Goal: Task Accomplishment & Management: Use online tool/utility

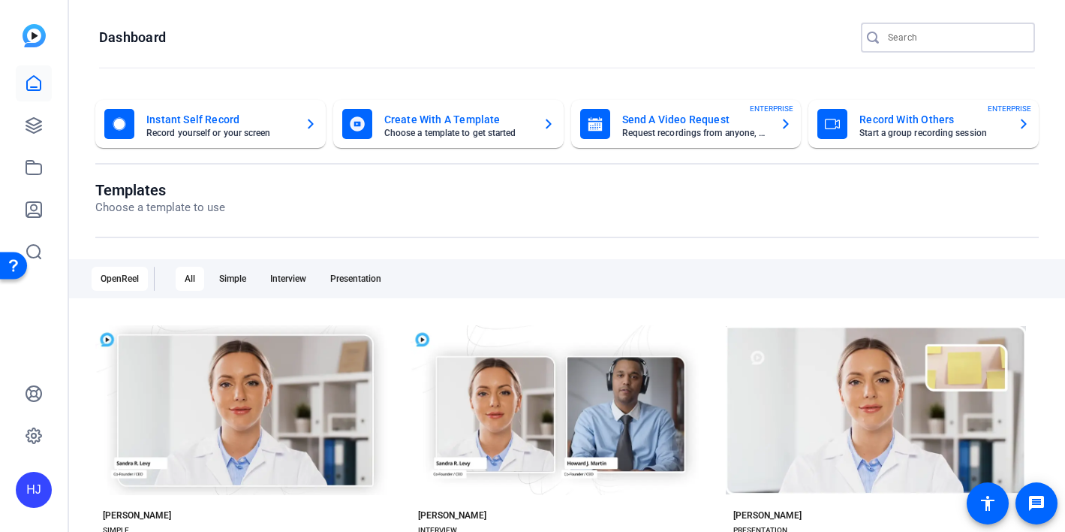
click at [918, 32] on input "Search" at bounding box center [955, 38] width 135 height 18
paste input "MyCertainPath x Home Team Electric (Interview #1)"
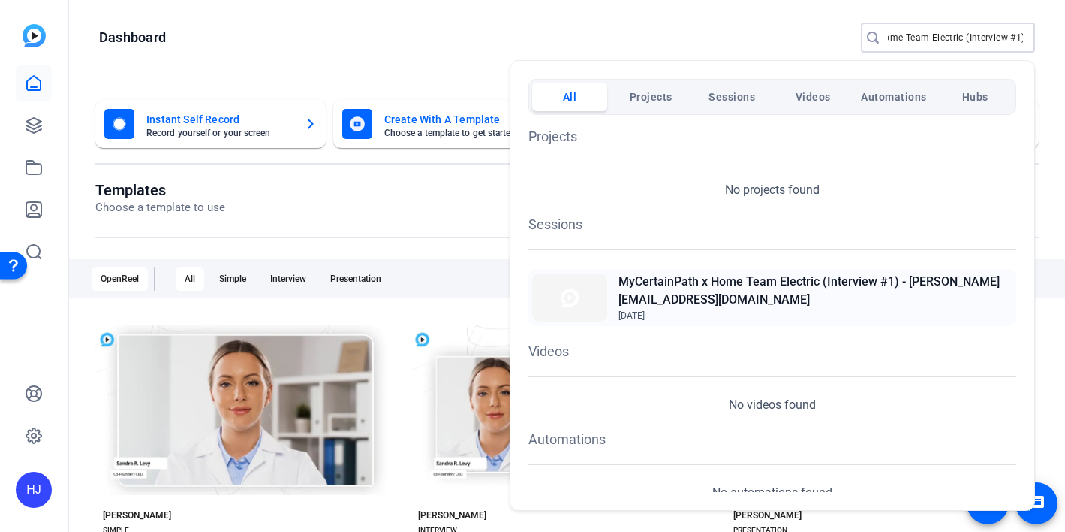
type input "MyCertainPath x Home Team Electric (Interview #1)"
click at [744, 293] on h2 "MyCertainPath x Home Team Electric (Interview #1) - [PERSON_NAME][EMAIL_ADDRESS…" at bounding box center [816, 291] width 394 height 36
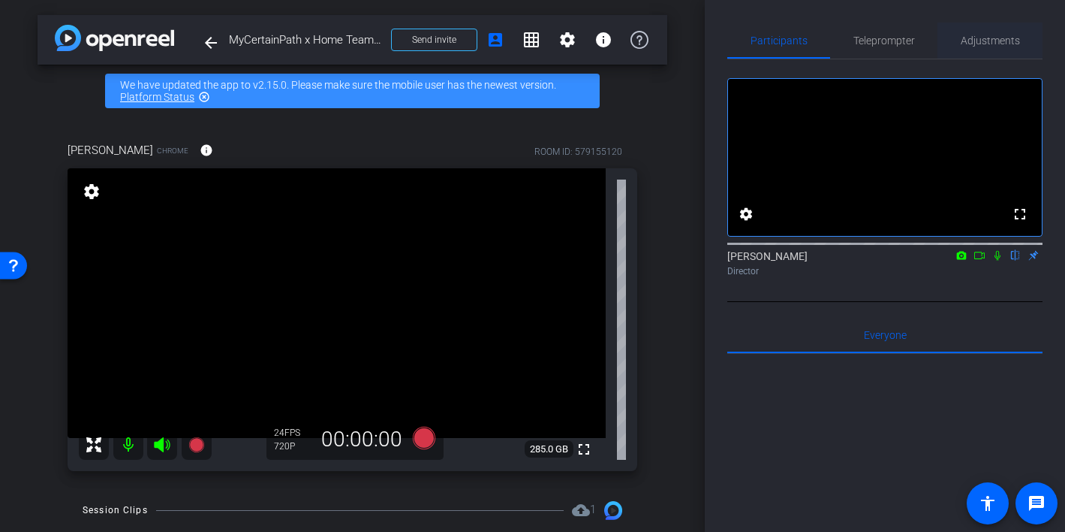
click at [983, 44] on span "Adjustments" at bounding box center [990, 40] width 59 height 11
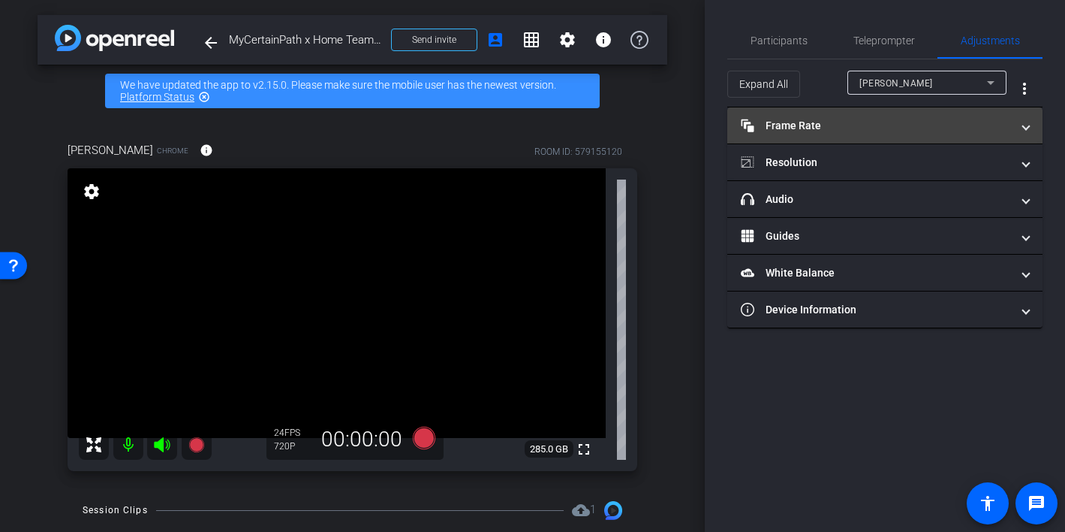
click at [914, 140] on mat-expansion-panel-header "Frame Rate Frame Rate" at bounding box center [885, 125] width 315 height 36
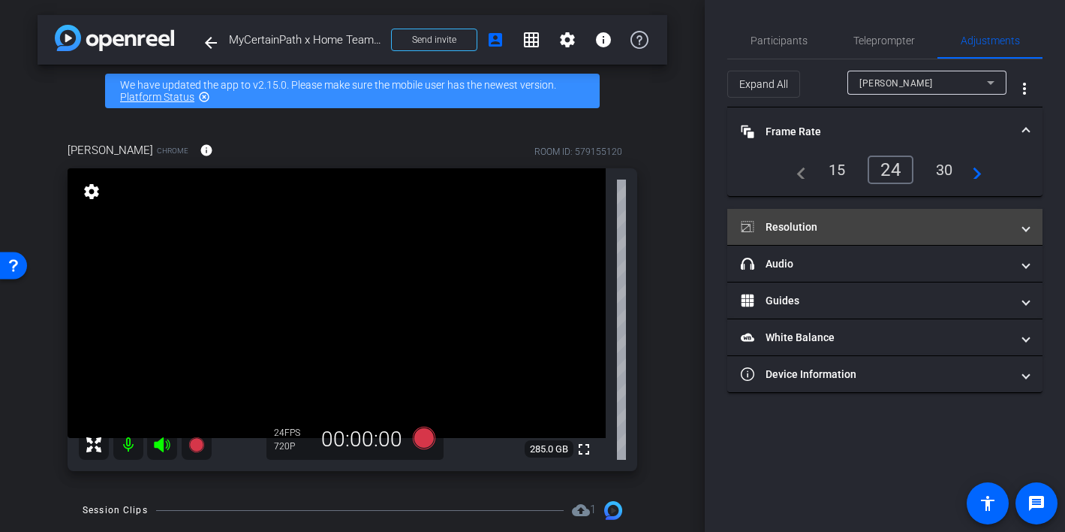
click at [900, 235] on mat-expansion-panel-header "Resolution" at bounding box center [885, 227] width 315 height 36
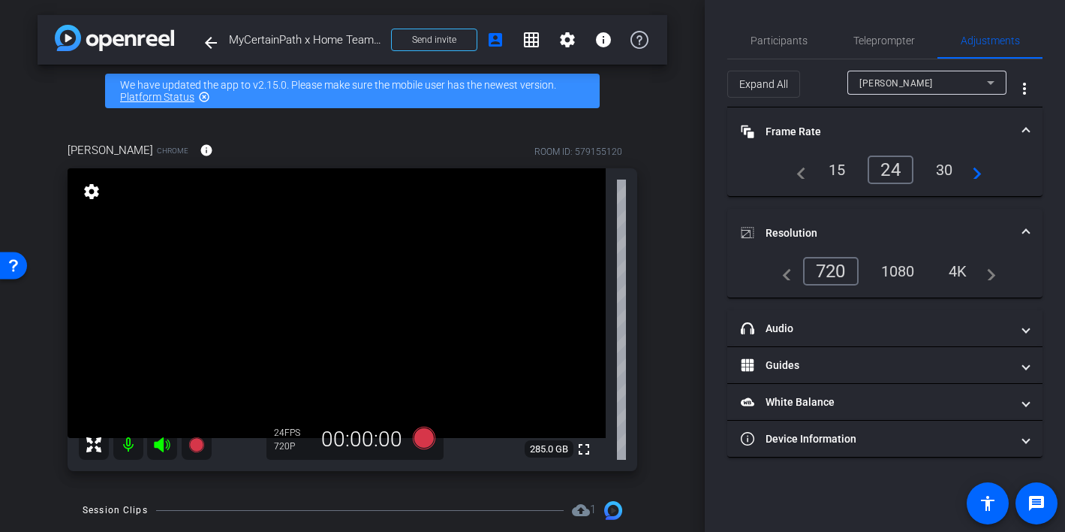
click at [883, 273] on div "1080" at bounding box center [898, 271] width 56 height 26
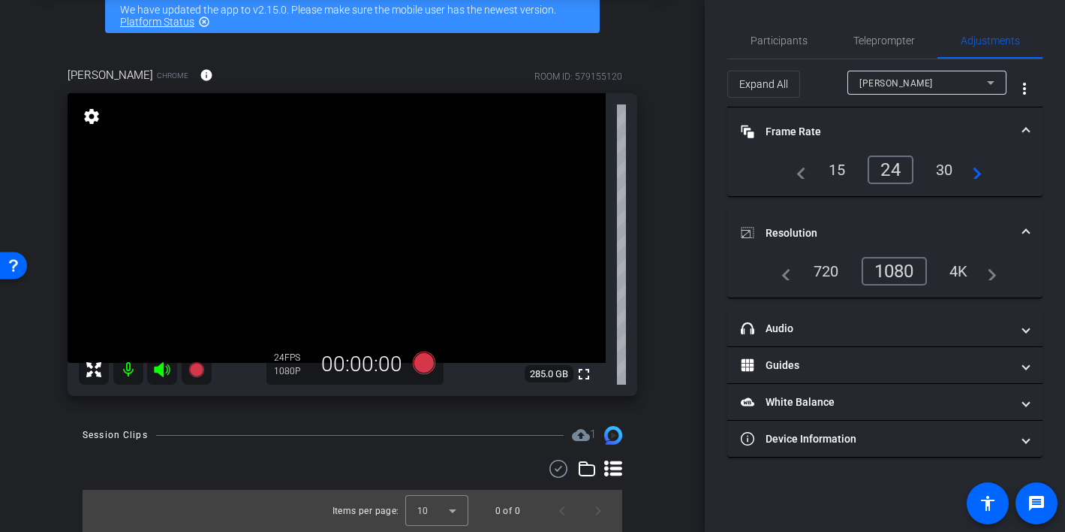
click at [957, 269] on div "4K" at bounding box center [958, 271] width 41 height 26
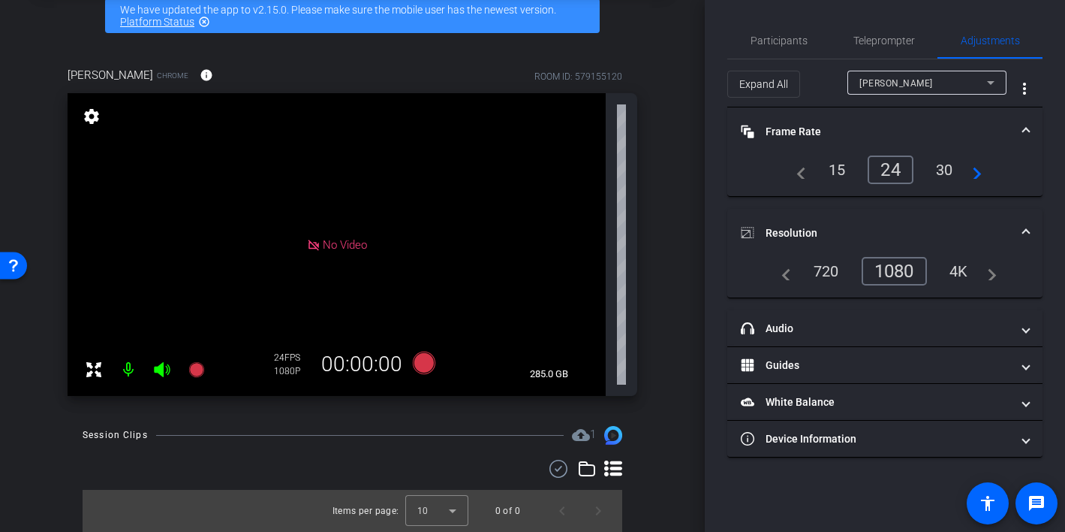
scroll to position [0, 0]
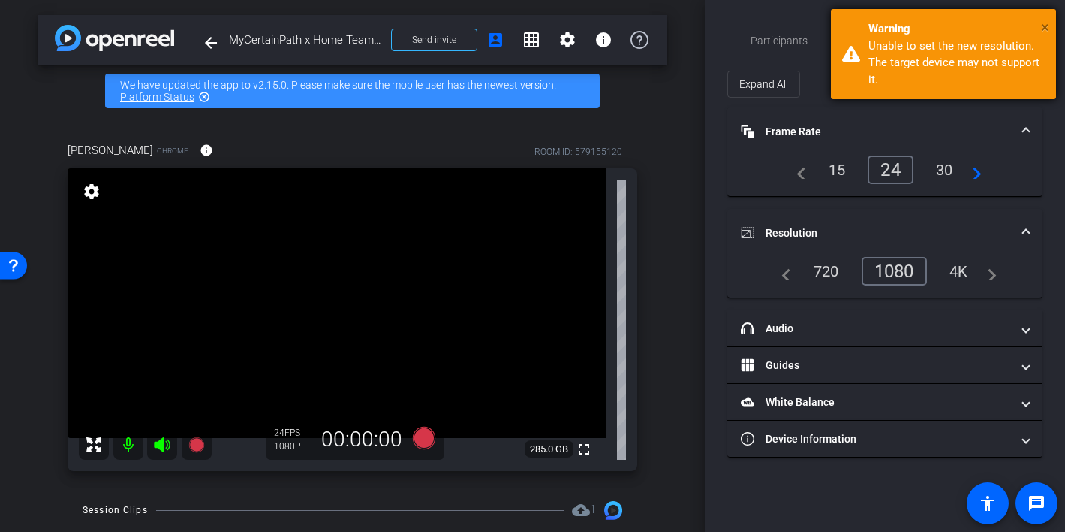
click at [1041, 29] on span "×" at bounding box center [1045, 27] width 8 height 18
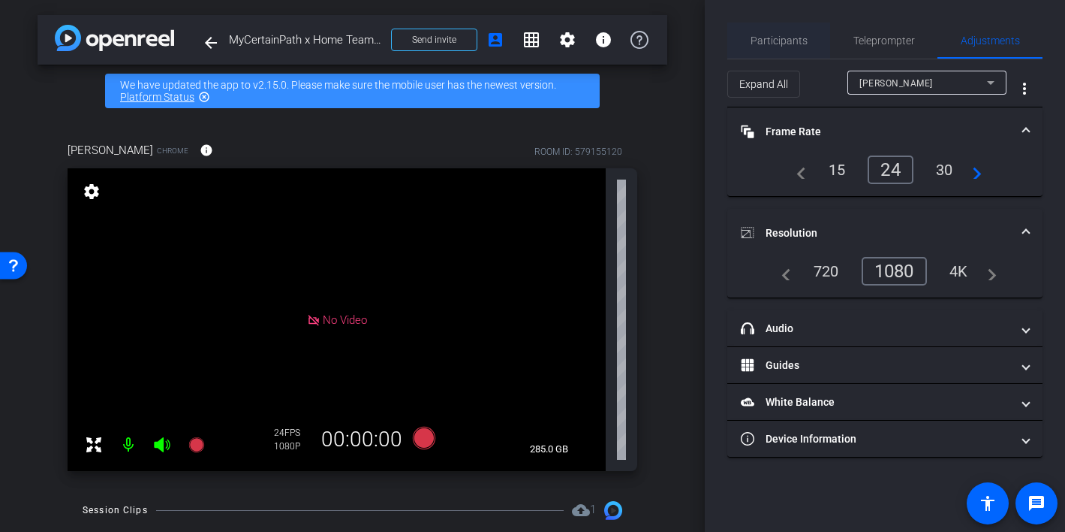
click at [791, 43] on span "Participants" at bounding box center [779, 40] width 57 height 11
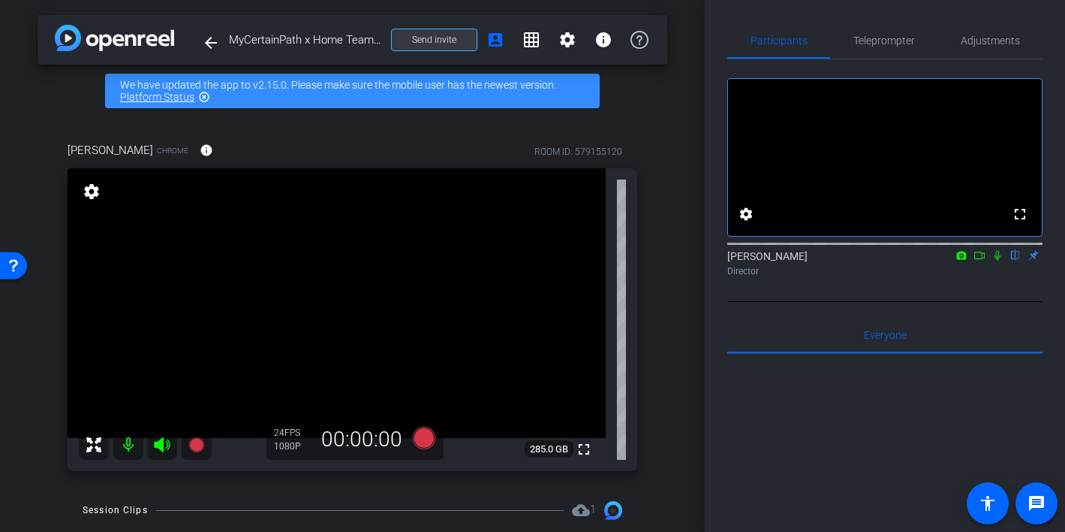
click at [432, 38] on span "Send invite" at bounding box center [434, 40] width 44 height 12
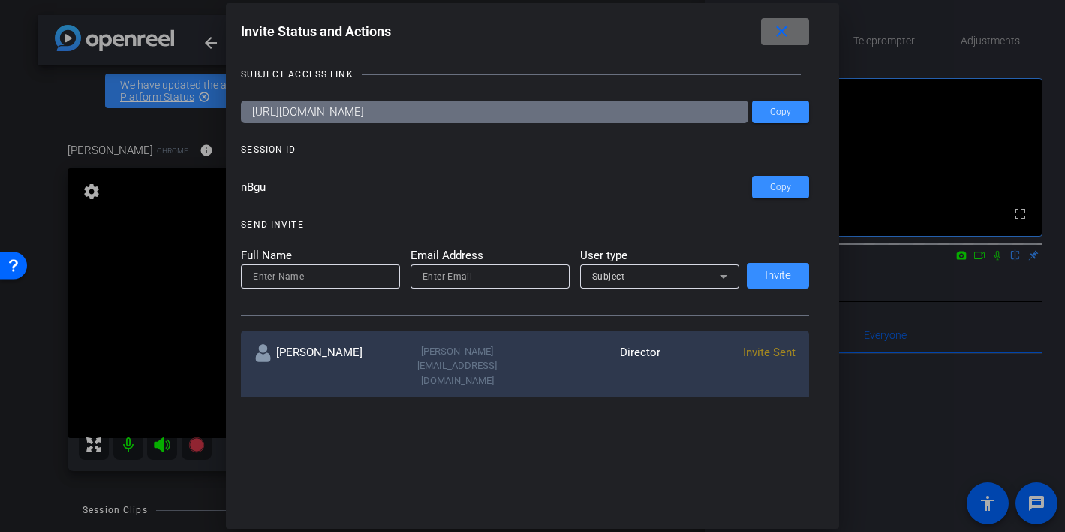
click at [775, 36] on mat-icon "close" at bounding box center [782, 32] width 19 height 19
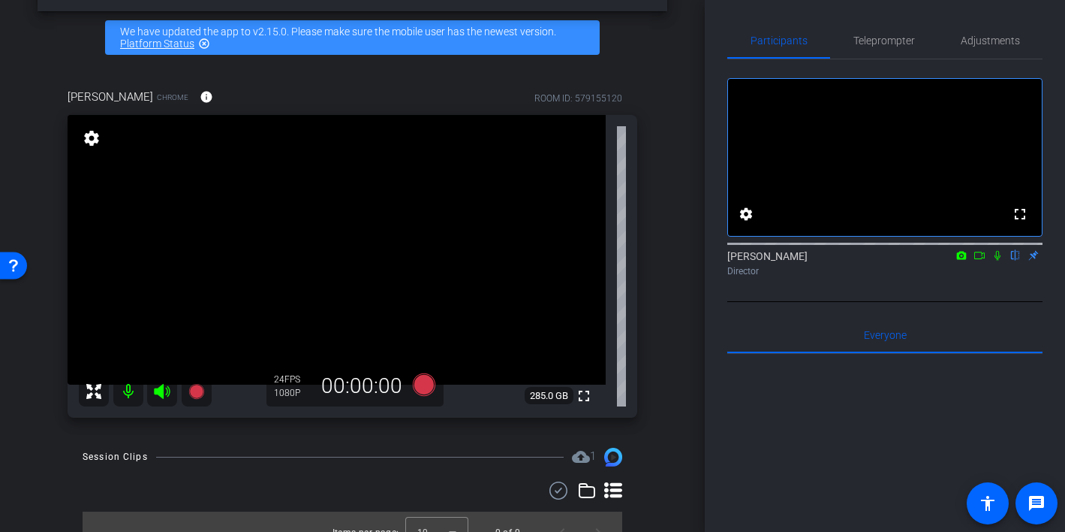
scroll to position [75, 0]
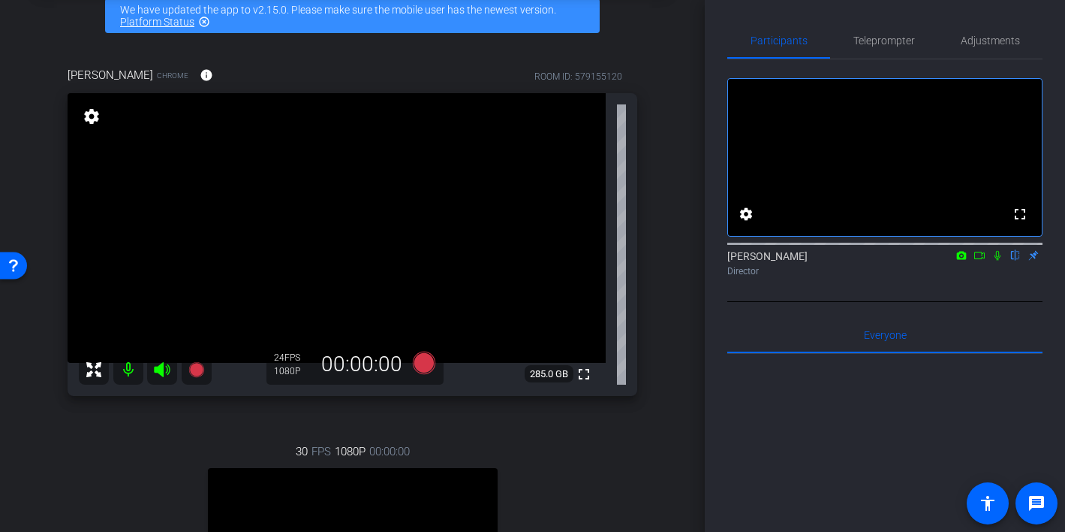
click at [162, 370] on icon at bounding box center [162, 369] width 16 height 15
click at [128, 370] on mat-icon at bounding box center [128, 369] width 30 height 30
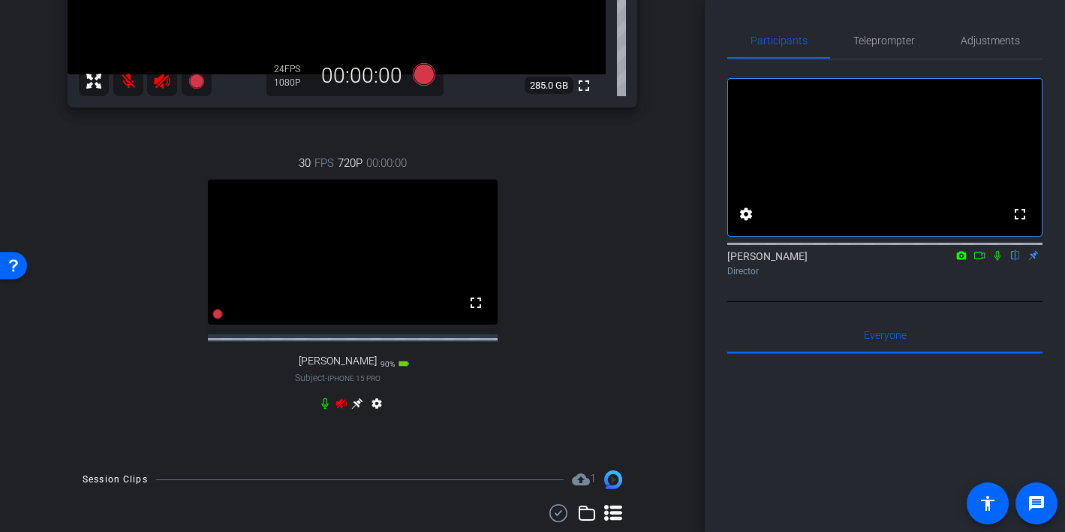
scroll to position [379, 0]
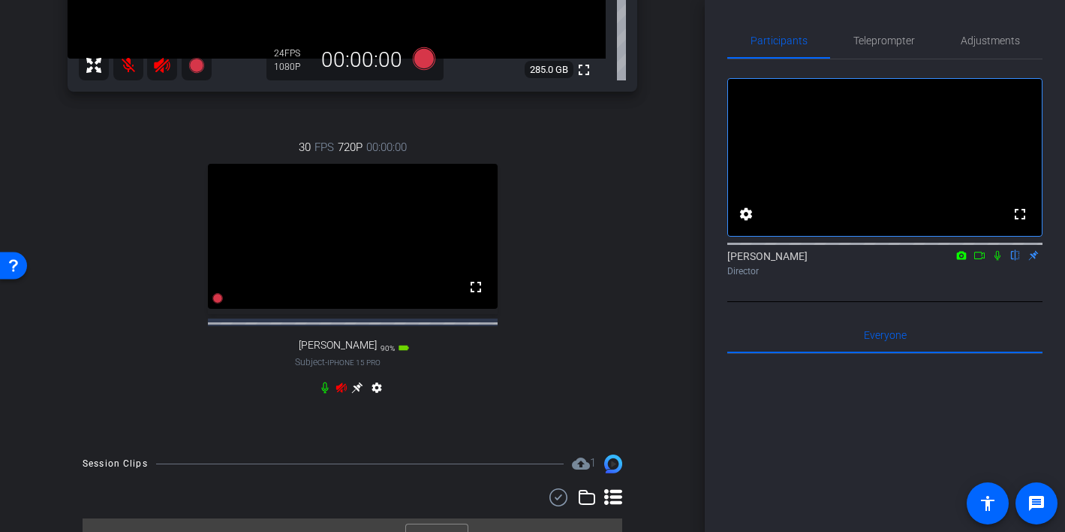
click at [340, 393] on icon at bounding box center [342, 387] width 12 height 12
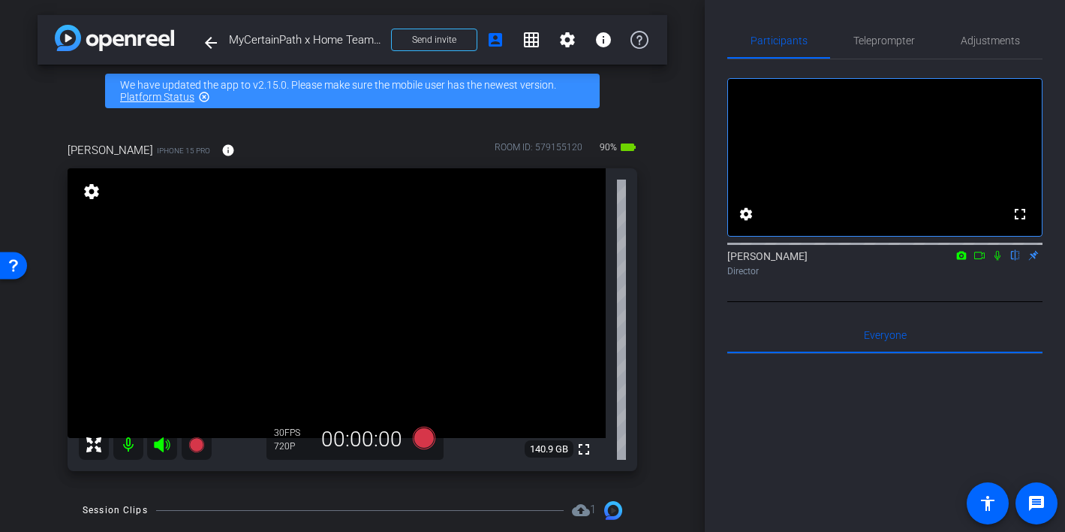
scroll to position [75, 0]
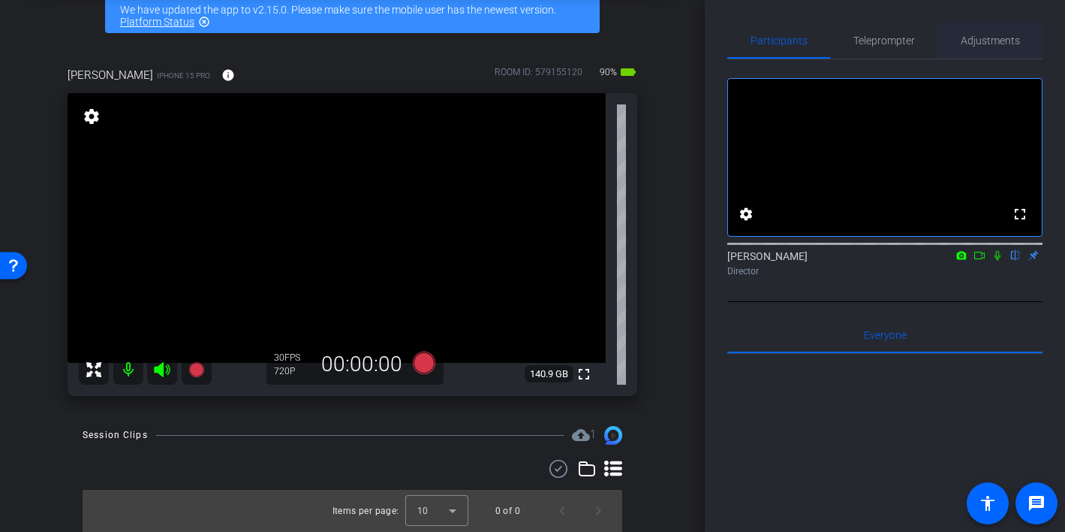
click at [981, 36] on span "Adjustments" at bounding box center [990, 40] width 59 height 11
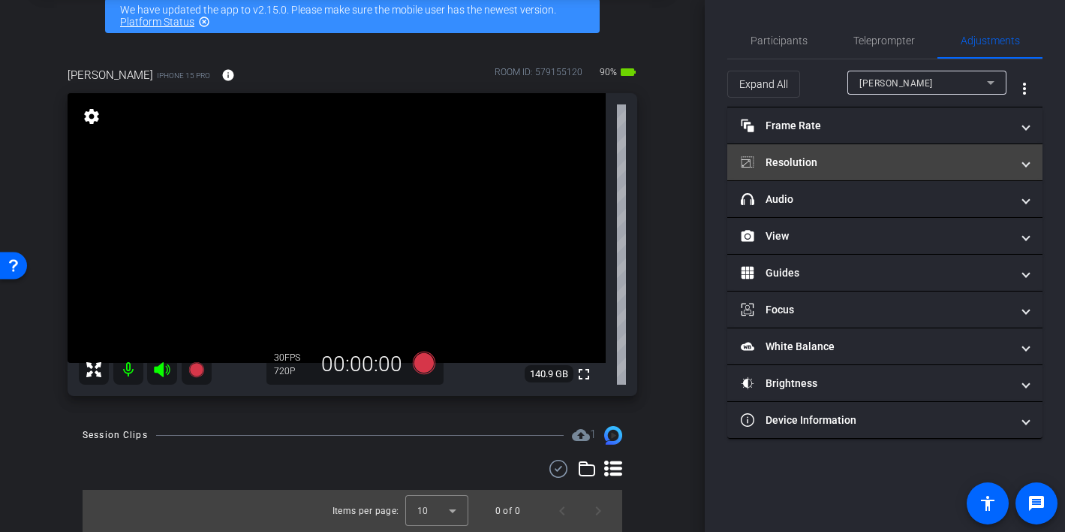
click at [833, 161] on mat-panel-title "Resolution" at bounding box center [876, 163] width 270 height 16
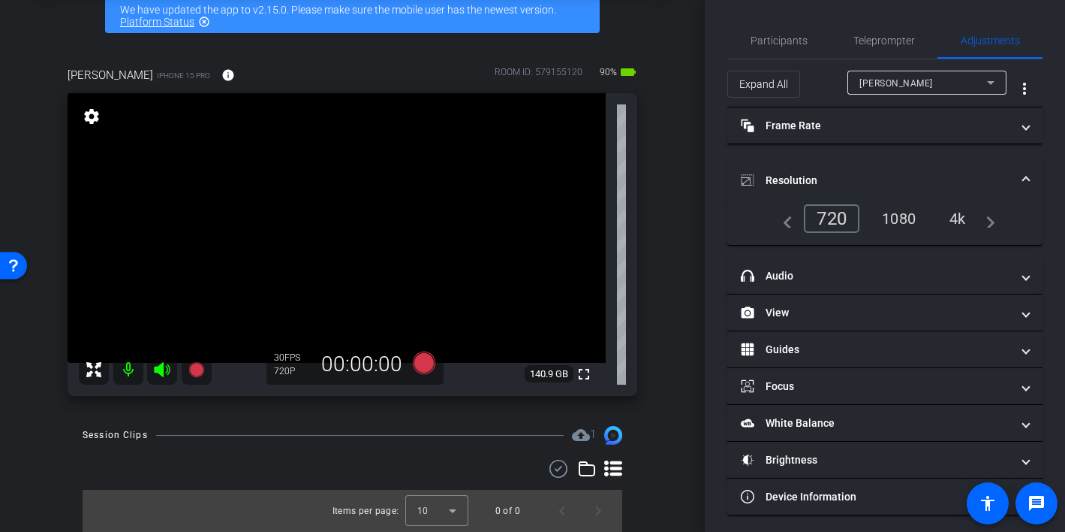
click at [904, 221] on div "1080" at bounding box center [899, 219] width 56 height 26
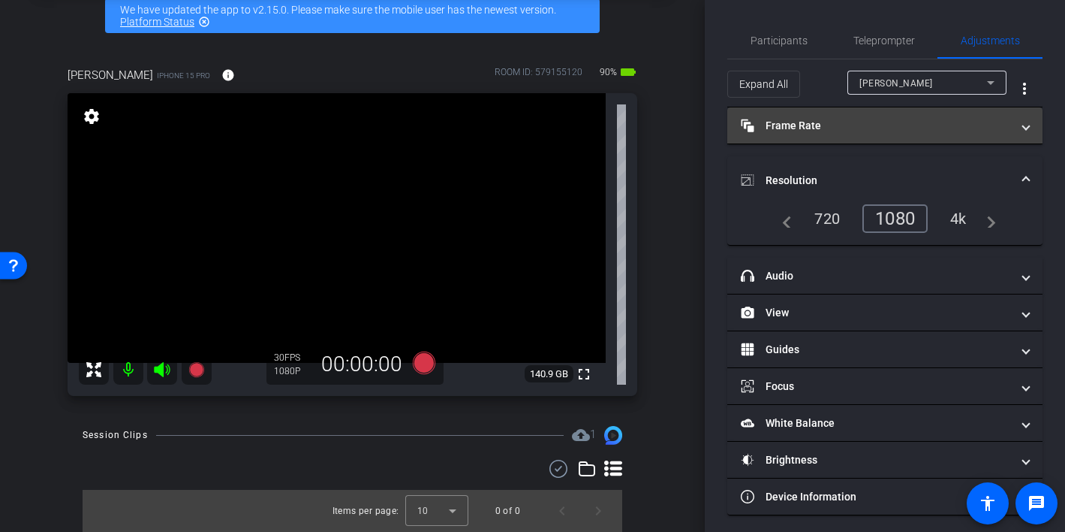
click at [872, 119] on mat-panel-title "Frame Rate Frame Rate" at bounding box center [876, 126] width 270 height 16
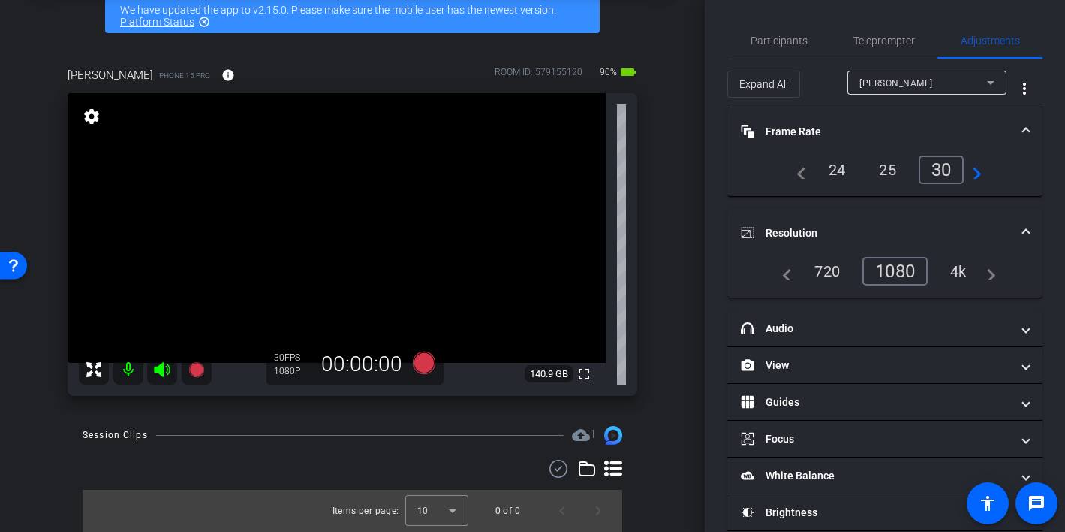
click at [848, 131] on mat-panel-title "Frame Rate Frame Rate" at bounding box center [876, 132] width 270 height 16
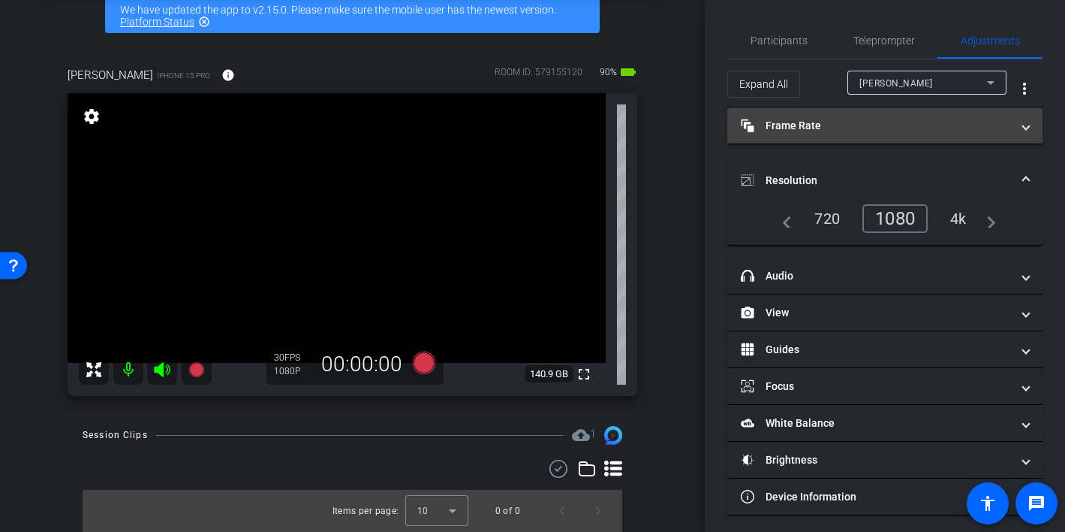
click at [844, 116] on mat-expansion-panel-header "Frame Rate Frame Rate" at bounding box center [885, 125] width 315 height 36
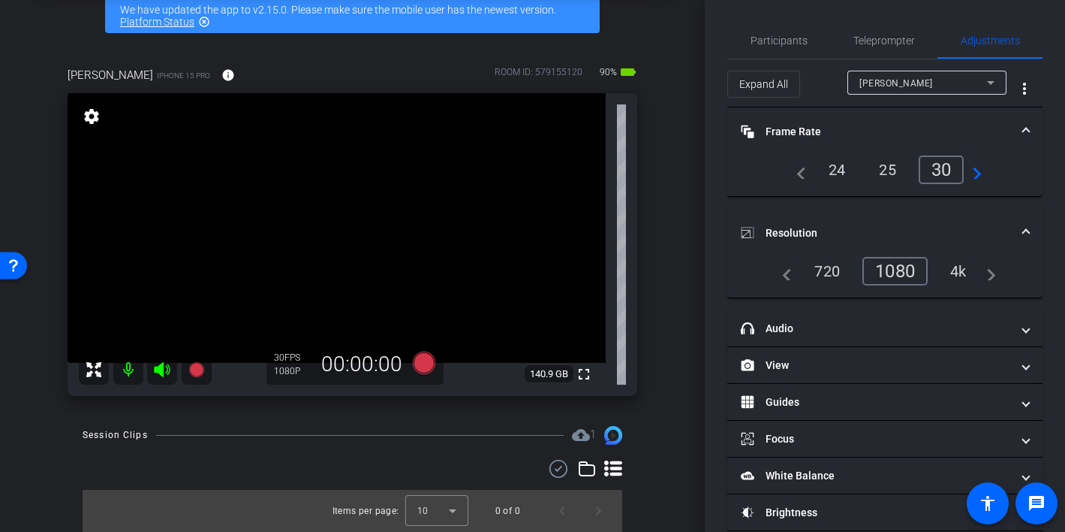
click at [833, 170] on div "24" at bounding box center [838, 170] width 40 height 26
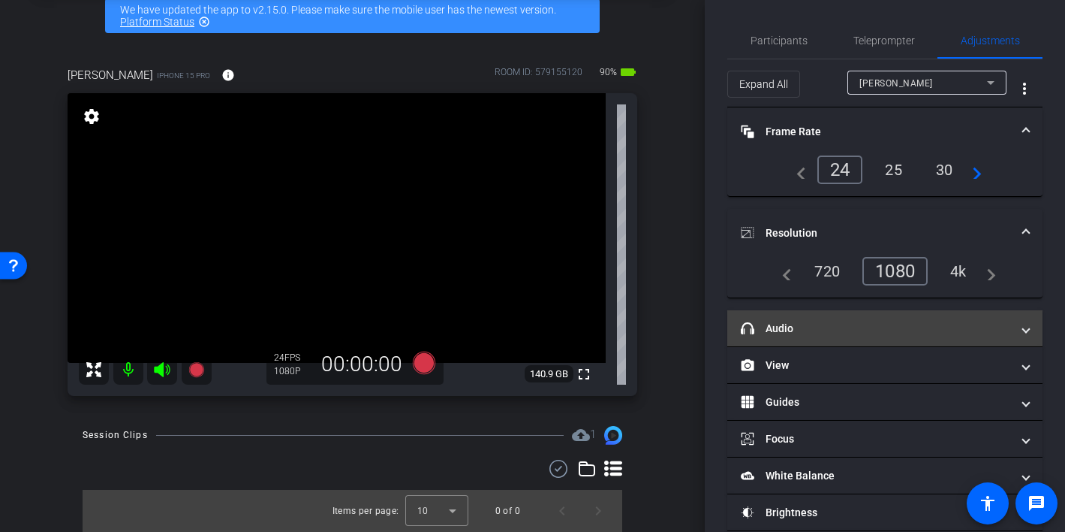
click at [830, 327] on mat-panel-title "headphone icon Audio" at bounding box center [876, 329] width 270 height 16
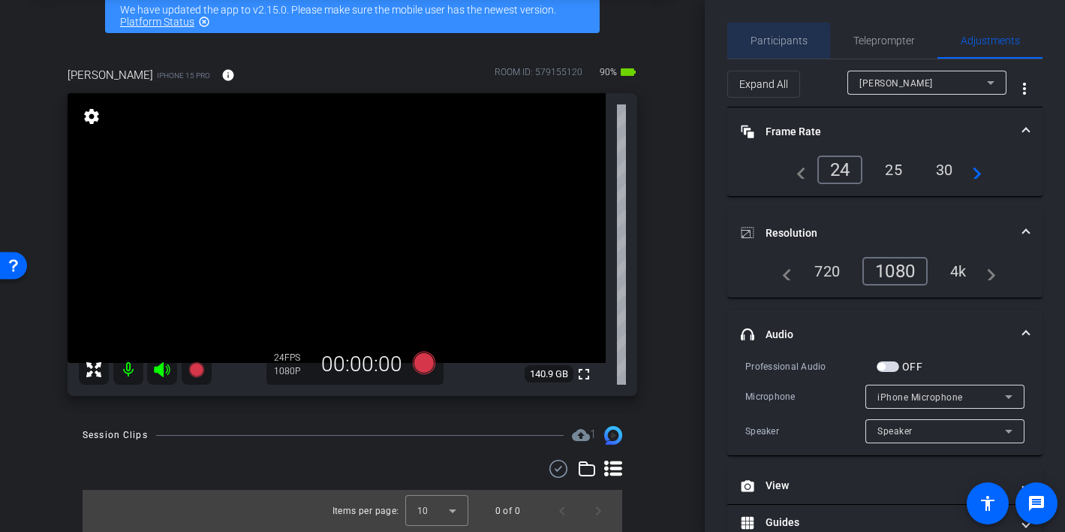
click at [758, 44] on span "Participants" at bounding box center [779, 40] width 57 height 11
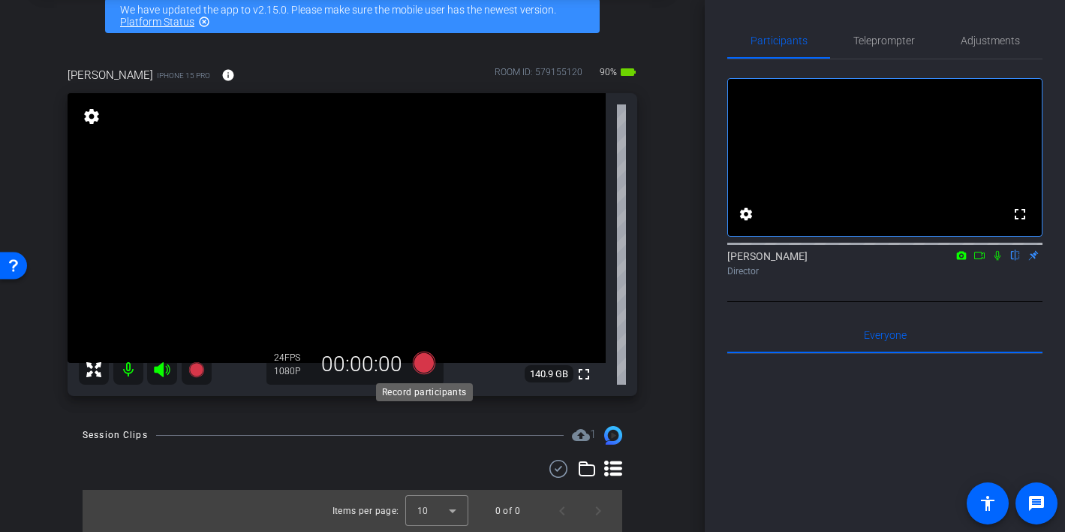
click at [420, 361] on icon at bounding box center [423, 362] width 23 height 23
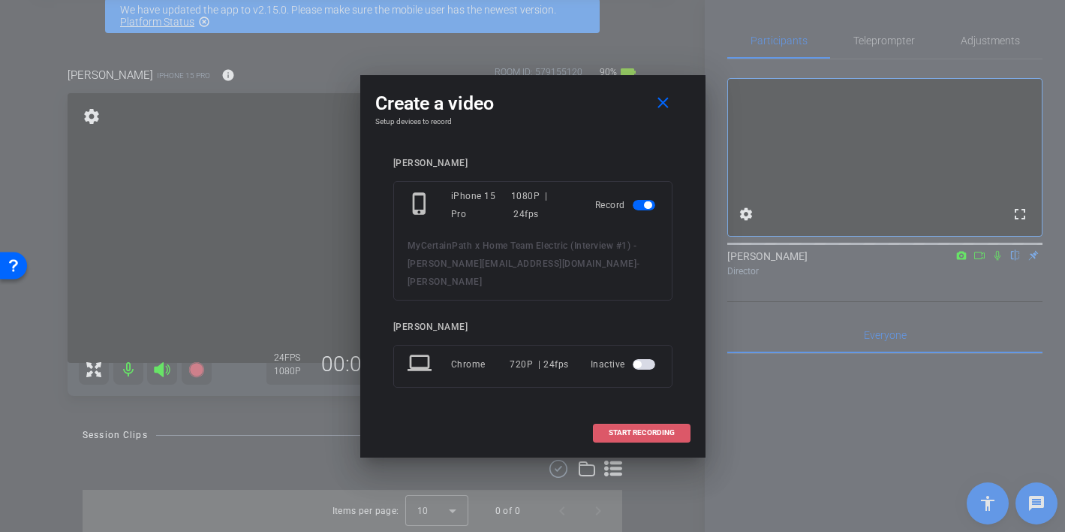
click at [626, 429] on span "START RECORDING" at bounding box center [642, 433] width 66 height 8
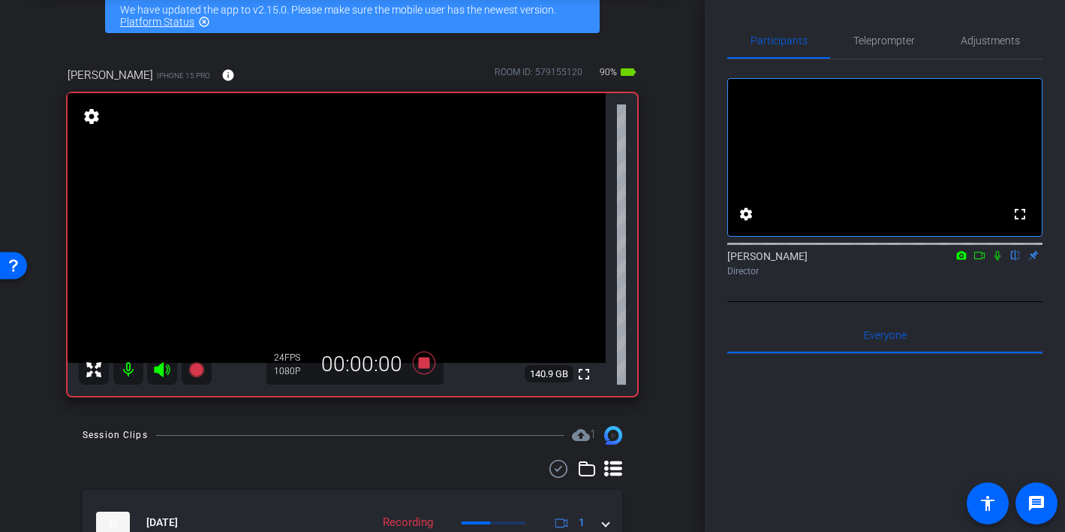
click at [998, 261] on icon at bounding box center [998, 255] width 12 height 11
drag, startPoint x: 999, startPoint y: 277, endPoint x: 989, endPoint y: 296, distance: 21.2
click at [989, 278] on div "Heather Jacoby flip Director" at bounding box center [885, 263] width 315 height 29
click at [999, 261] on icon at bounding box center [998, 255] width 12 height 11
click at [997, 261] on icon at bounding box center [998, 256] width 6 height 10
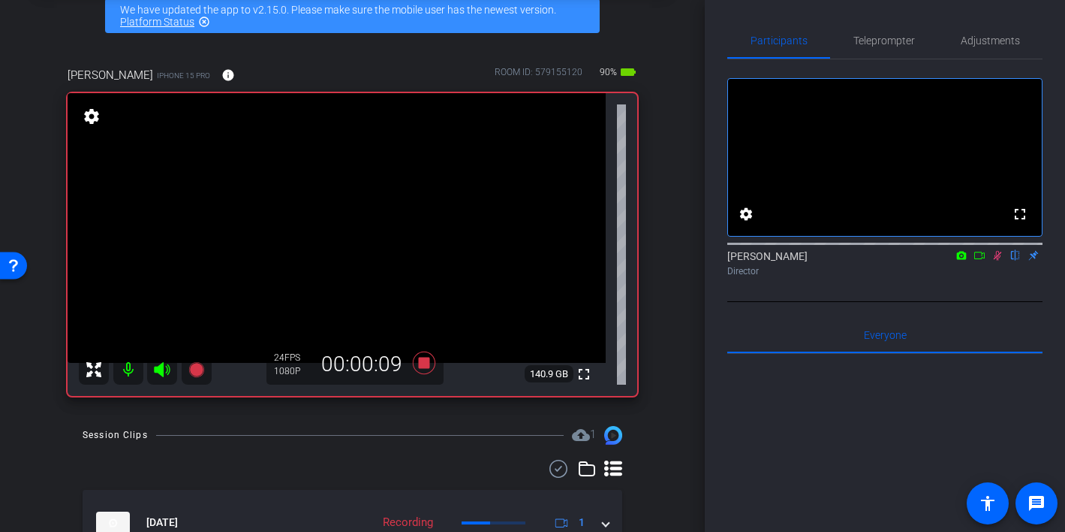
click at [997, 261] on icon at bounding box center [998, 256] width 8 height 10
click at [422, 363] on icon at bounding box center [423, 362] width 23 height 23
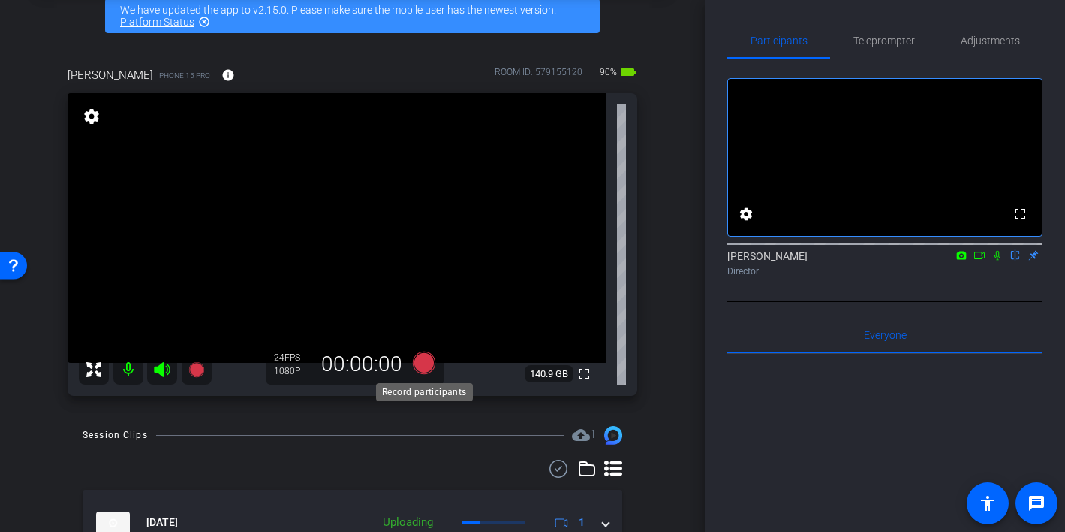
scroll to position [152, 0]
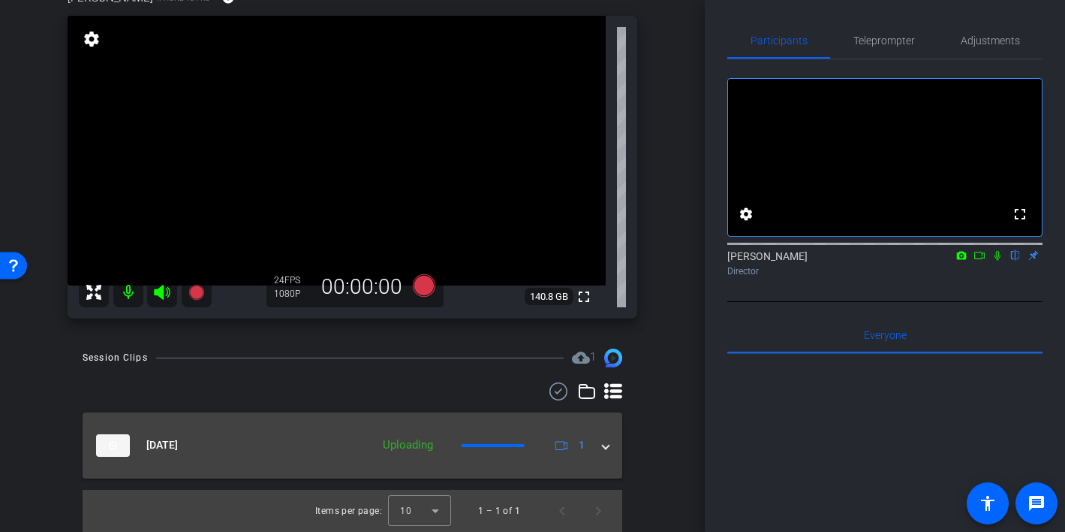
click at [607, 450] on span at bounding box center [606, 445] width 6 height 16
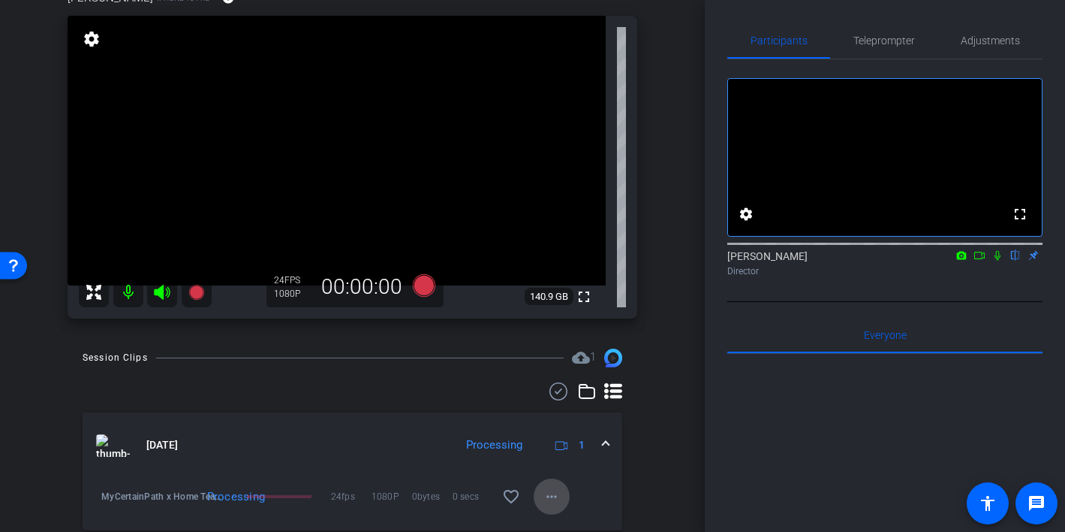
click at [553, 498] on mat-icon "more_horiz" at bounding box center [552, 496] width 18 height 18
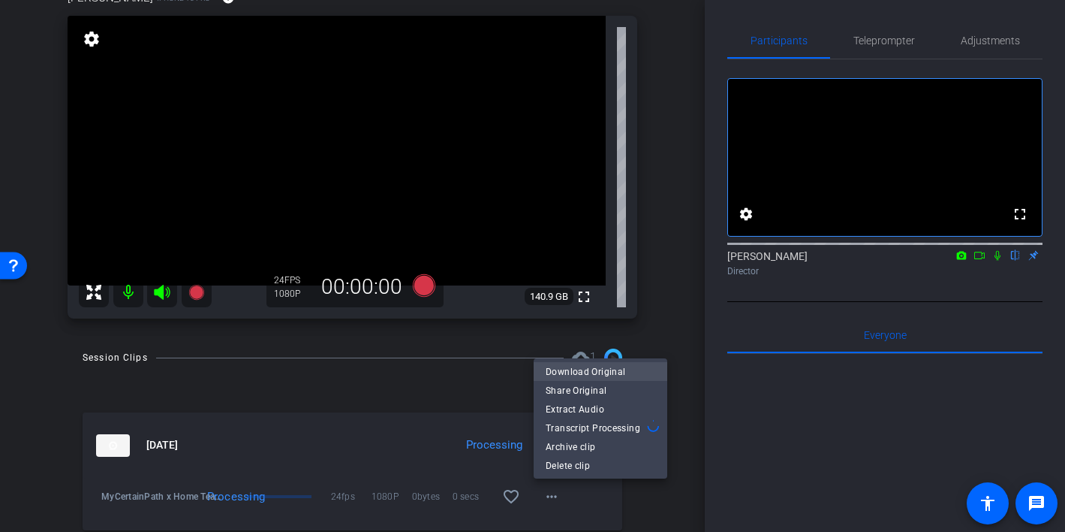
click at [599, 372] on span "Download Original" at bounding box center [601, 371] width 110 height 18
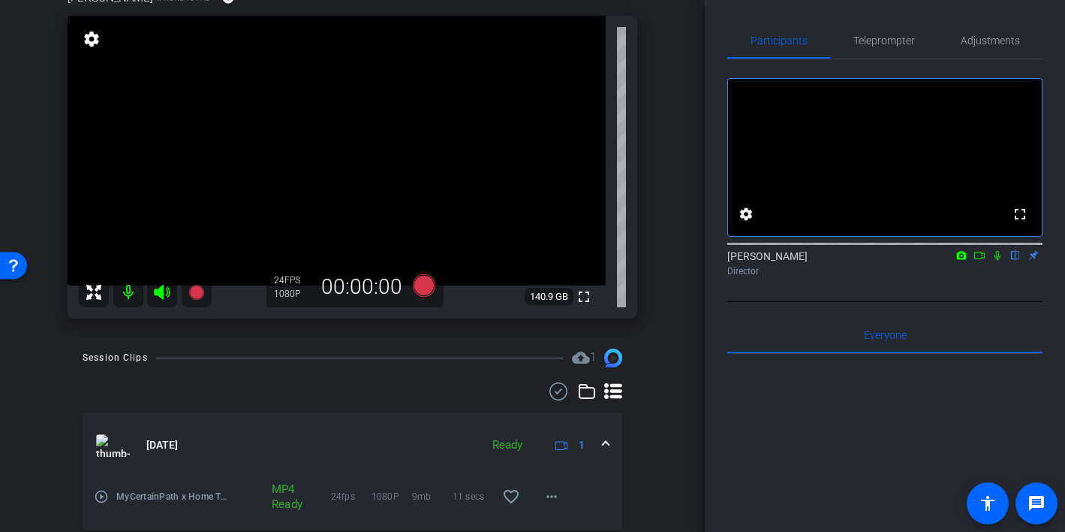
click at [163, 292] on icon at bounding box center [162, 292] width 16 height 15
click at [125, 293] on mat-icon at bounding box center [128, 292] width 30 height 30
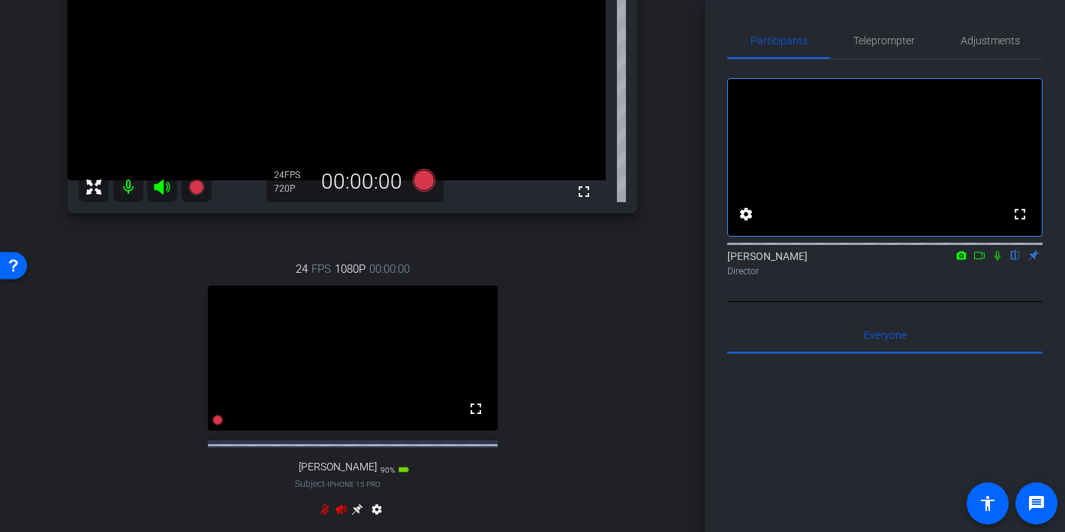
scroll to position [264, 0]
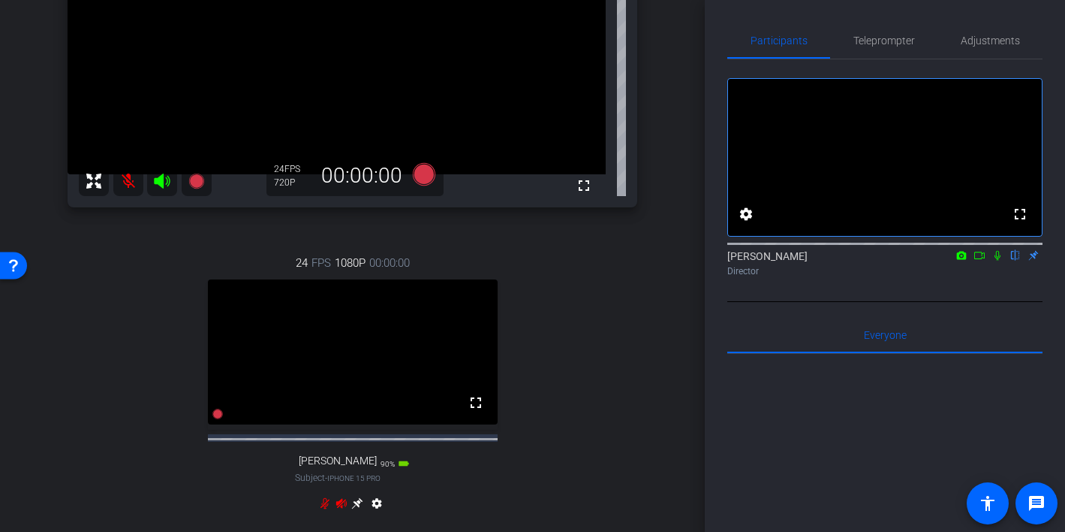
click at [339, 508] on icon at bounding box center [341, 504] width 11 height 10
click at [328, 509] on icon at bounding box center [325, 503] width 12 height 12
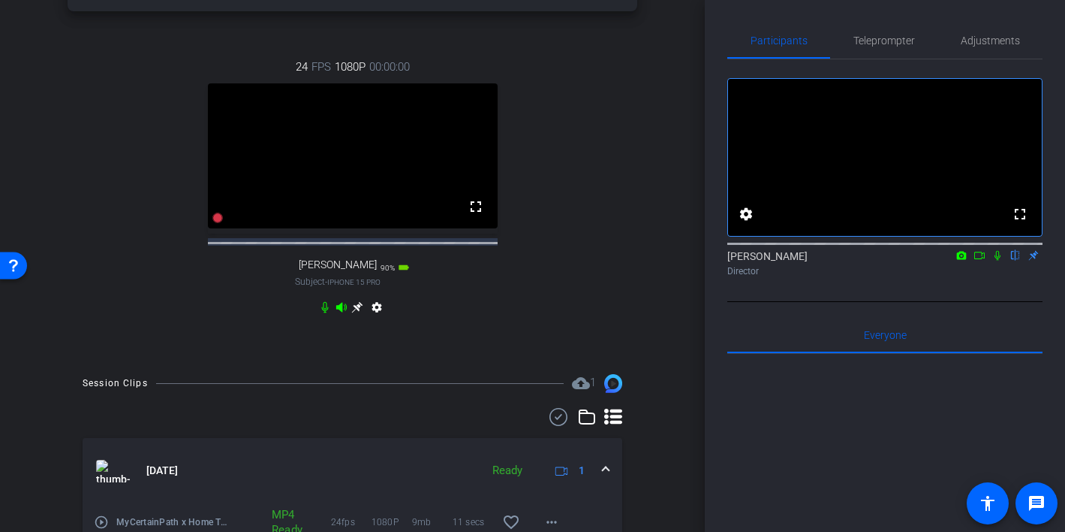
scroll to position [514, 0]
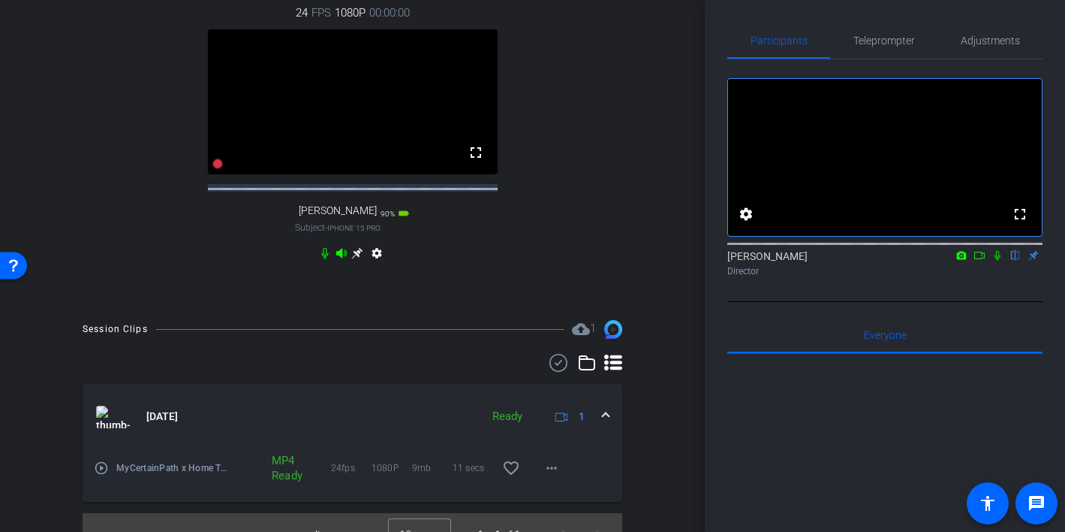
click at [355, 259] on icon at bounding box center [357, 253] width 12 height 12
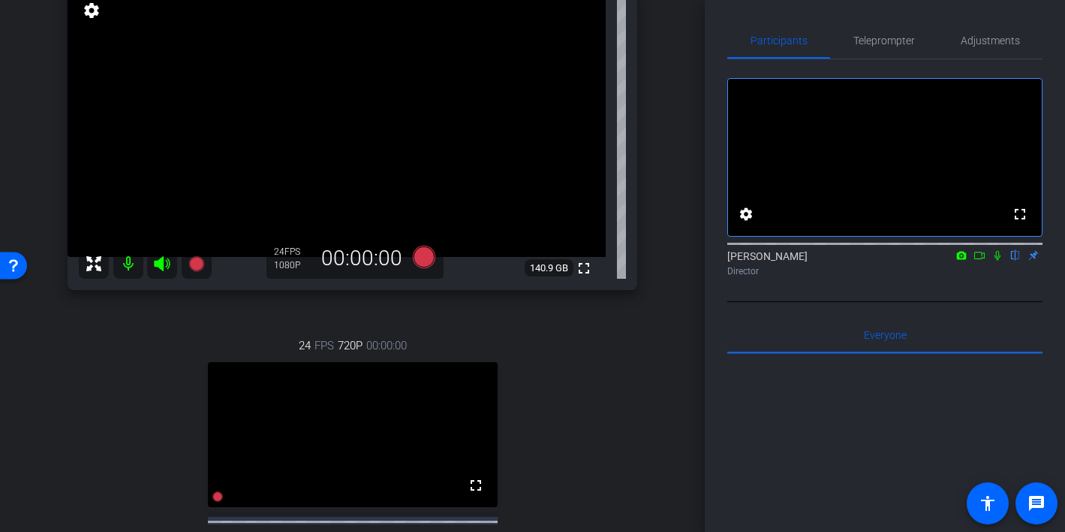
scroll to position [148, 0]
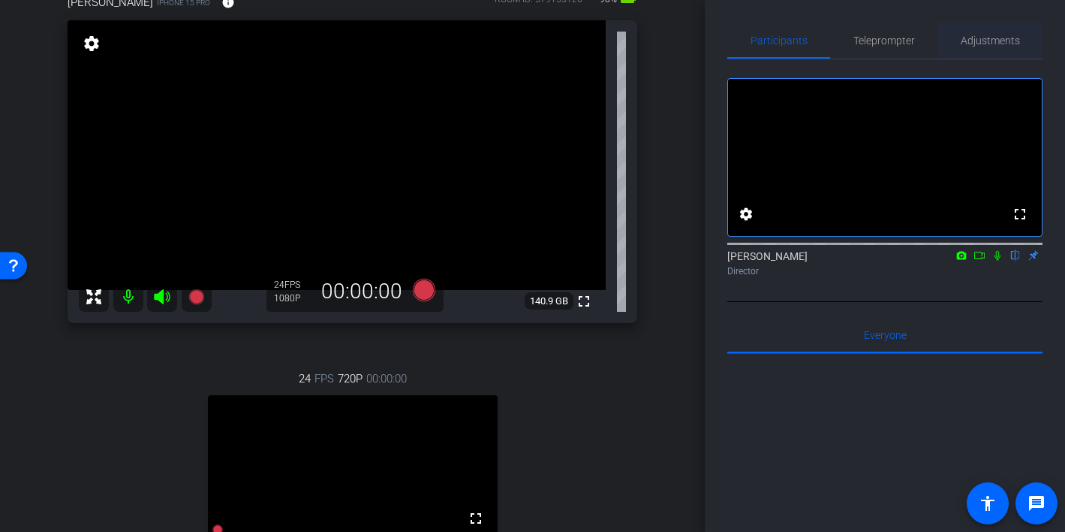
click at [987, 38] on span "Adjustments" at bounding box center [990, 40] width 59 height 11
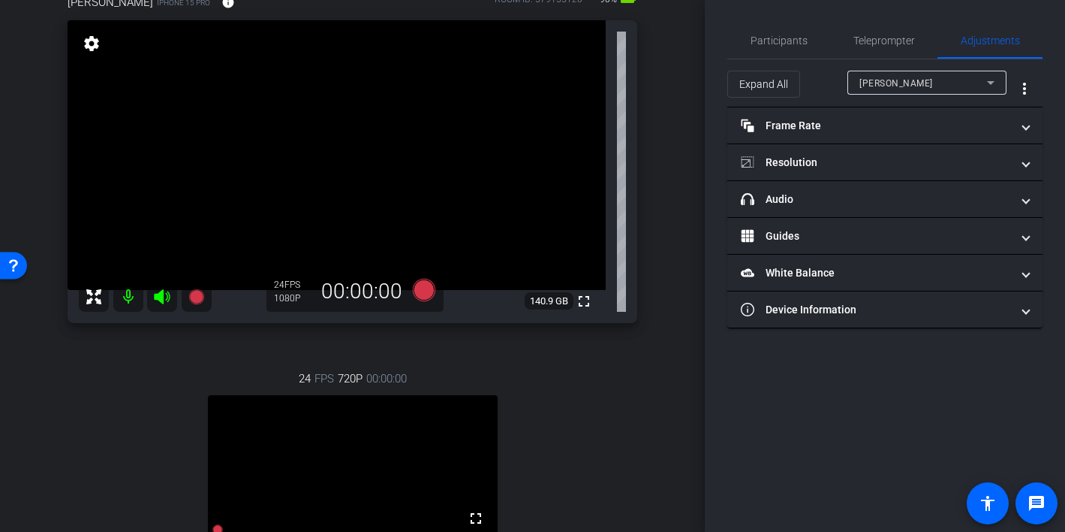
click at [893, 91] on div "Frank Luersen" at bounding box center [924, 83] width 128 height 19
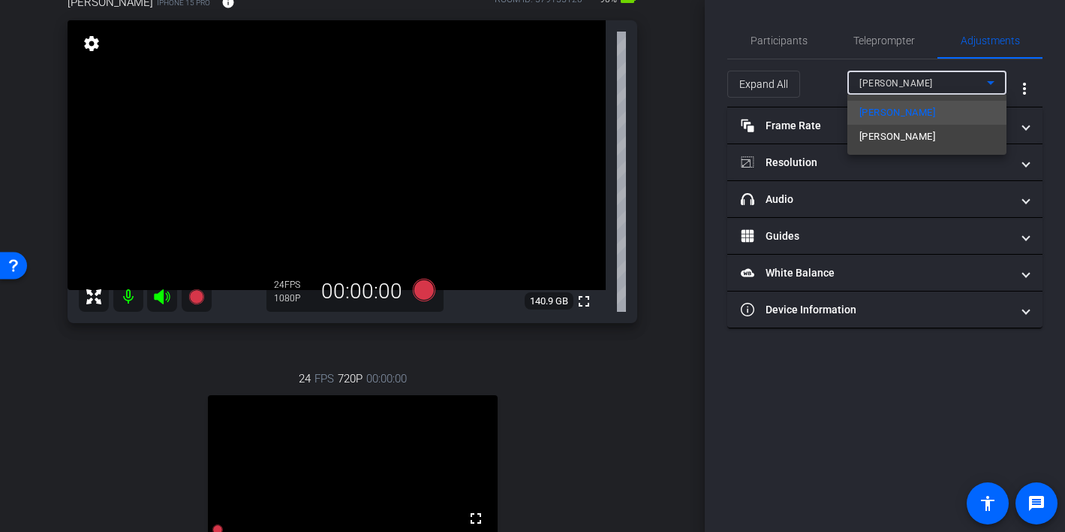
click at [878, 47] on div at bounding box center [532, 266] width 1065 height 532
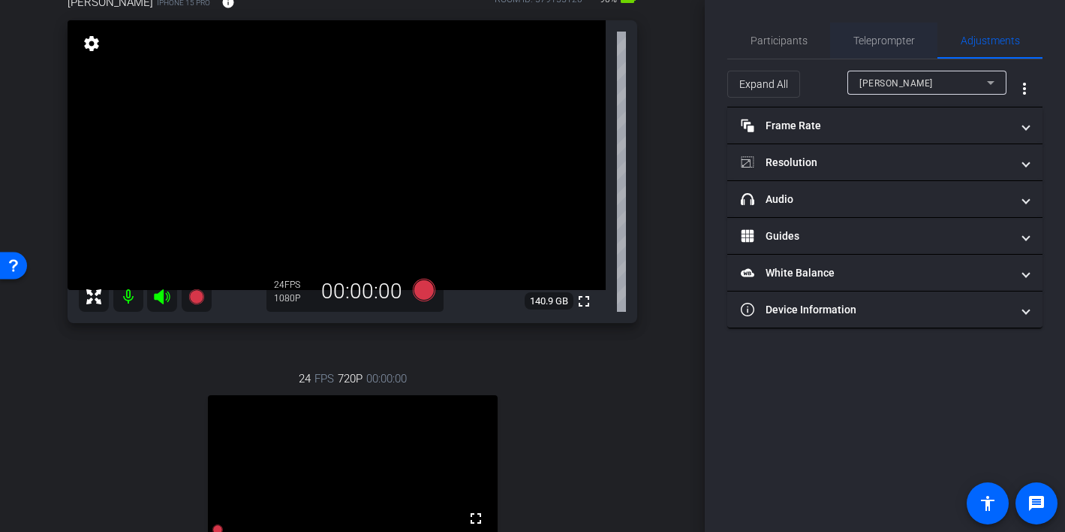
click at [878, 43] on span "Teleprompter" at bounding box center [885, 40] width 62 height 11
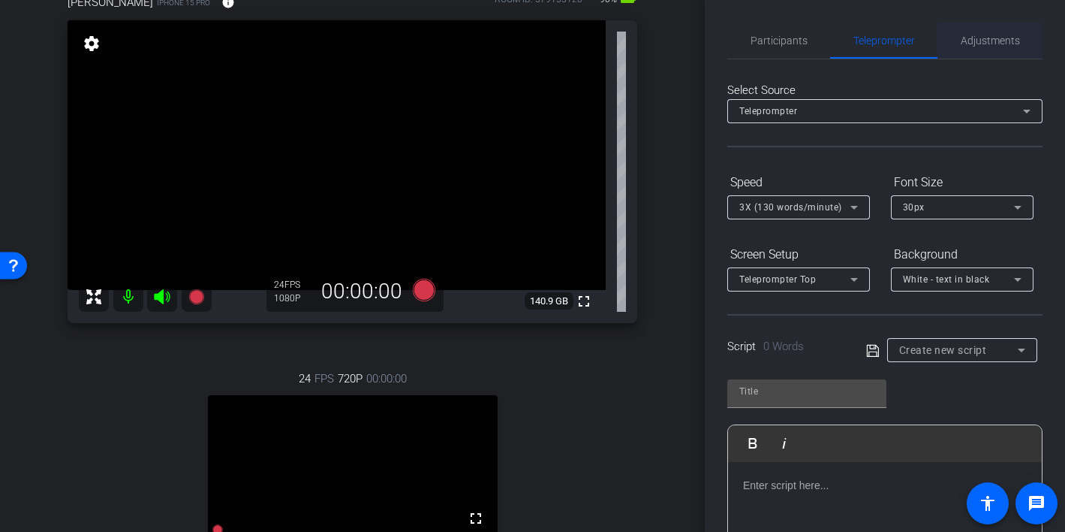
click at [989, 43] on span "Adjustments" at bounding box center [990, 40] width 59 height 11
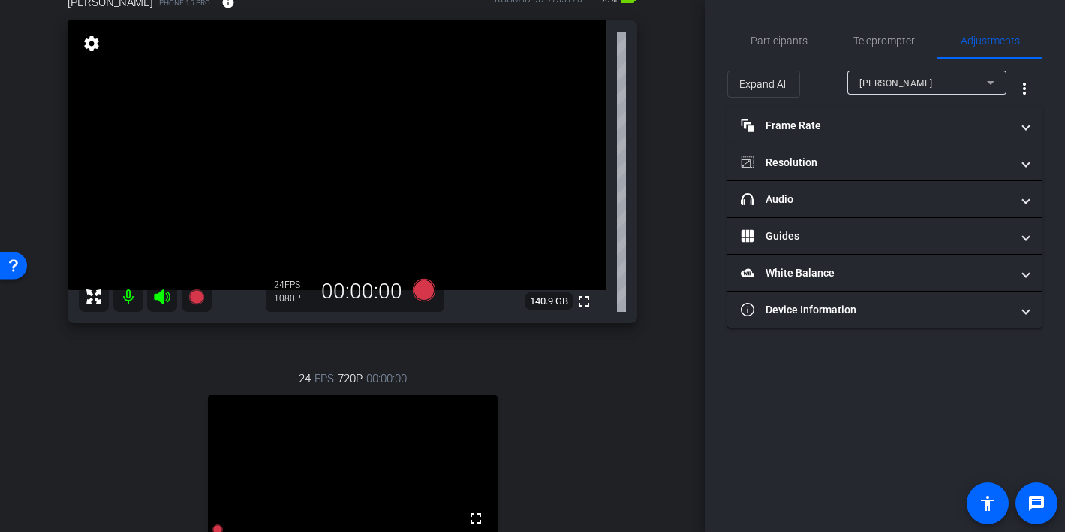
click at [910, 81] on span "Frank Luersen" at bounding box center [897, 83] width 74 height 11
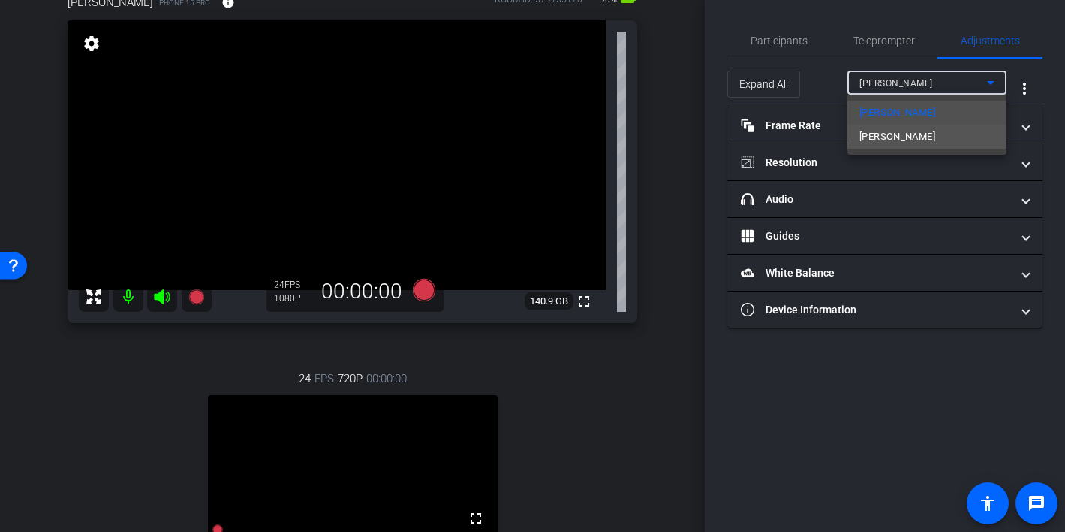
click at [897, 146] on mat-option "Frank" at bounding box center [927, 137] width 159 height 24
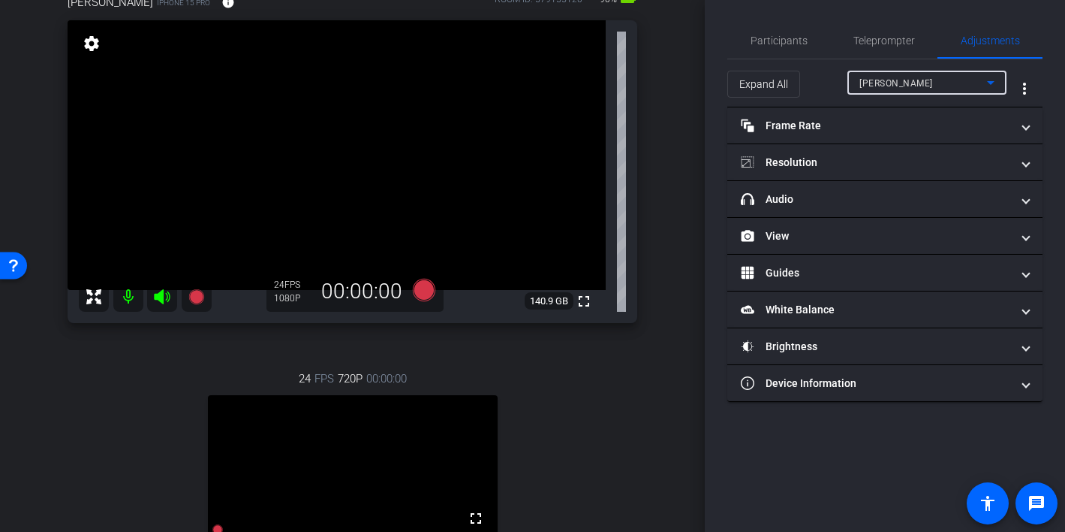
click at [901, 83] on div "Frank" at bounding box center [924, 83] width 128 height 19
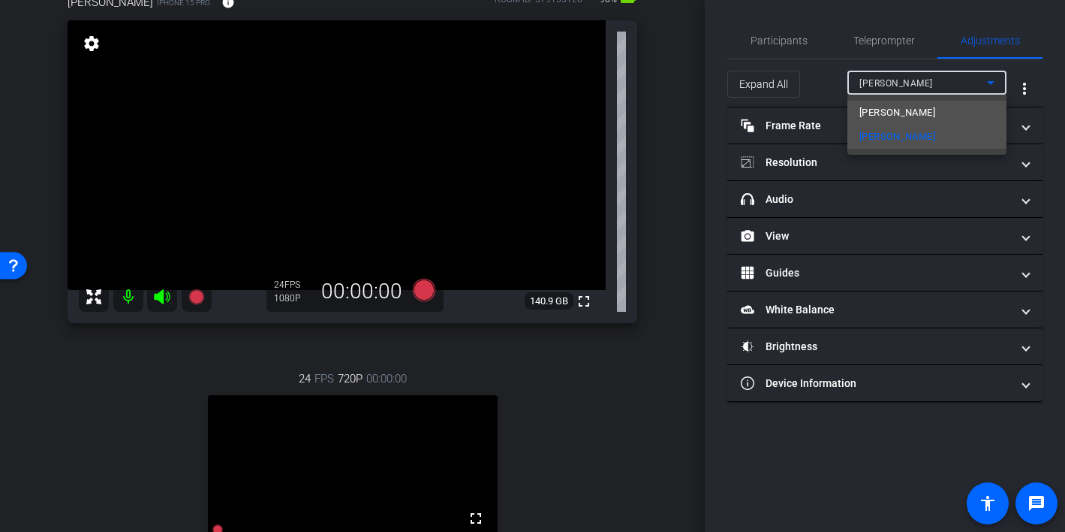
click at [898, 106] on span "Frank Luersen" at bounding box center [898, 113] width 76 height 18
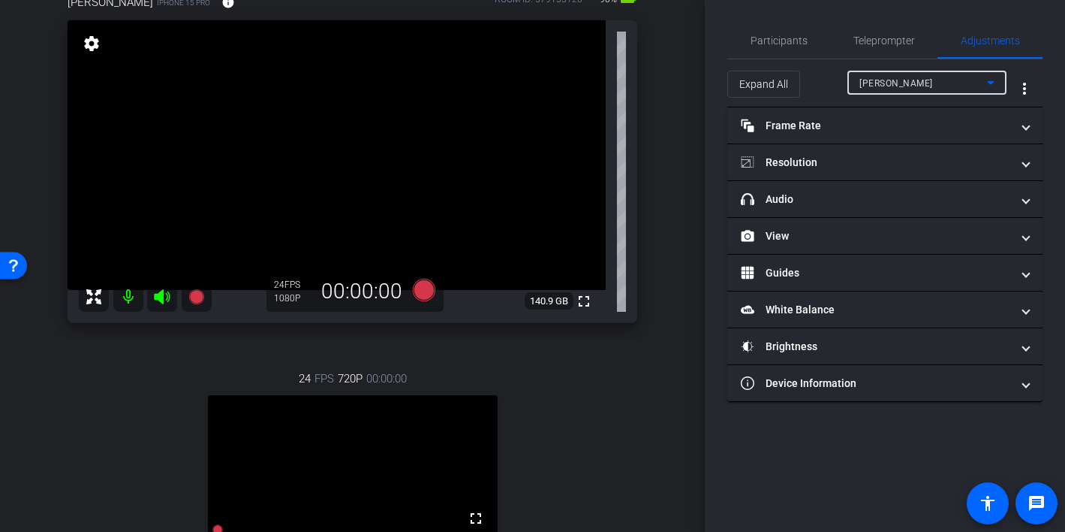
type input "11000"
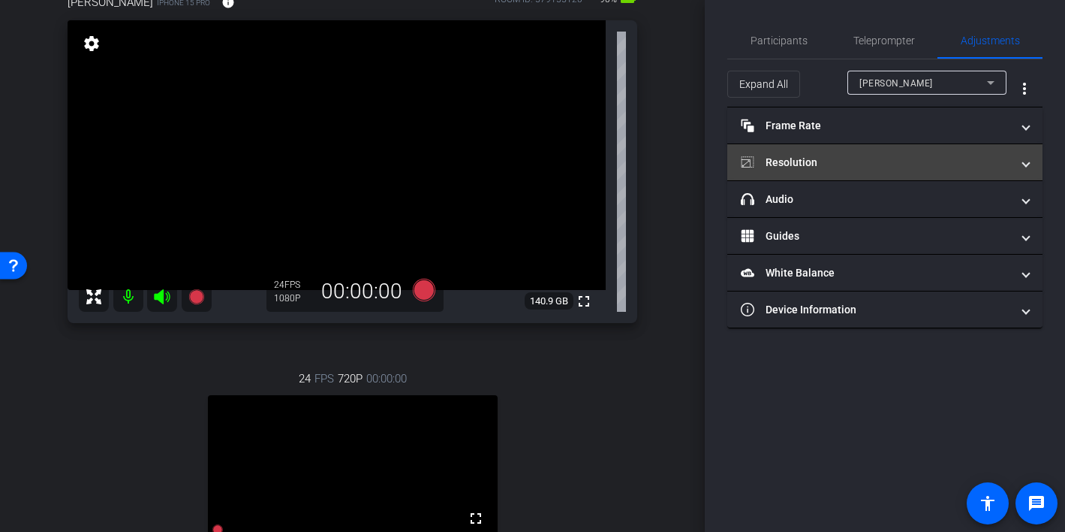
click at [867, 158] on mat-panel-title "Resolution" at bounding box center [876, 163] width 270 height 16
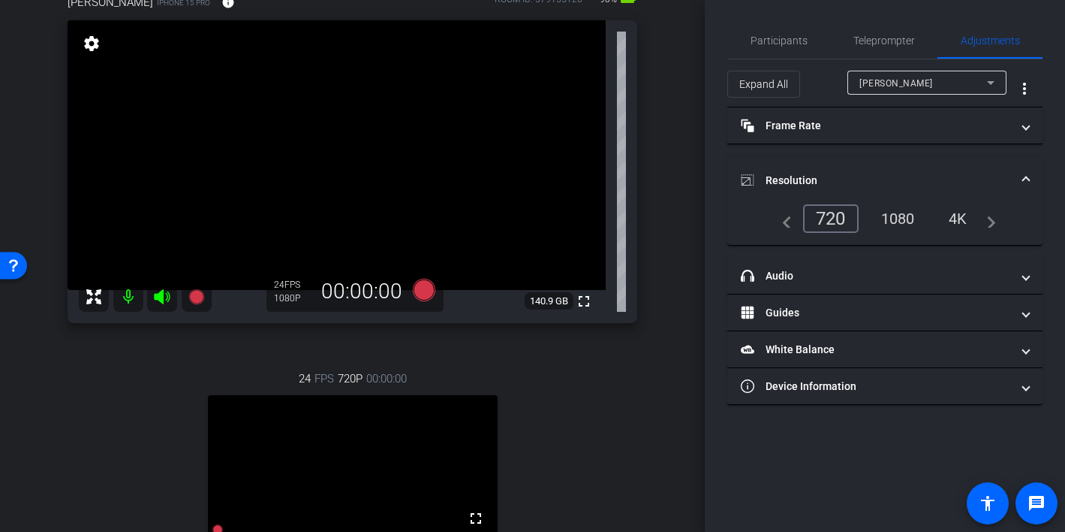
click at [904, 214] on div "1080" at bounding box center [898, 219] width 56 height 26
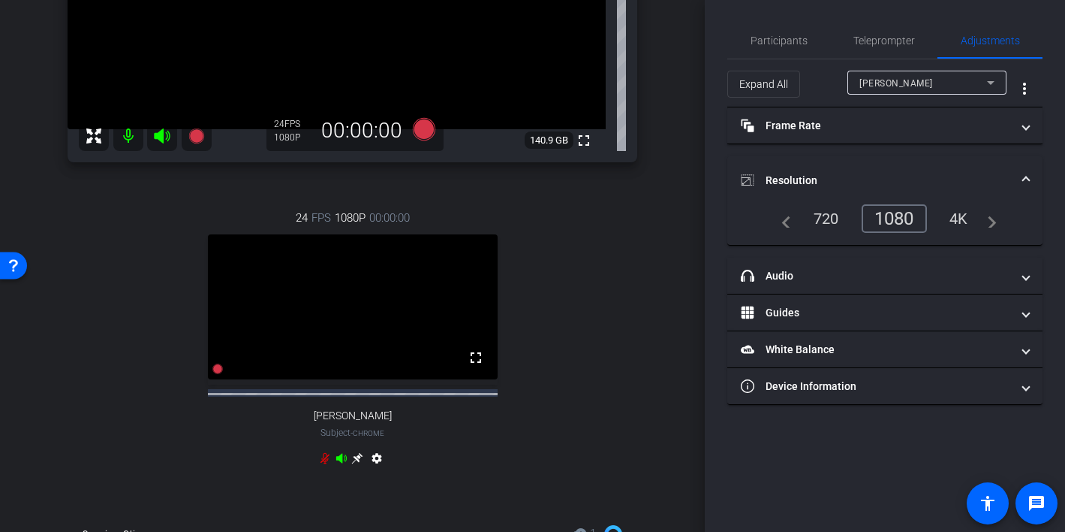
scroll to position [345, 0]
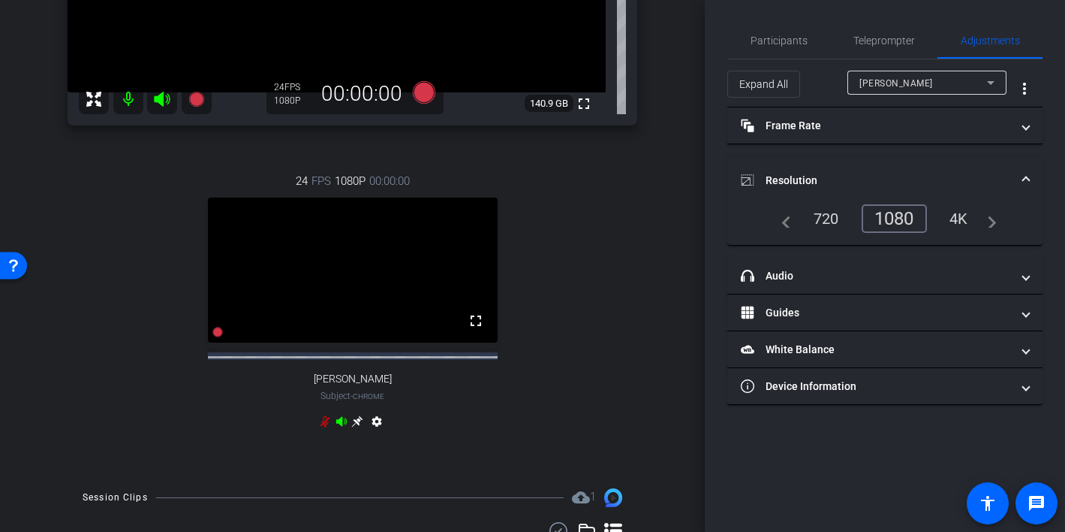
click at [322, 427] on icon at bounding box center [325, 421] width 12 height 12
click at [325, 427] on icon at bounding box center [325, 421] width 7 height 11
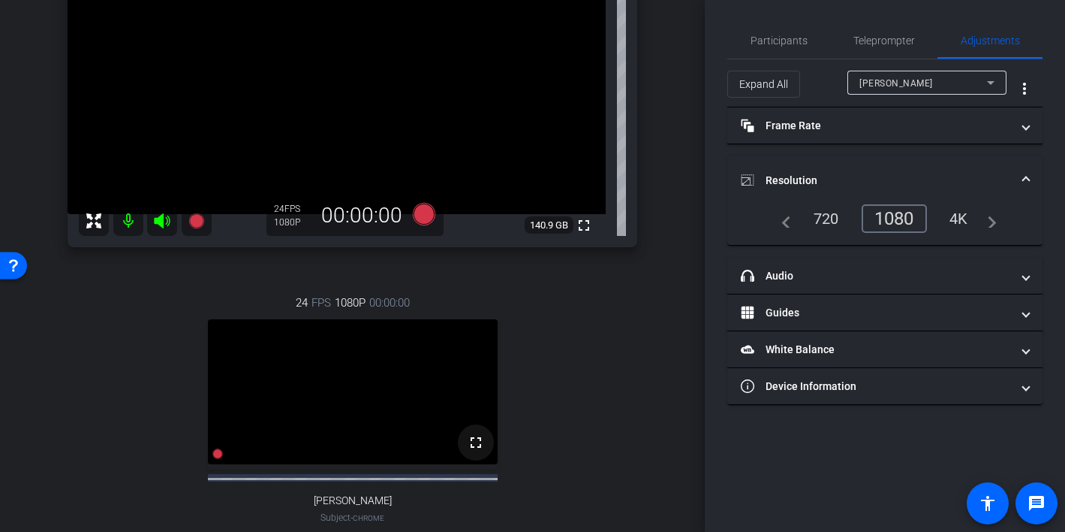
scroll to position [214, 0]
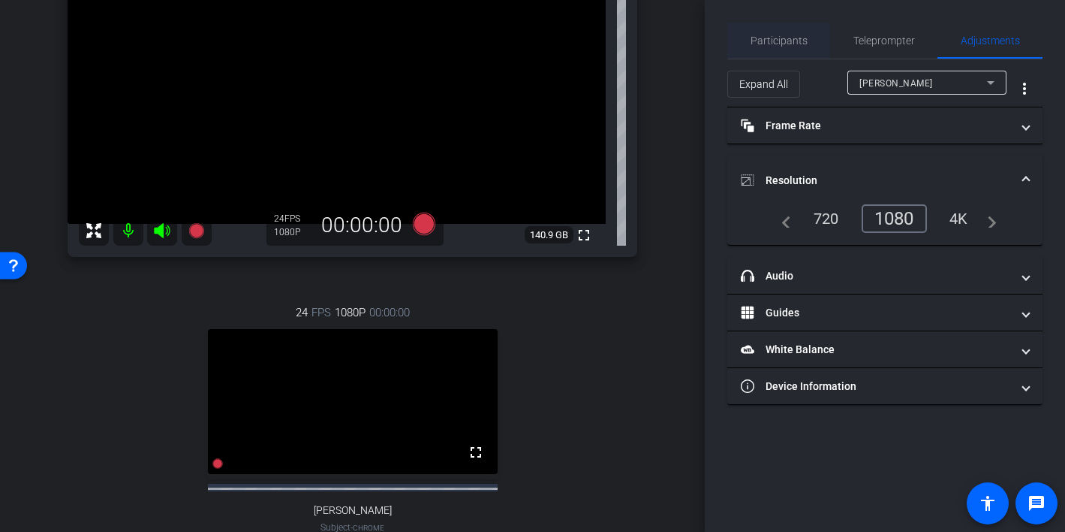
click at [773, 42] on span "Participants" at bounding box center [779, 40] width 57 height 11
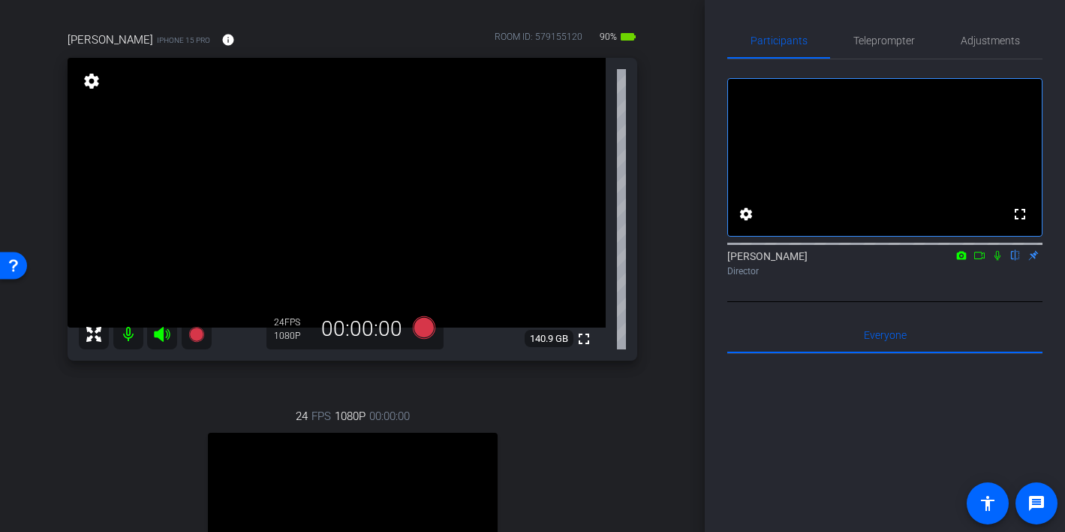
scroll to position [115, 0]
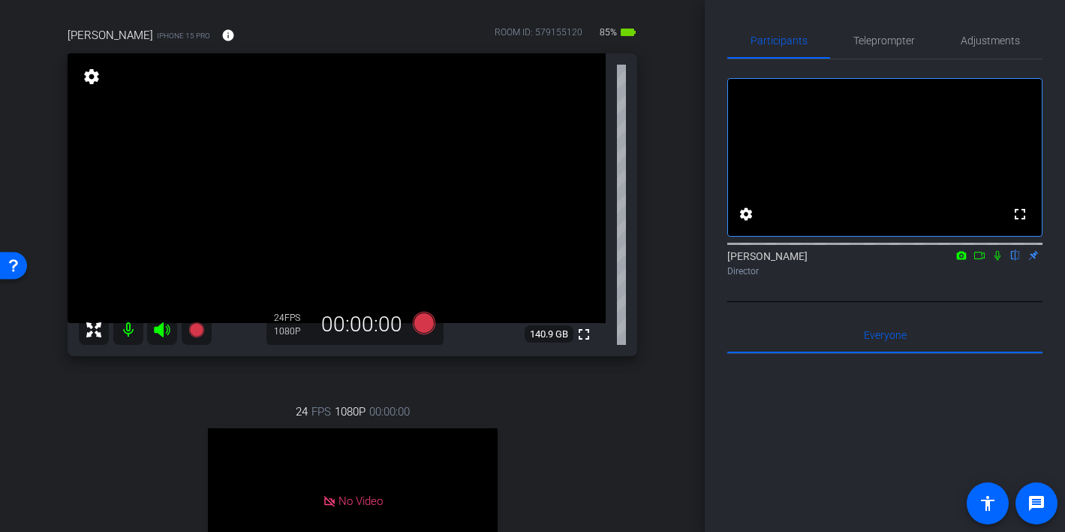
click at [981, 261] on icon at bounding box center [980, 255] width 12 height 11
click at [997, 261] on icon at bounding box center [998, 255] width 12 height 11
click at [997, 261] on icon at bounding box center [998, 256] width 6 height 10
click at [997, 261] on icon at bounding box center [998, 256] width 8 height 10
click at [977, 261] on icon at bounding box center [980, 255] width 12 height 11
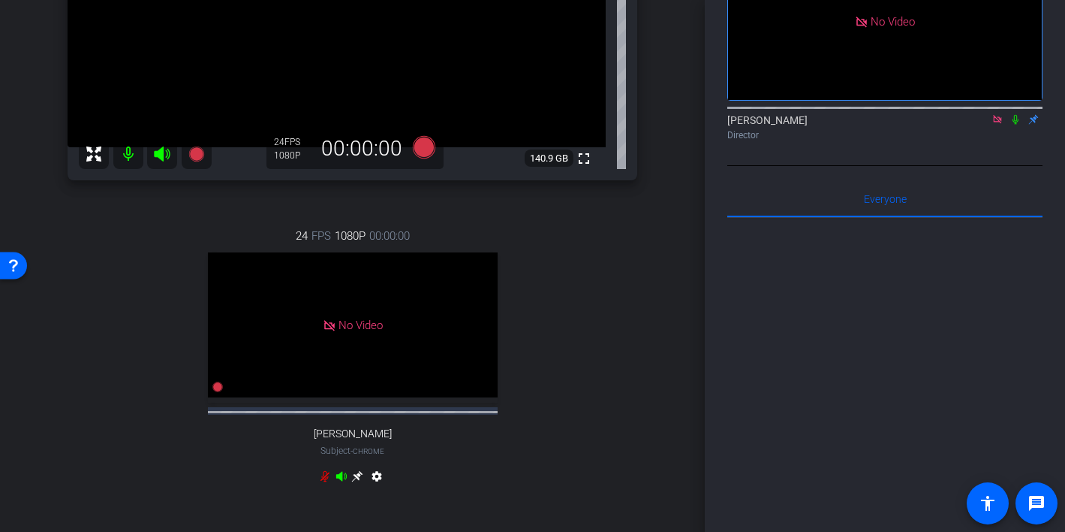
scroll to position [286, 0]
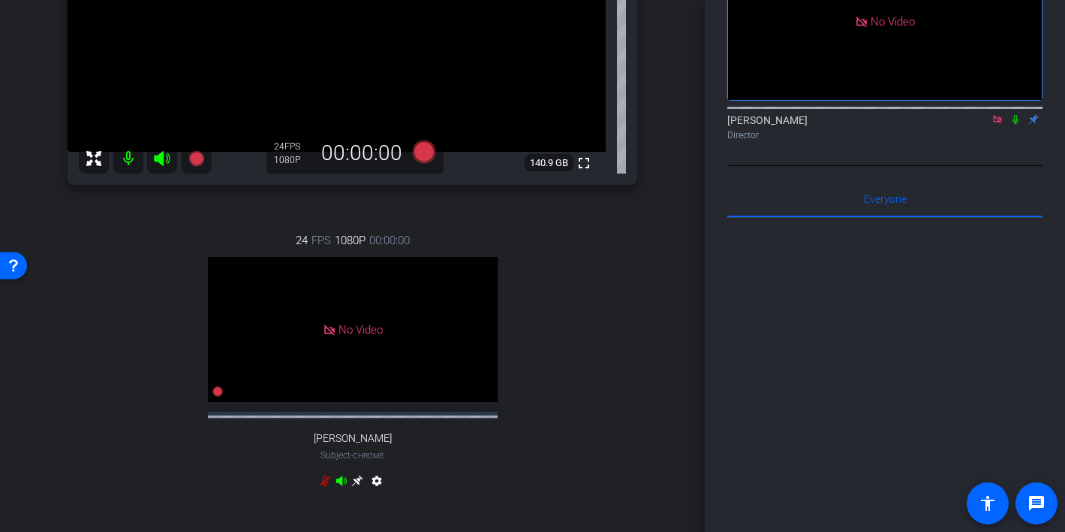
click at [341, 486] on icon at bounding box center [341, 481] width 11 height 10
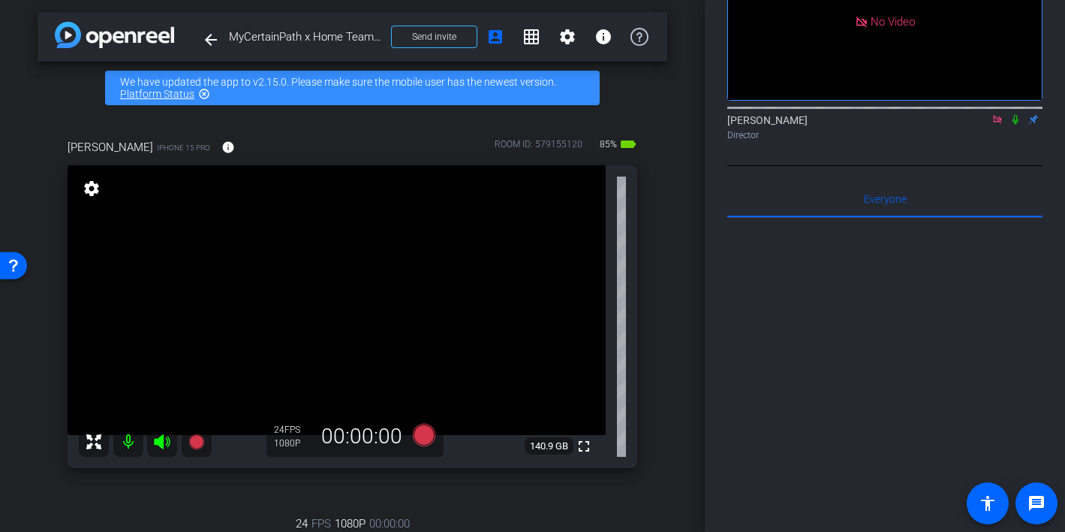
scroll to position [0, 0]
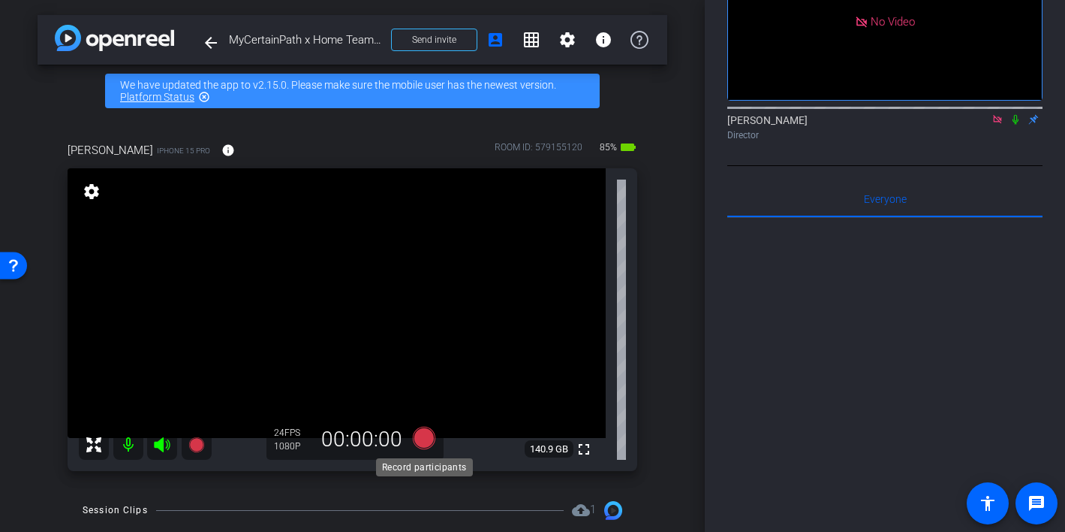
click at [417, 438] on icon at bounding box center [423, 437] width 23 height 23
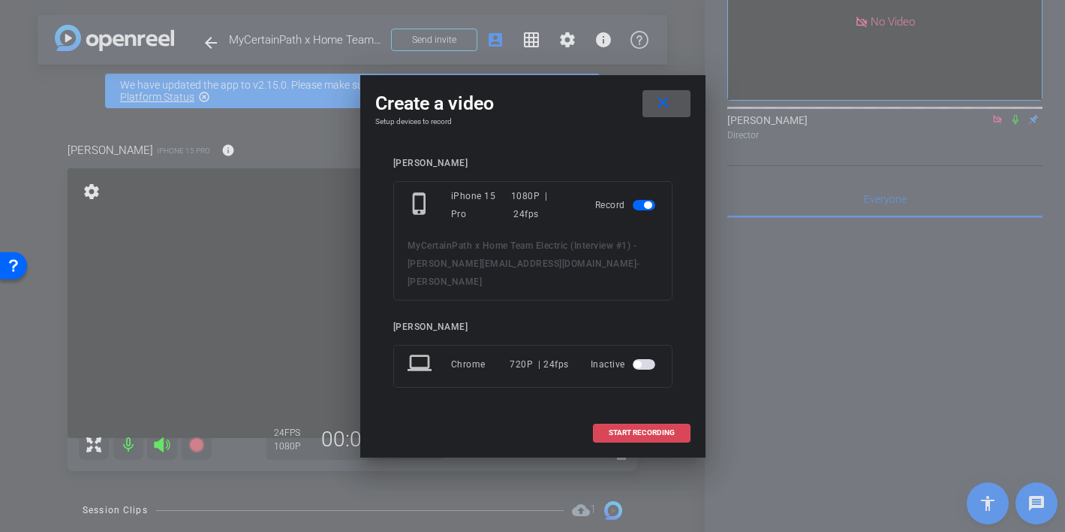
click at [628, 429] on span "START RECORDING" at bounding box center [642, 433] width 66 height 8
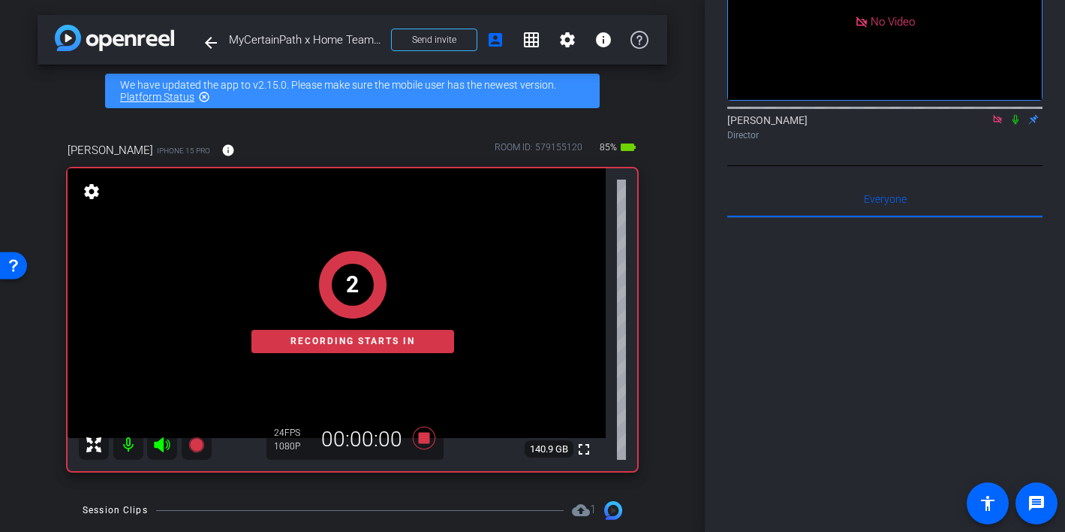
scroll to position [126, 0]
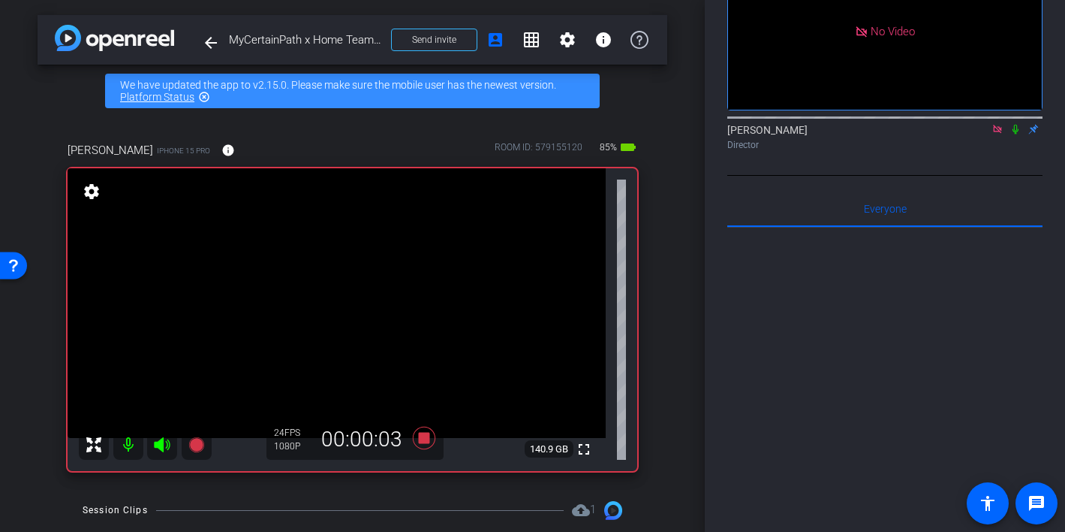
click at [1014, 134] on icon at bounding box center [1016, 129] width 12 height 11
click at [1012, 134] on icon at bounding box center [1016, 129] width 12 height 11
click at [1018, 134] on icon at bounding box center [1016, 129] width 12 height 11
click at [1017, 134] on icon at bounding box center [1016, 129] width 12 height 11
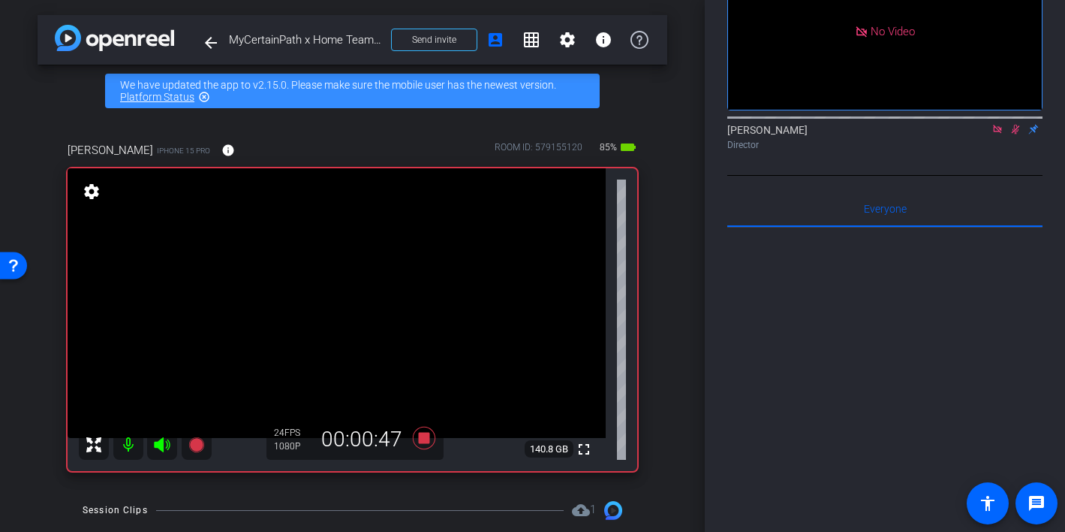
click at [1017, 134] on icon at bounding box center [1016, 130] width 8 height 10
click at [1017, 134] on icon at bounding box center [1016, 130] width 6 height 10
click at [1016, 134] on icon at bounding box center [1016, 129] width 12 height 11
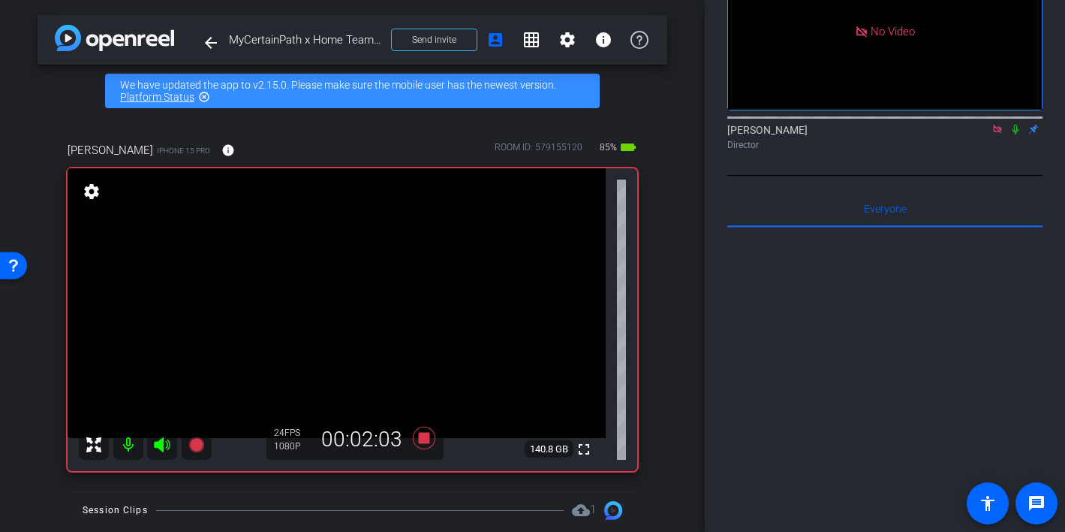
click at [1018, 134] on icon at bounding box center [1016, 129] width 12 height 11
click at [1017, 134] on icon at bounding box center [1016, 129] width 12 height 11
click at [1016, 134] on icon at bounding box center [1016, 129] width 12 height 11
click at [1015, 134] on icon at bounding box center [1016, 130] width 6 height 10
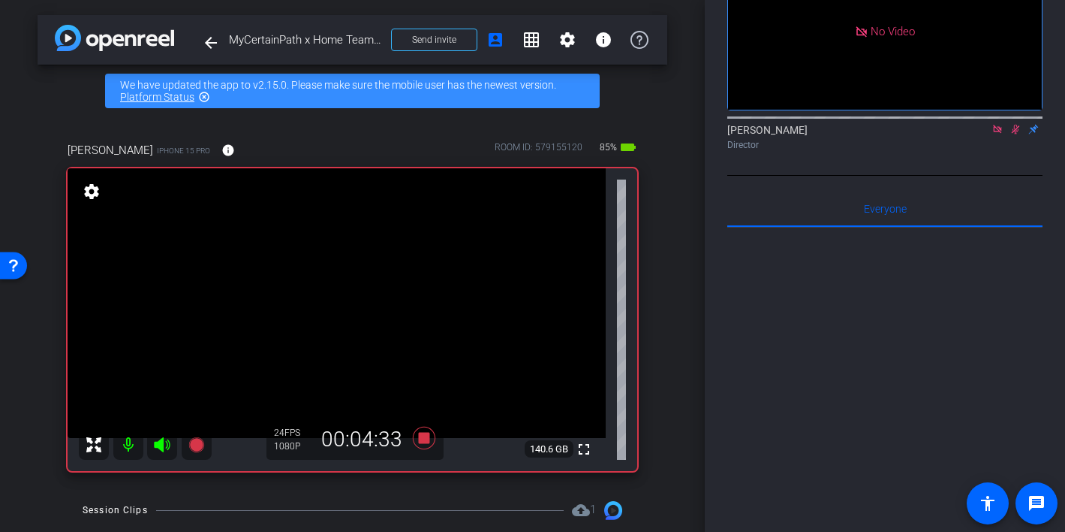
click at [1014, 134] on icon at bounding box center [1016, 130] width 8 height 10
click at [1013, 134] on icon at bounding box center [1016, 129] width 12 height 11
click at [1014, 134] on icon at bounding box center [1016, 129] width 12 height 11
click at [1017, 134] on icon at bounding box center [1016, 129] width 12 height 11
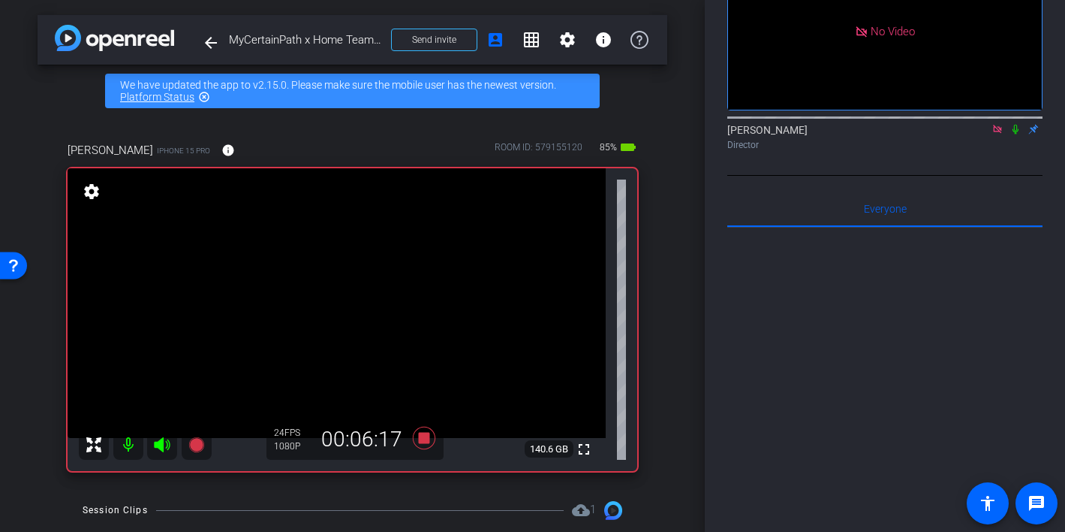
click at [1014, 134] on icon at bounding box center [1016, 129] width 12 height 11
click at [1014, 134] on icon at bounding box center [1016, 130] width 8 height 10
click at [1014, 136] on mat-icon at bounding box center [1016, 129] width 18 height 14
click at [1014, 134] on icon at bounding box center [1016, 130] width 8 height 10
click at [1009, 136] on mat-icon at bounding box center [1016, 129] width 18 height 14
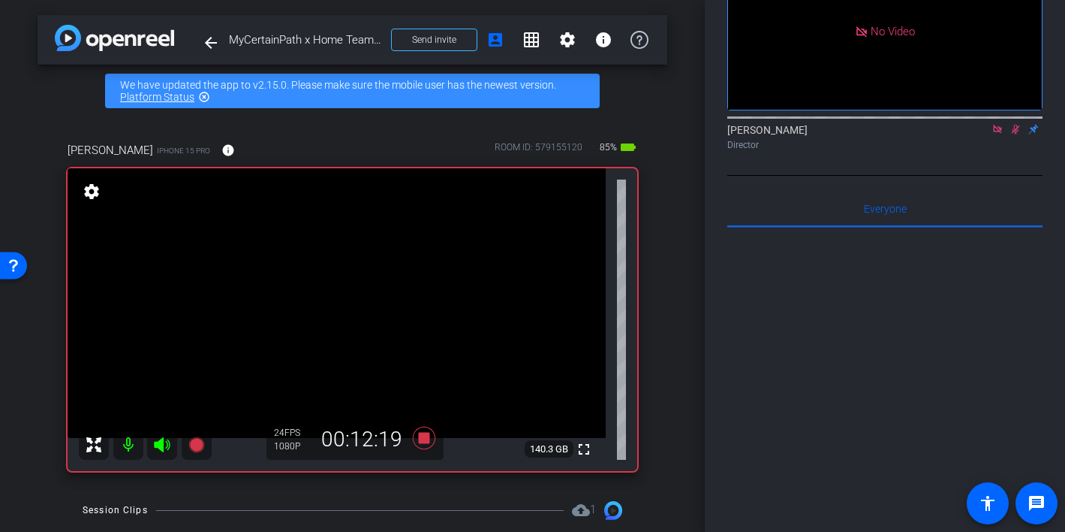
click at [1016, 134] on icon at bounding box center [1016, 129] width 12 height 11
click at [1014, 134] on icon at bounding box center [1016, 129] width 12 height 11
click at [1015, 134] on icon at bounding box center [1016, 129] width 12 height 11
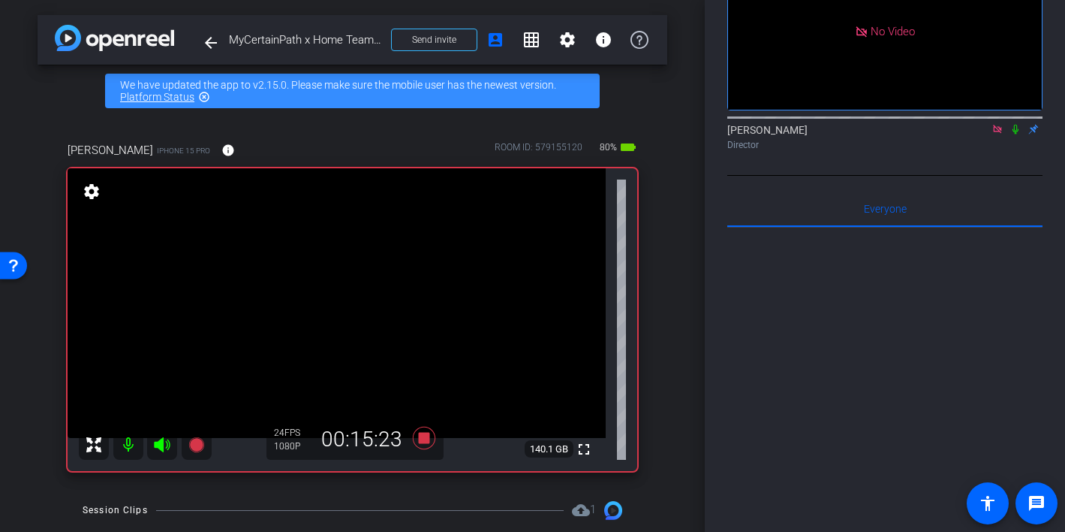
click at [1014, 134] on icon at bounding box center [1016, 130] width 6 height 10
click at [1015, 134] on icon at bounding box center [1016, 130] width 8 height 10
click at [1015, 134] on icon at bounding box center [1016, 130] width 6 height 10
click at [1016, 134] on icon at bounding box center [1016, 129] width 12 height 11
click at [1013, 134] on icon at bounding box center [1016, 129] width 12 height 11
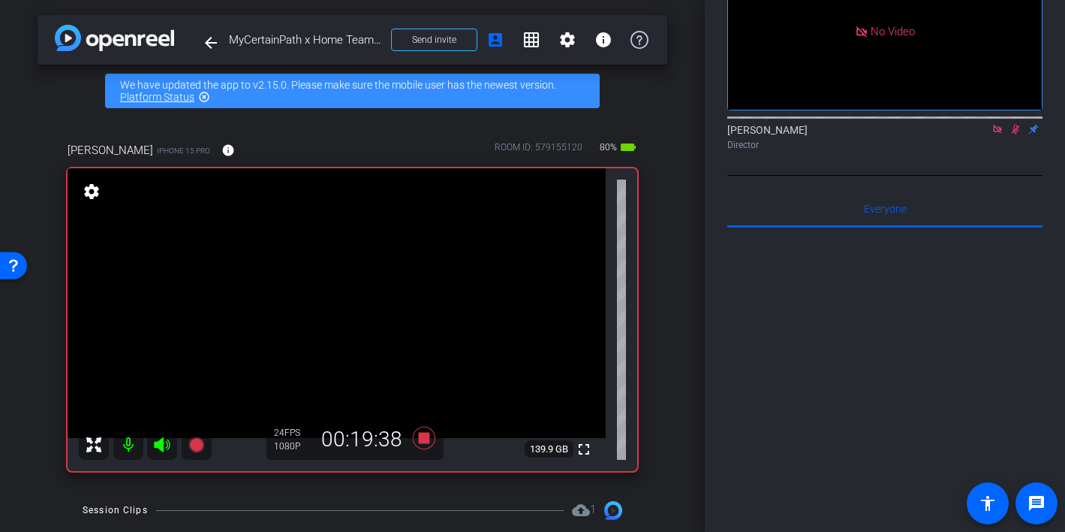
click at [1012, 134] on icon at bounding box center [1016, 130] width 8 height 10
click at [1018, 134] on icon at bounding box center [1016, 130] width 6 height 10
click at [1012, 134] on icon at bounding box center [1016, 129] width 12 height 11
click at [1014, 134] on icon at bounding box center [1016, 130] width 6 height 10
click at [1016, 134] on icon at bounding box center [1016, 130] width 8 height 10
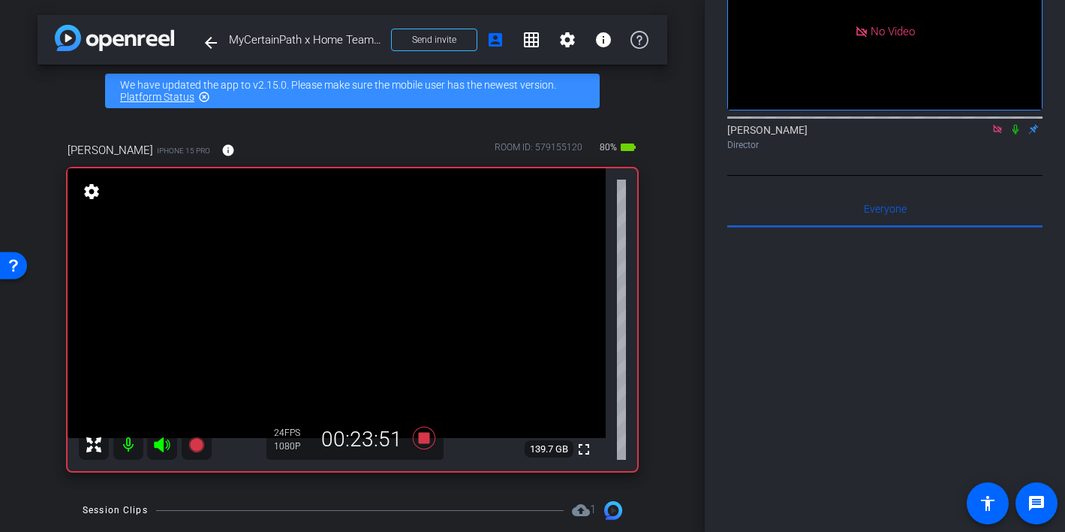
click at [1014, 134] on icon at bounding box center [1016, 130] width 6 height 10
click at [1018, 134] on icon at bounding box center [1016, 130] width 8 height 10
click at [1018, 134] on icon at bounding box center [1016, 129] width 12 height 11
click at [1018, 134] on icon at bounding box center [1016, 130] width 8 height 10
click at [1014, 134] on icon at bounding box center [1016, 130] width 6 height 10
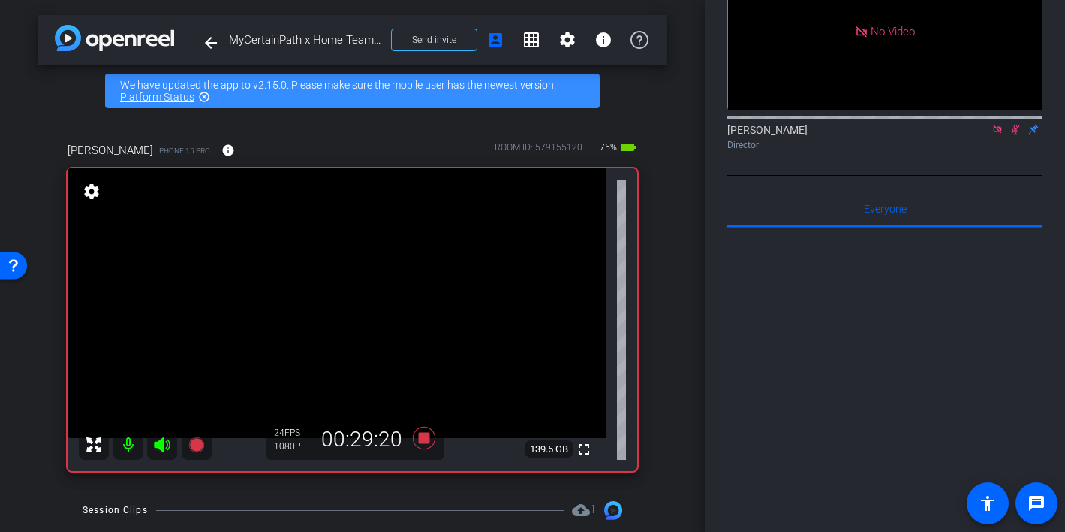
click at [1010, 134] on icon at bounding box center [1016, 129] width 12 height 11
click at [1015, 134] on icon at bounding box center [1016, 129] width 12 height 11
click at [1016, 134] on icon at bounding box center [1016, 129] width 12 height 11
click at [1018, 134] on icon at bounding box center [1016, 130] width 6 height 10
click at [1016, 134] on icon at bounding box center [1016, 129] width 12 height 11
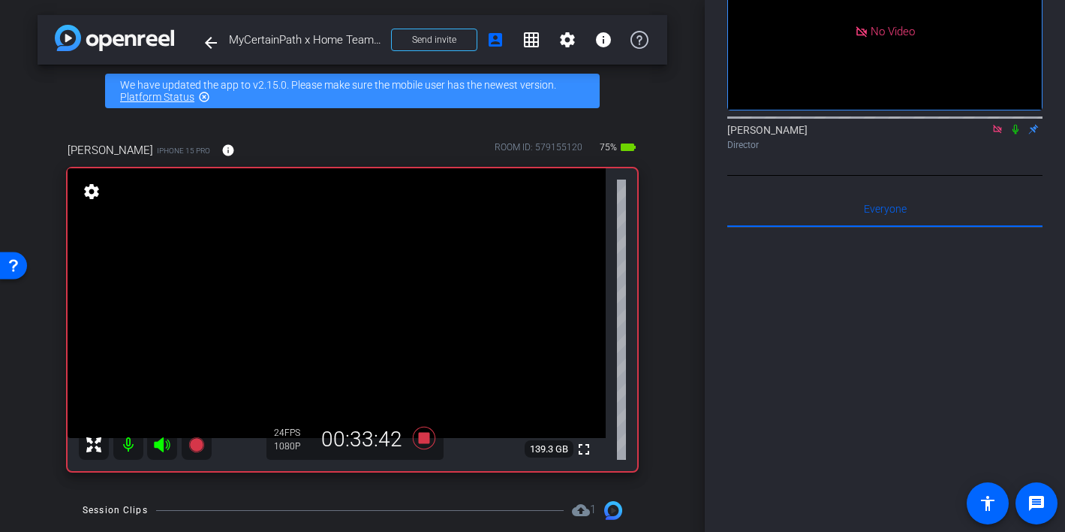
click at [1017, 134] on icon at bounding box center [1016, 130] width 6 height 10
click at [1017, 134] on icon at bounding box center [1016, 129] width 12 height 11
click at [1009, 136] on mat-icon at bounding box center [1016, 129] width 18 height 14
click at [1017, 134] on icon at bounding box center [1016, 129] width 12 height 11
click at [1014, 134] on icon at bounding box center [1016, 130] width 6 height 10
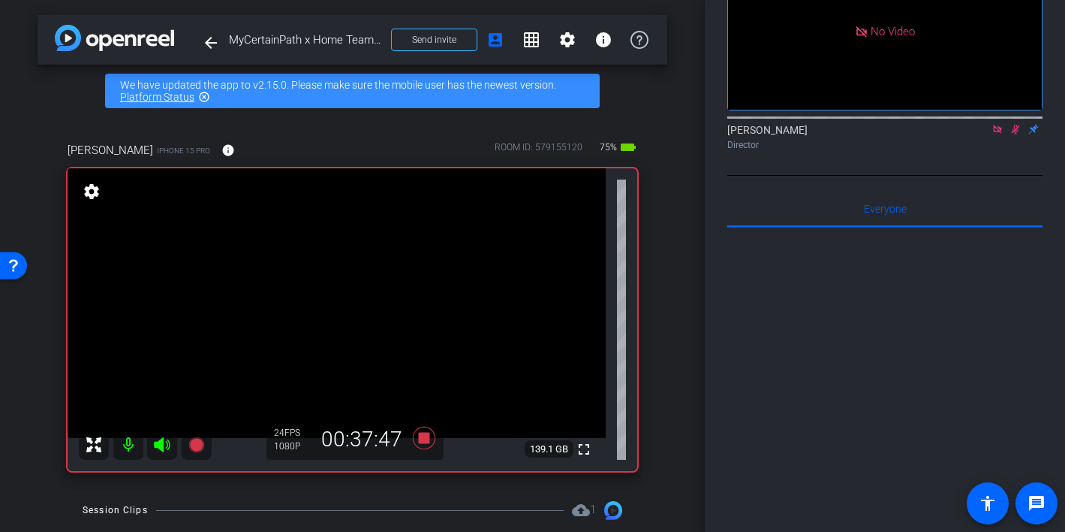
click at [1014, 134] on icon at bounding box center [1016, 129] width 12 height 11
click at [1015, 134] on icon at bounding box center [1016, 129] width 12 height 11
click at [1017, 134] on icon at bounding box center [1016, 130] width 8 height 10
click at [1014, 134] on icon at bounding box center [1016, 130] width 6 height 10
click at [1013, 134] on icon at bounding box center [1016, 129] width 12 height 11
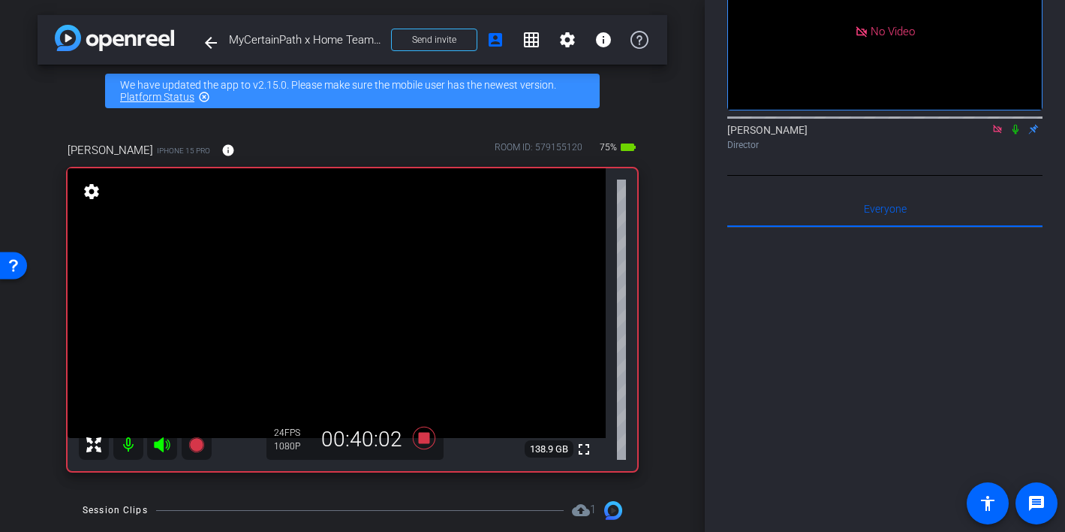
click at [1019, 134] on icon at bounding box center [1016, 129] width 12 height 11
click at [1017, 134] on icon at bounding box center [1016, 130] width 8 height 10
click at [999, 133] on icon at bounding box center [997, 129] width 8 height 8
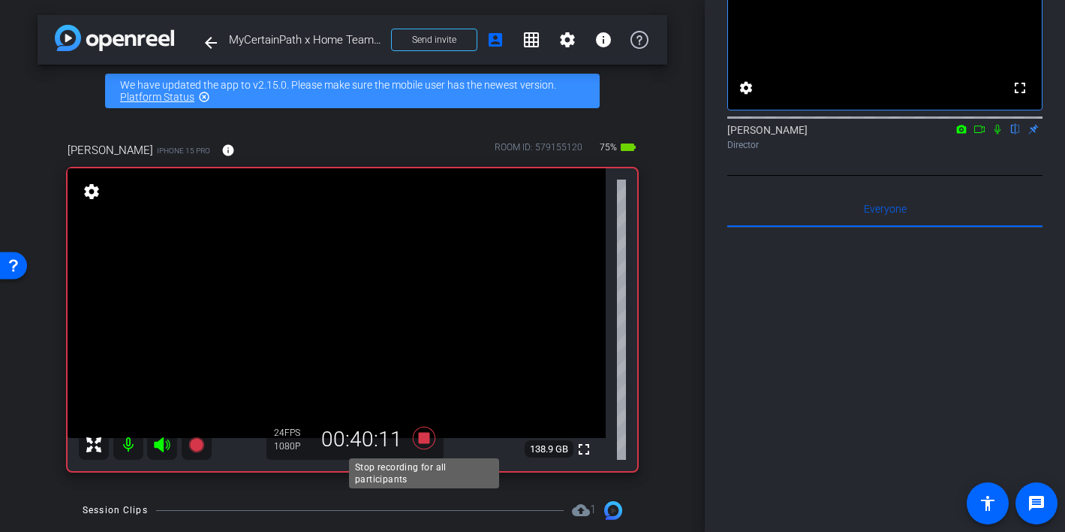
click at [423, 430] on icon at bounding box center [424, 437] width 36 height 27
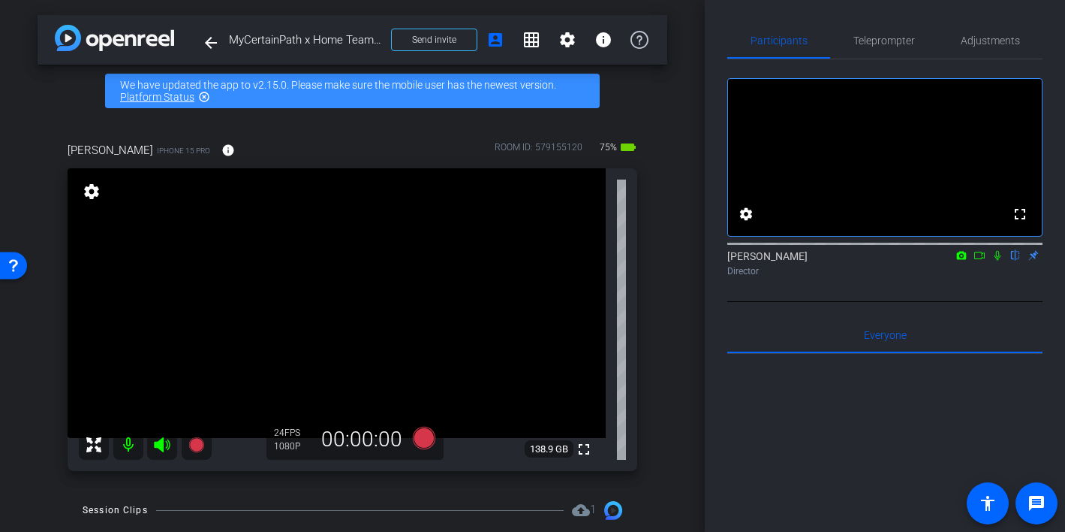
scroll to position [8, 0]
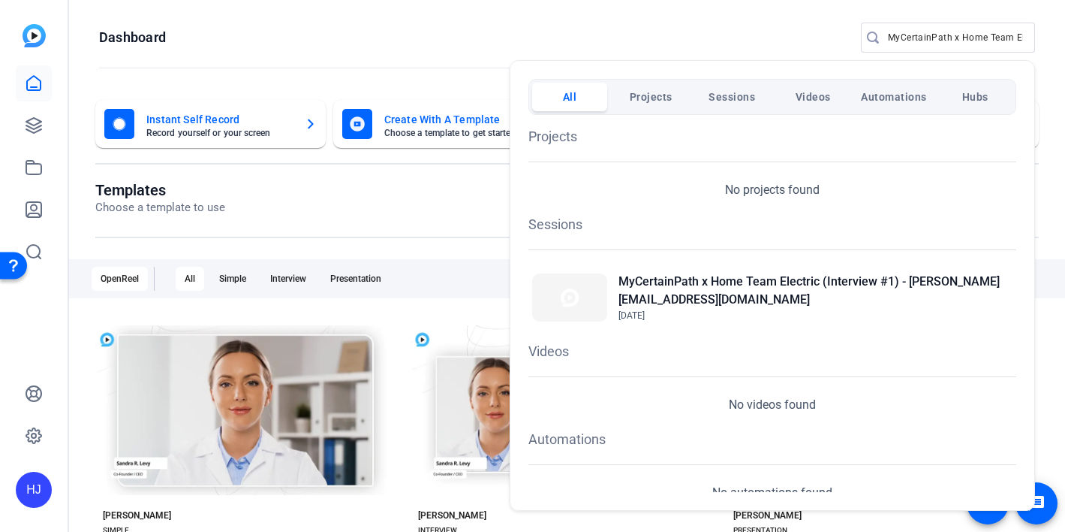
click at [911, 41] on div at bounding box center [532, 266] width 1065 height 532
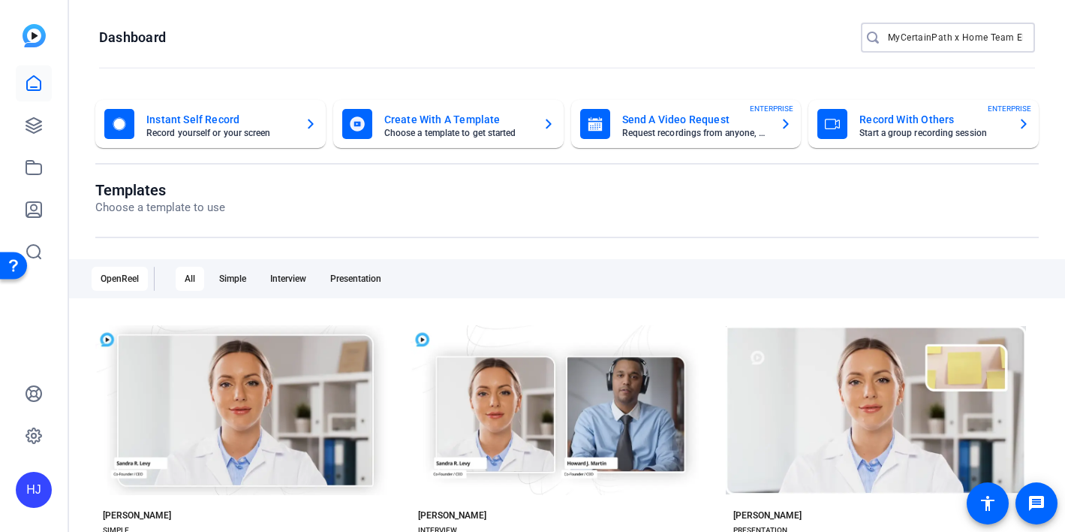
click at [908, 38] on input "MyCertainPath x Home Team Electric (Interview #1)" at bounding box center [955, 38] width 135 height 18
paste input "[PERSON_NAME] Inc. DBA: JBA Offroad x [PERSON_NAME] and JBA-7.0.HC.EZ control a…"
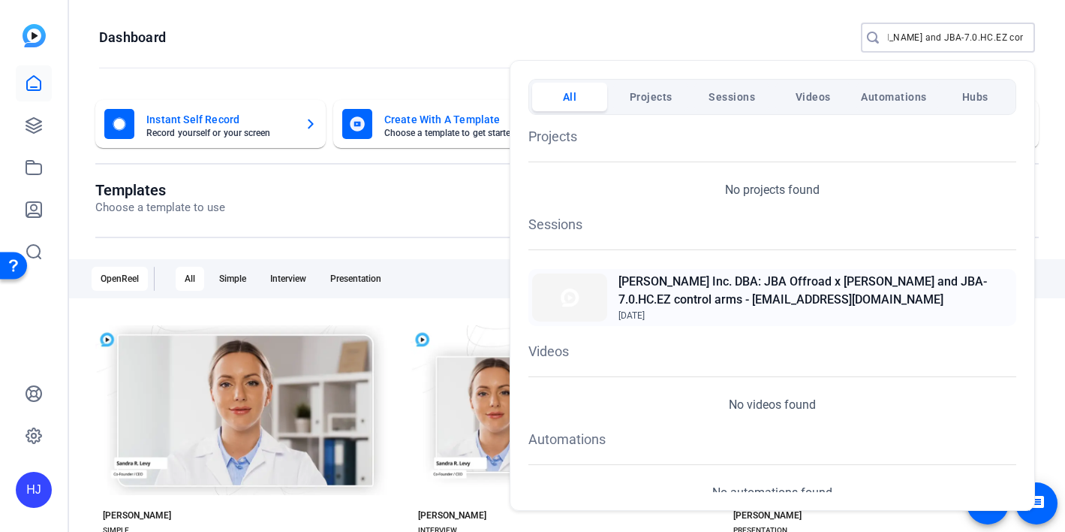
type input "[PERSON_NAME] Inc. DBA: JBA Offroad x [PERSON_NAME] and JBA-7.0.HC.EZ control a…"
click at [734, 280] on h2 "[PERSON_NAME] Inc. DBA: JBA Offroad x [PERSON_NAME] and JBA-7.0.HC.EZ control a…" at bounding box center [816, 291] width 394 height 36
click at [37, 125] on div at bounding box center [532, 266] width 1065 height 532
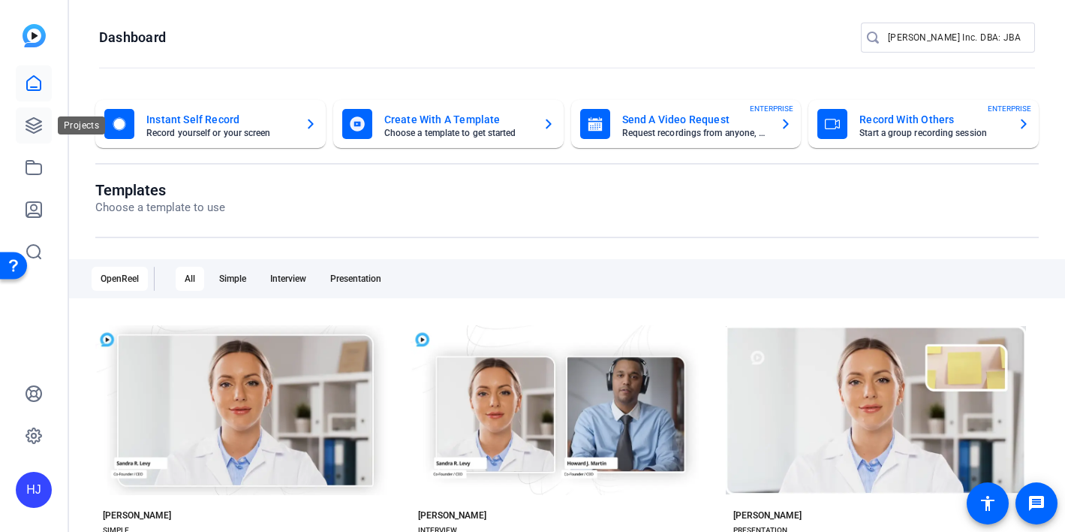
click at [32, 125] on icon at bounding box center [33, 125] width 15 height 15
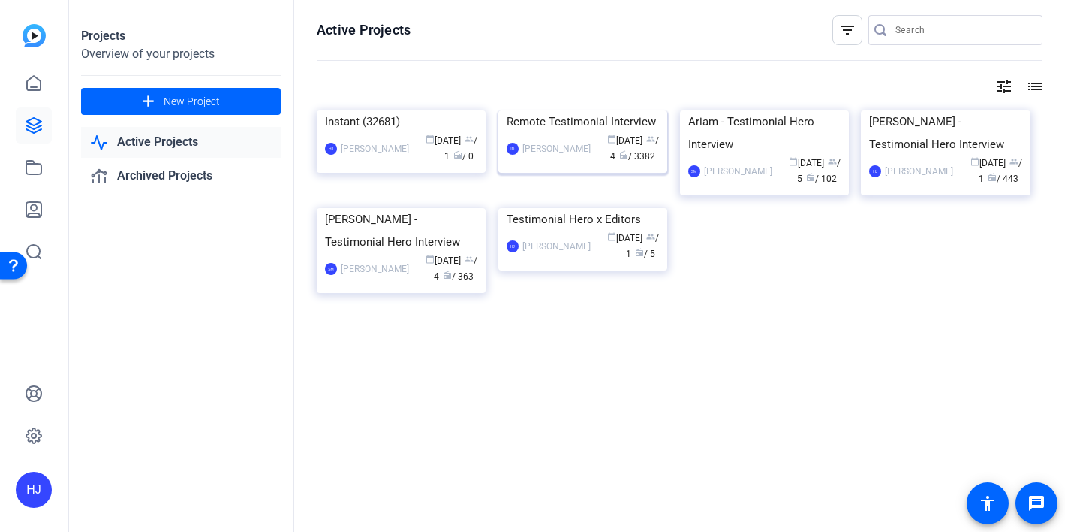
click at [586, 110] on img at bounding box center [583, 110] width 169 height 0
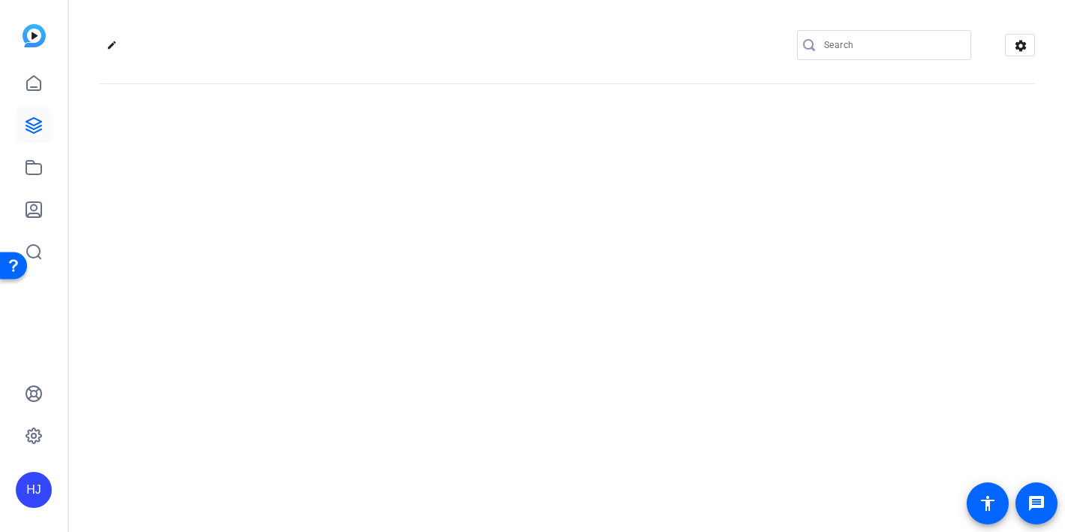
click at [587, 161] on div "edit settings" at bounding box center [567, 266] width 996 height 532
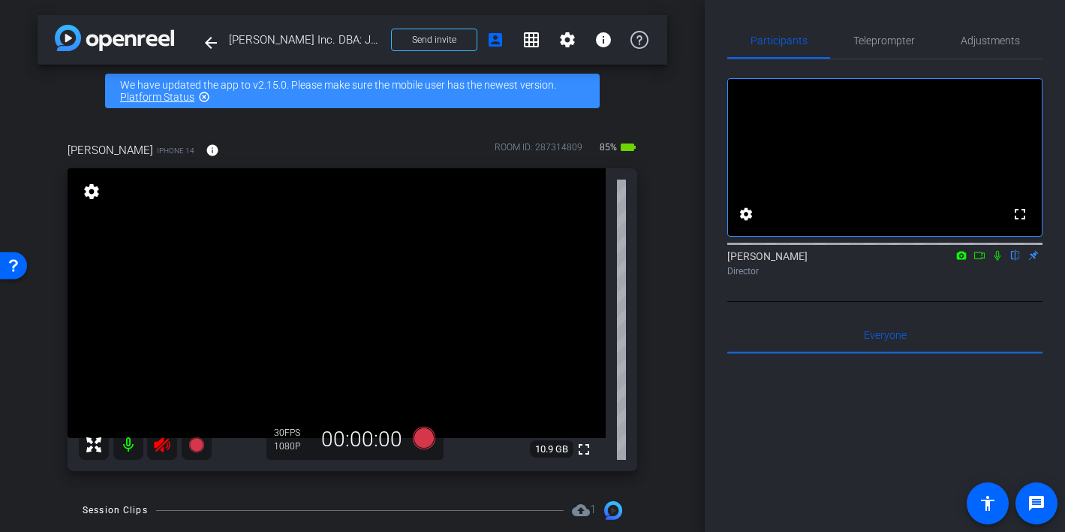
click at [164, 446] on icon at bounding box center [162, 444] width 18 height 18
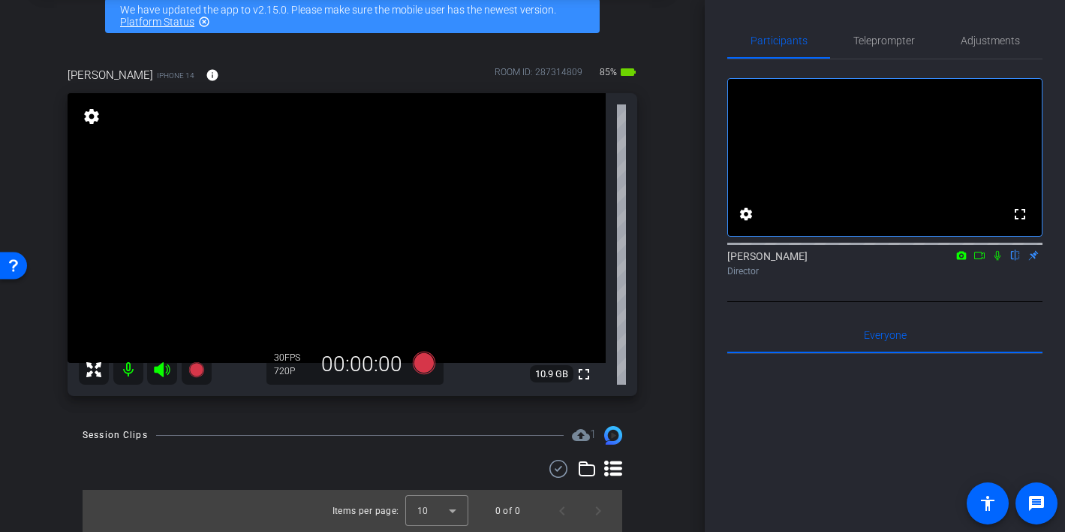
scroll to position [71, 0]
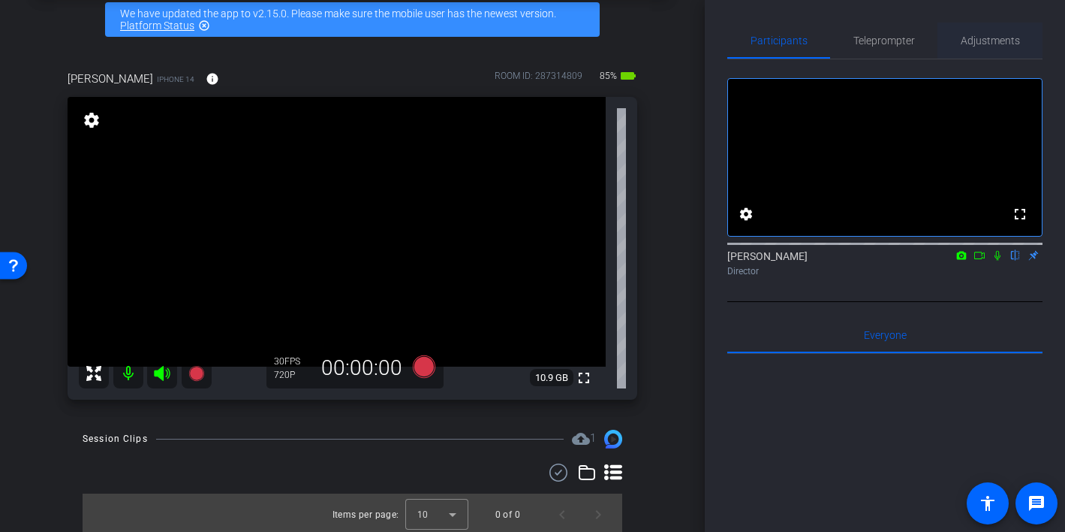
click at [981, 42] on span "Adjustments" at bounding box center [990, 40] width 59 height 11
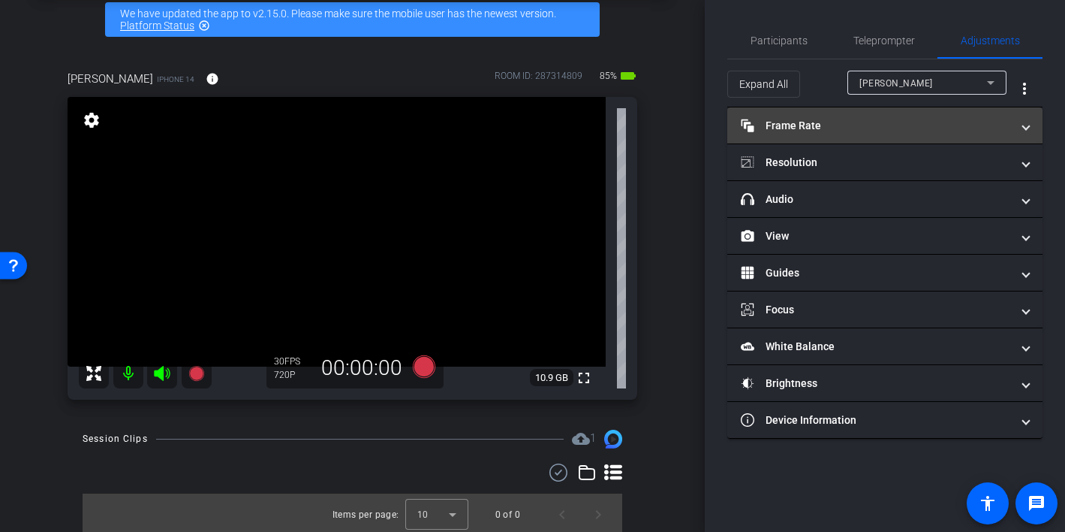
click at [867, 122] on mat-panel-title "Frame Rate Frame Rate" at bounding box center [876, 126] width 270 height 16
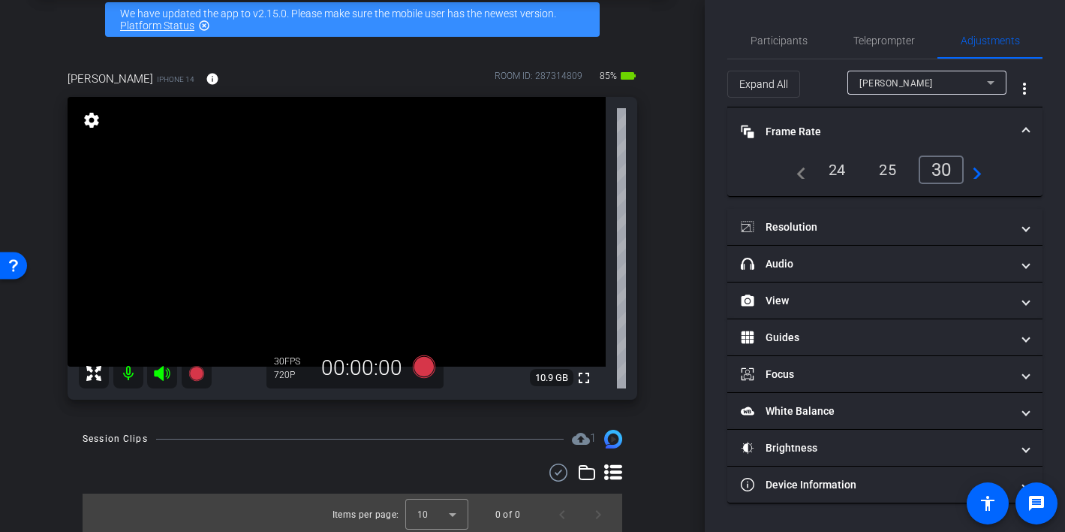
click at [827, 173] on div "24" at bounding box center [838, 170] width 40 height 26
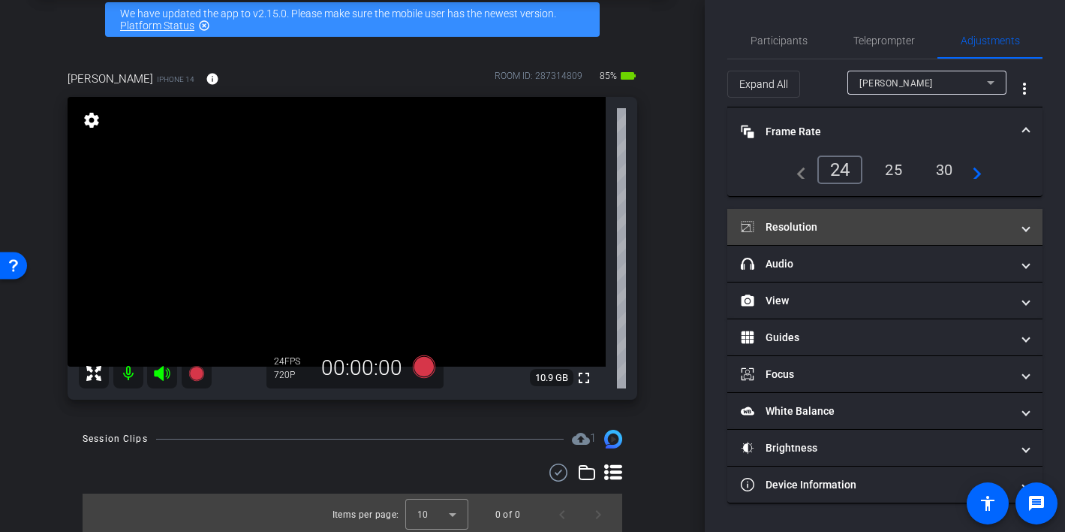
click at [836, 215] on mat-expansion-panel-header "Resolution" at bounding box center [885, 227] width 315 height 36
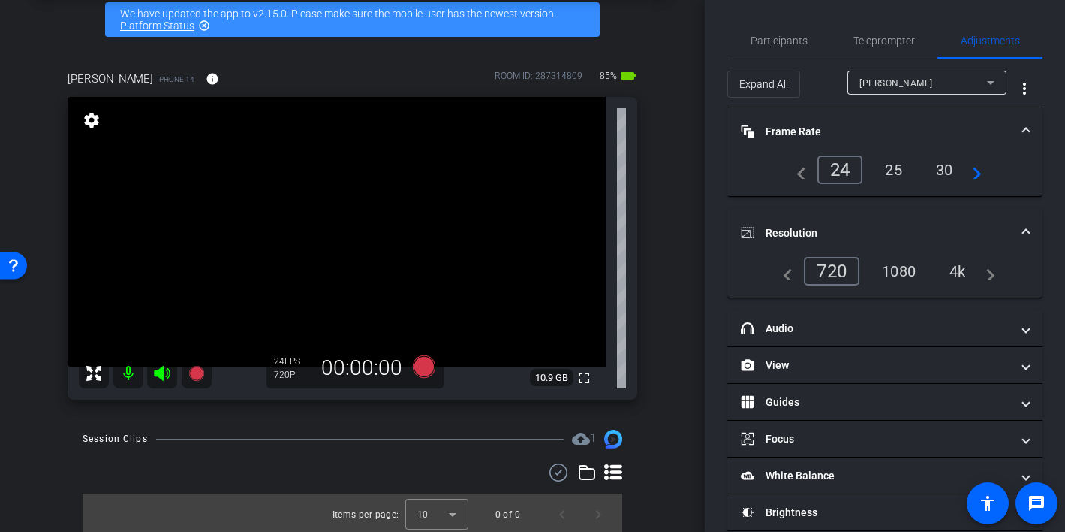
click at [907, 265] on div "1080" at bounding box center [899, 271] width 56 height 26
click at [785, 41] on span "Participants" at bounding box center [779, 40] width 57 height 11
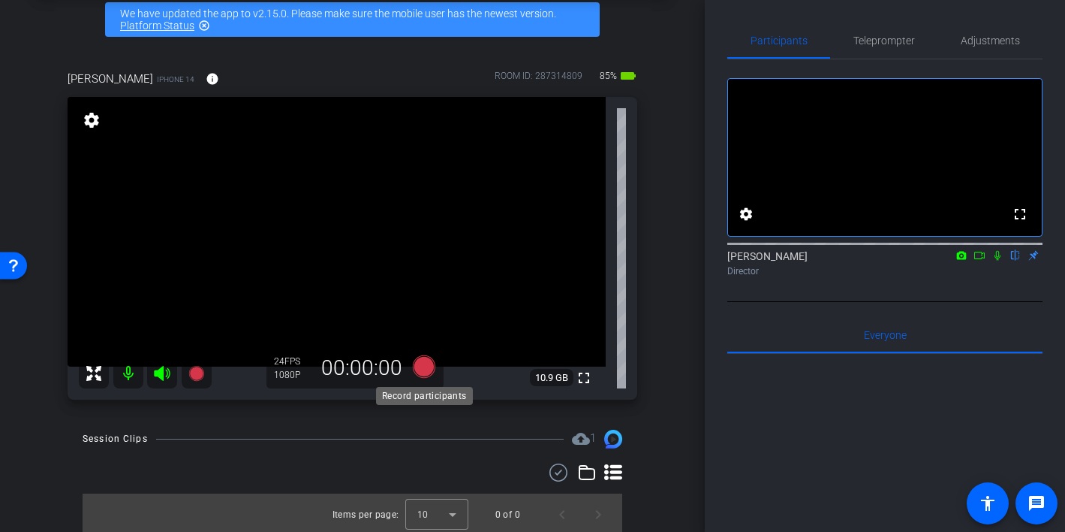
click at [420, 372] on icon at bounding box center [423, 366] width 23 height 23
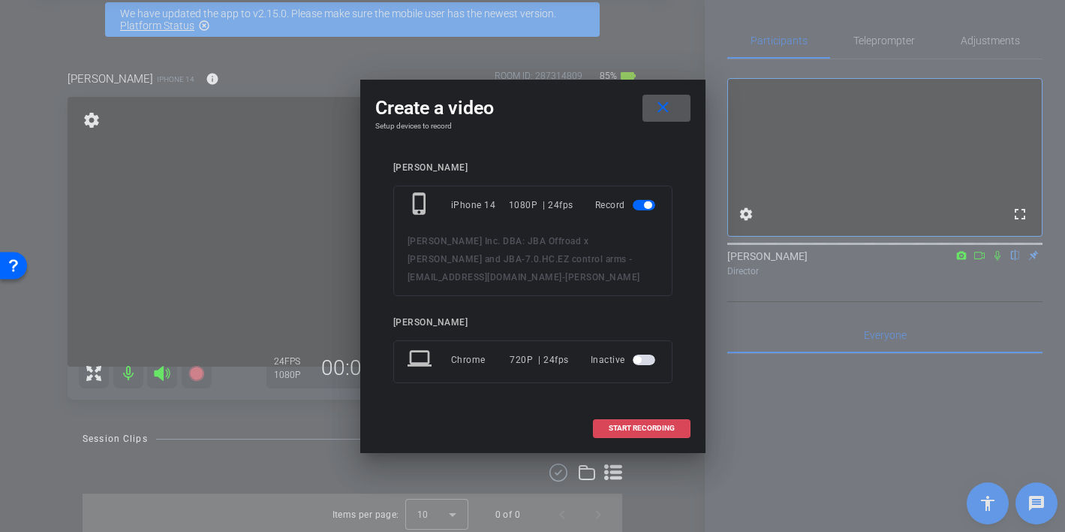
click at [646, 427] on span "START RECORDING" at bounding box center [642, 428] width 66 height 8
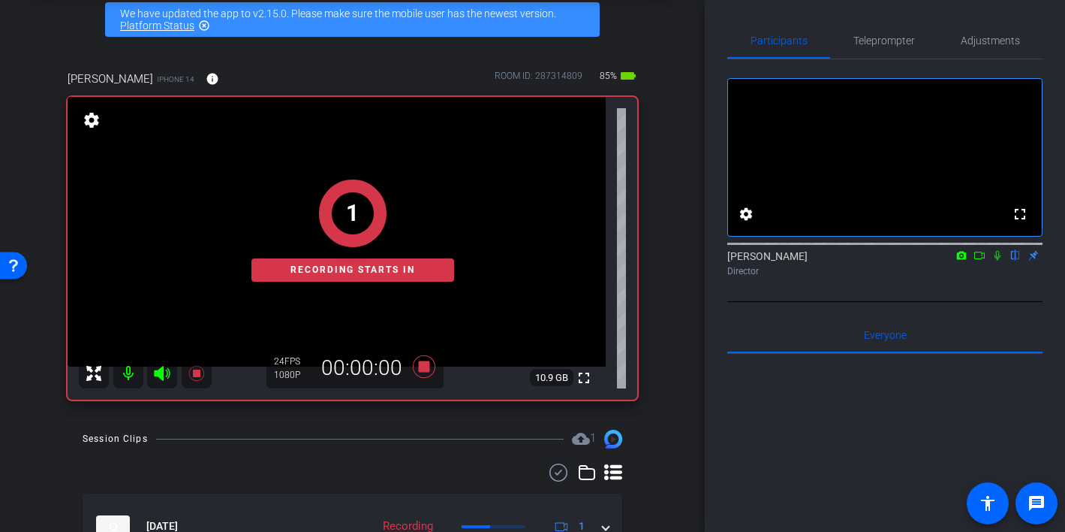
click at [998, 261] on icon at bounding box center [998, 256] width 6 height 10
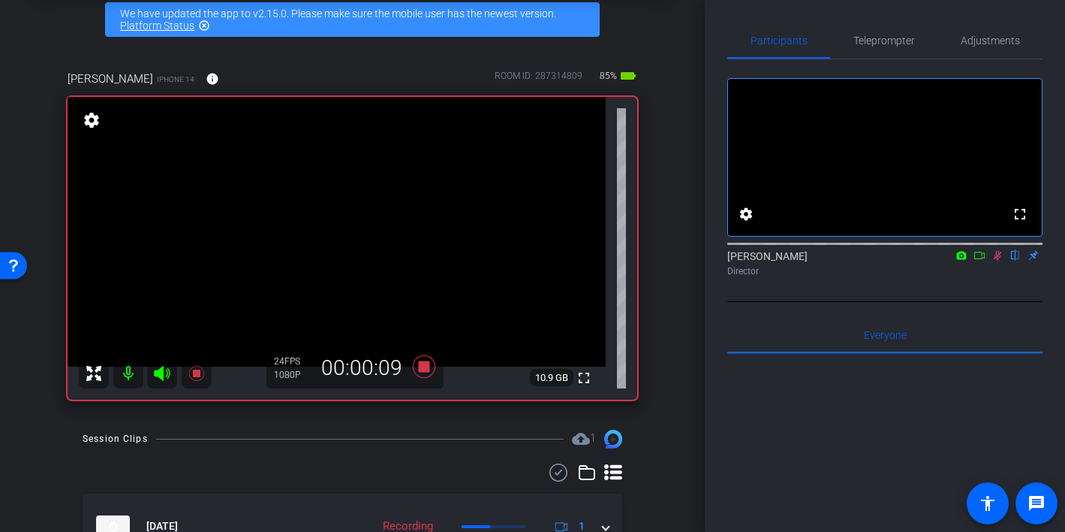
click at [999, 261] on icon at bounding box center [998, 256] width 8 height 10
click at [423, 365] on icon at bounding box center [423, 366] width 23 height 23
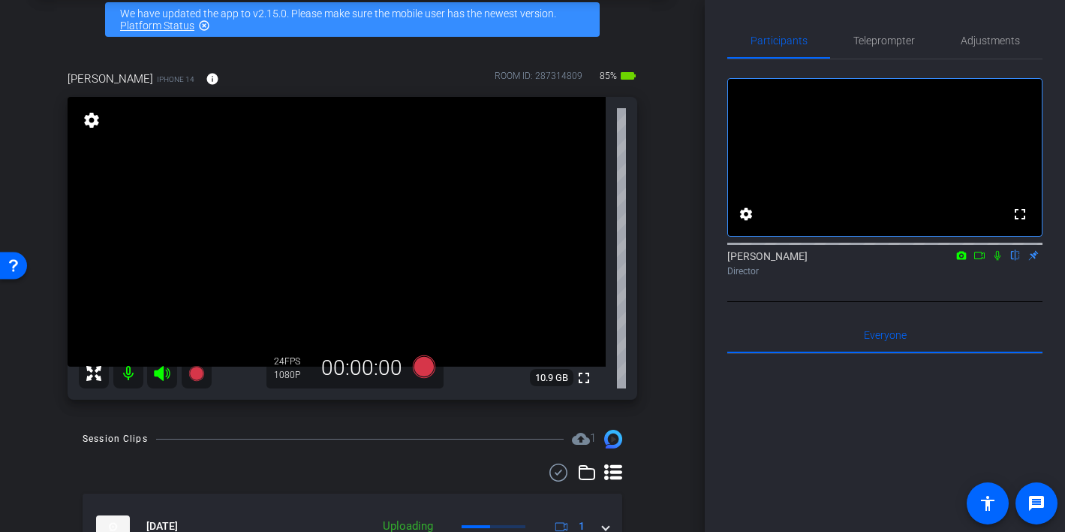
scroll to position [152, 0]
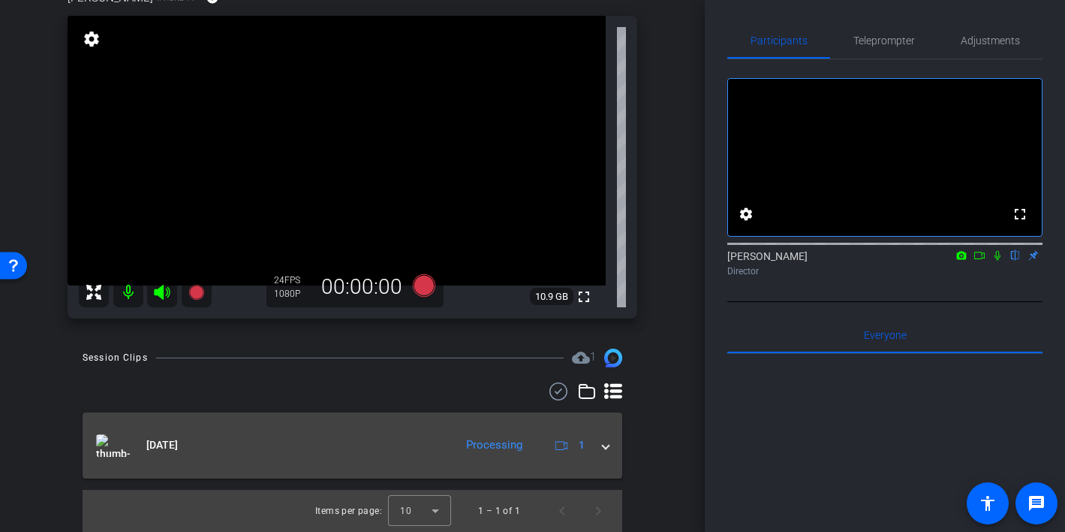
click at [604, 440] on span at bounding box center [606, 445] width 6 height 16
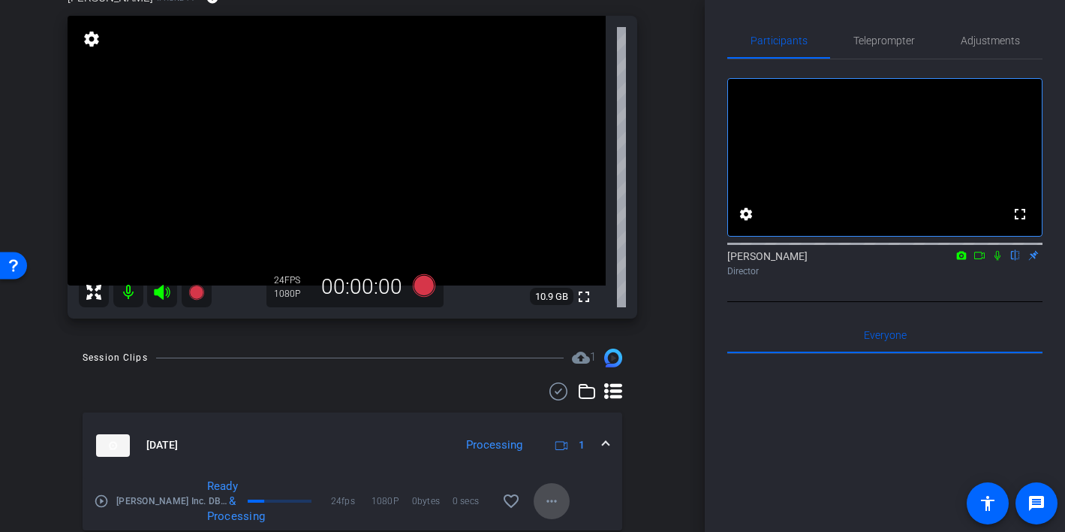
click at [553, 498] on mat-icon "more_horiz" at bounding box center [552, 501] width 18 height 18
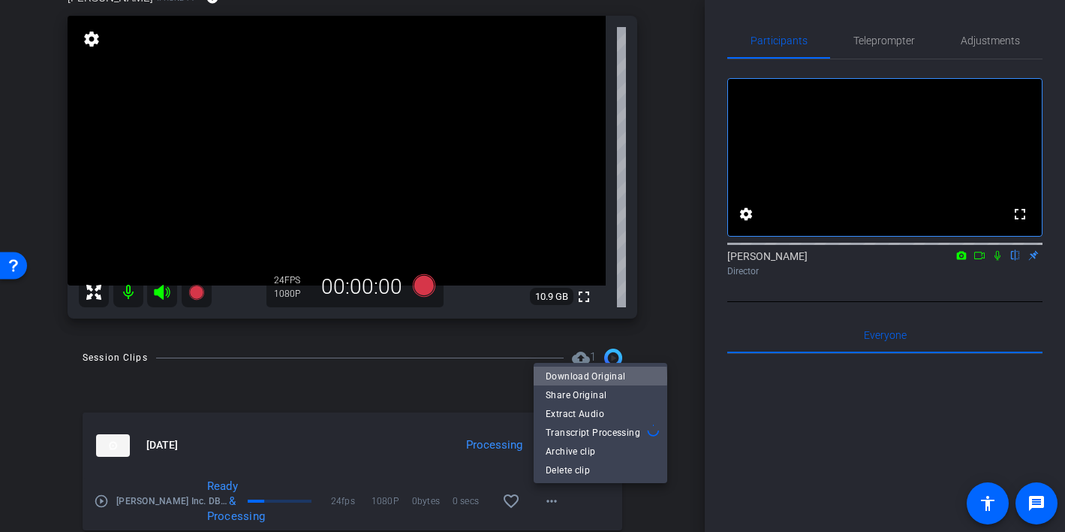
click at [591, 378] on span "Download Original" at bounding box center [601, 375] width 110 height 18
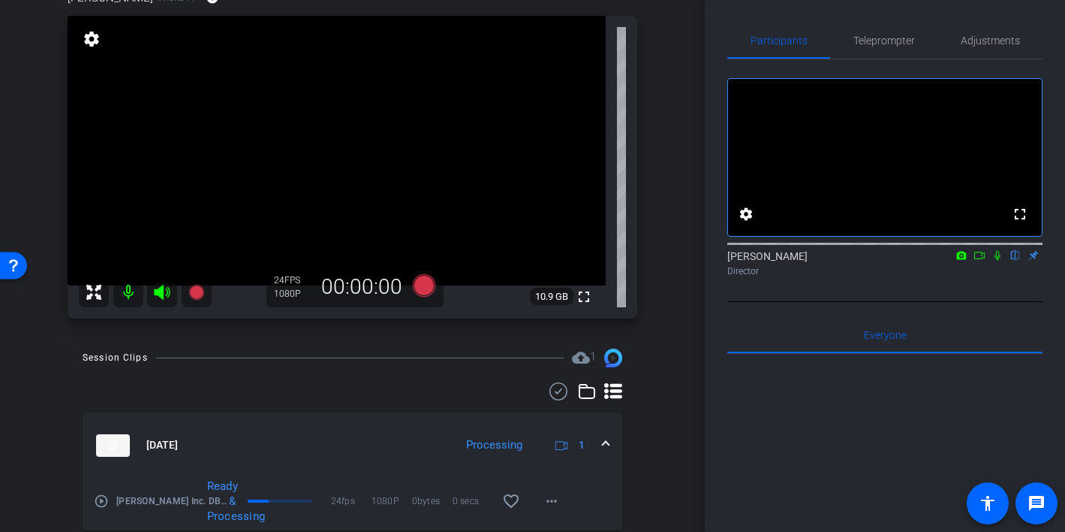
click at [132, 288] on mat-icon at bounding box center [128, 292] width 30 height 30
click at [164, 289] on icon at bounding box center [162, 292] width 18 height 18
click at [160, 290] on icon at bounding box center [162, 292] width 16 height 15
click at [125, 293] on mat-icon at bounding box center [128, 292] width 30 height 30
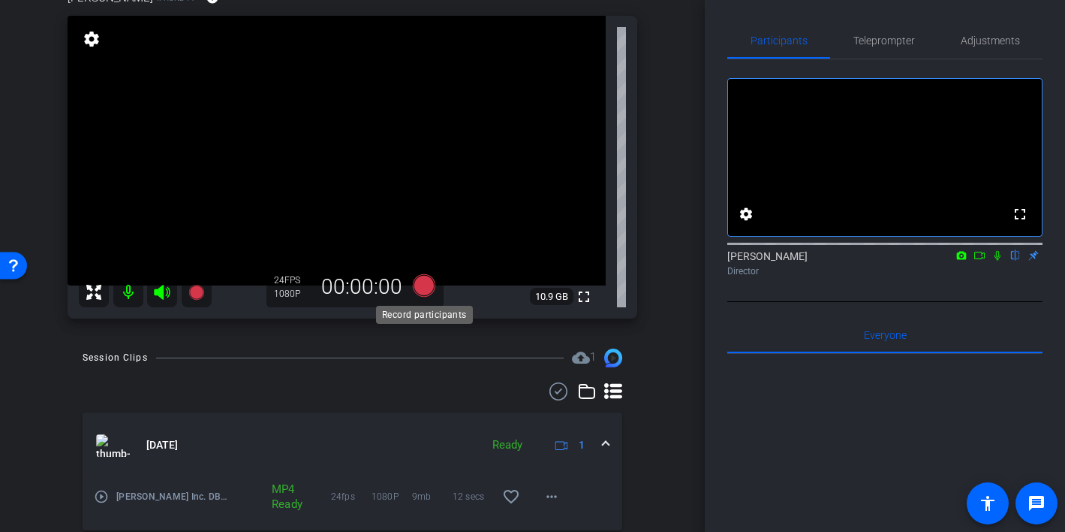
click at [421, 291] on icon at bounding box center [423, 285] width 23 height 23
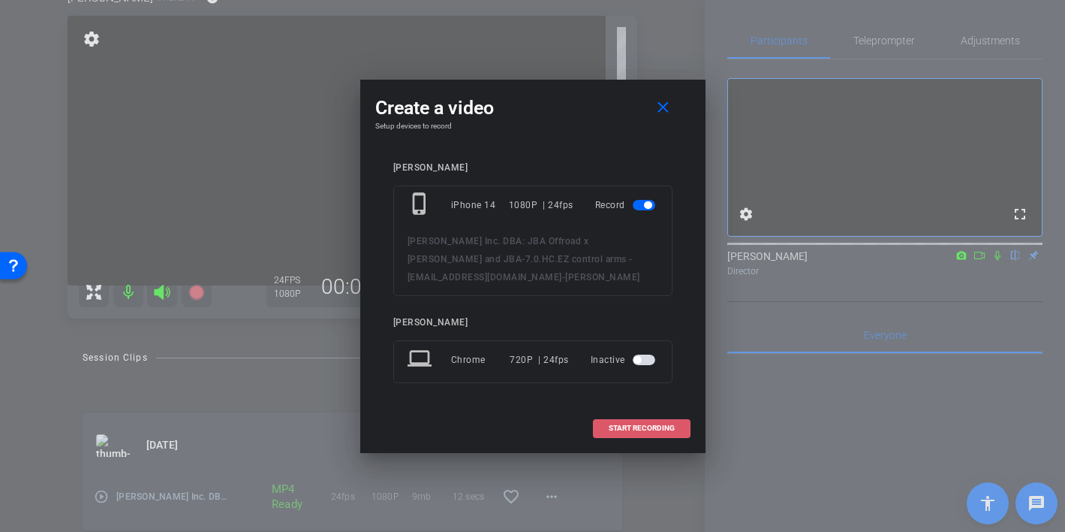
click at [618, 426] on span "START RECORDING" at bounding box center [642, 428] width 66 height 8
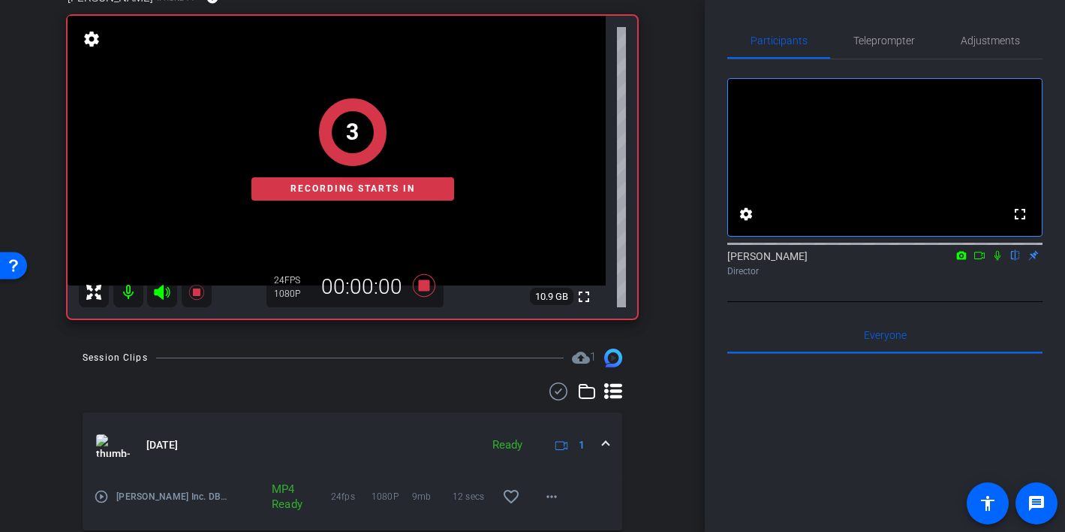
click at [976, 261] on icon at bounding box center [980, 255] width 12 height 11
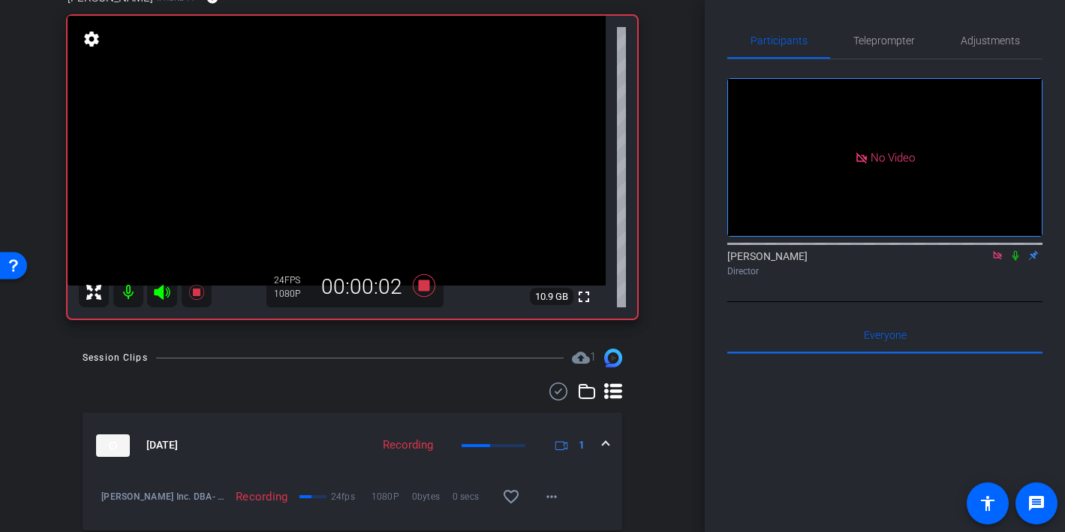
click at [1014, 261] on icon at bounding box center [1016, 256] width 6 height 10
click at [1014, 261] on icon at bounding box center [1016, 255] width 12 height 11
click at [1017, 261] on icon at bounding box center [1016, 255] width 12 height 11
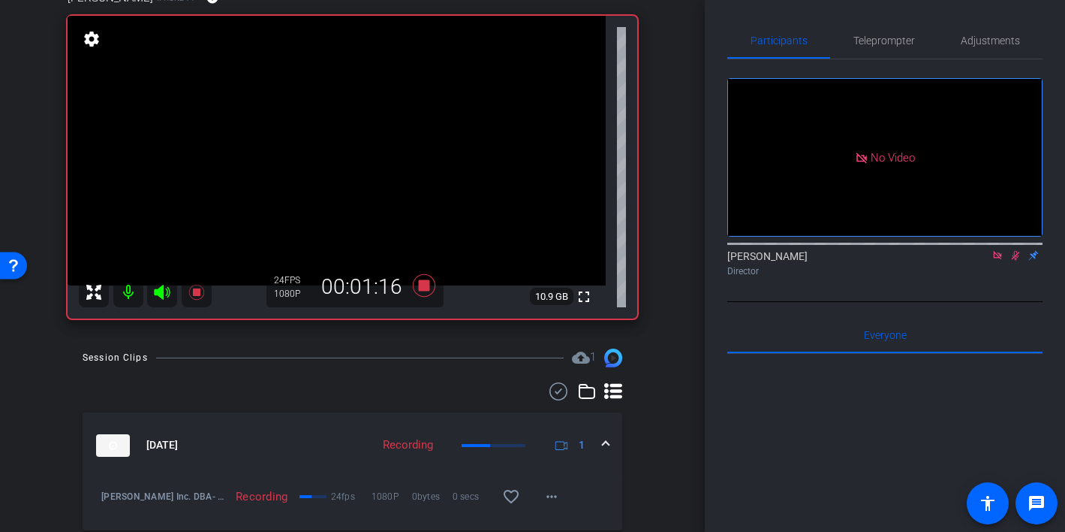
click at [1014, 261] on icon at bounding box center [1016, 256] width 8 height 10
click at [1013, 261] on icon at bounding box center [1016, 255] width 12 height 11
click at [1013, 261] on icon at bounding box center [1016, 256] width 8 height 10
click at [1013, 261] on icon at bounding box center [1016, 256] width 6 height 10
click at [1015, 261] on icon at bounding box center [1016, 255] width 12 height 11
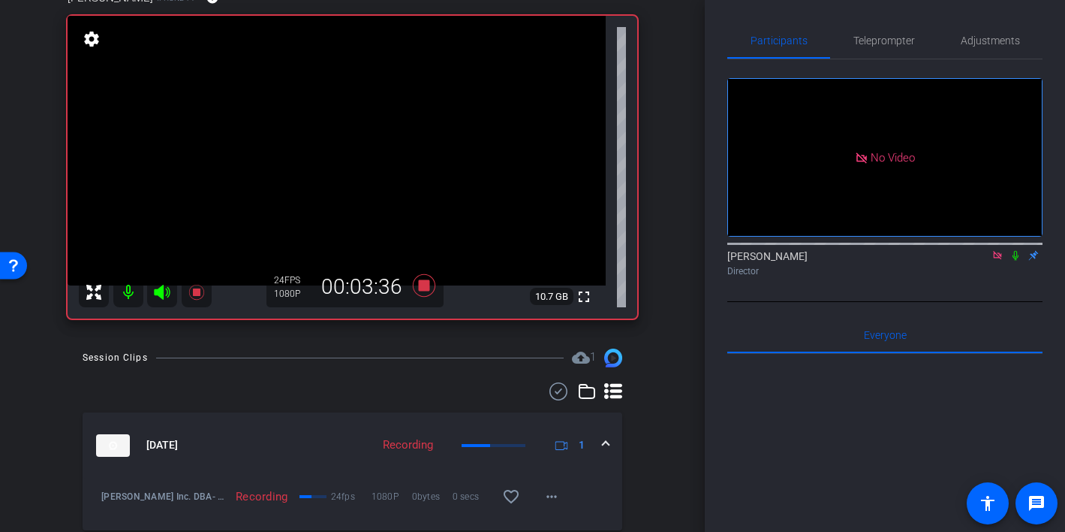
click at [1018, 261] on icon at bounding box center [1016, 255] width 12 height 11
click at [1014, 261] on icon at bounding box center [1016, 256] width 8 height 10
click at [1014, 261] on icon at bounding box center [1016, 256] width 6 height 10
click at [1017, 261] on icon at bounding box center [1016, 256] width 8 height 10
click at [1016, 261] on icon at bounding box center [1016, 256] width 6 height 10
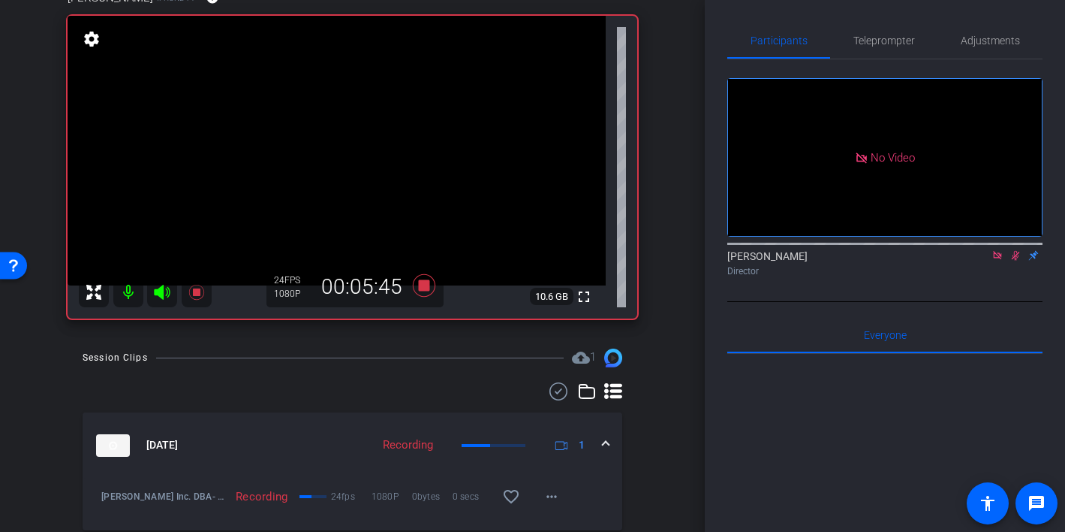
click at [1016, 261] on icon at bounding box center [1016, 256] width 8 height 10
click at [1016, 261] on icon at bounding box center [1016, 256] width 6 height 10
click at [1016, 261] on icon at bounding box center [1016, 256] width 8 height 10
click at [1016, 261] on icon at bounding box center [1016, 256] width 6 height 10
click at [1016, 261] on icon at bounding box center [1016, 256] width 8 height 10
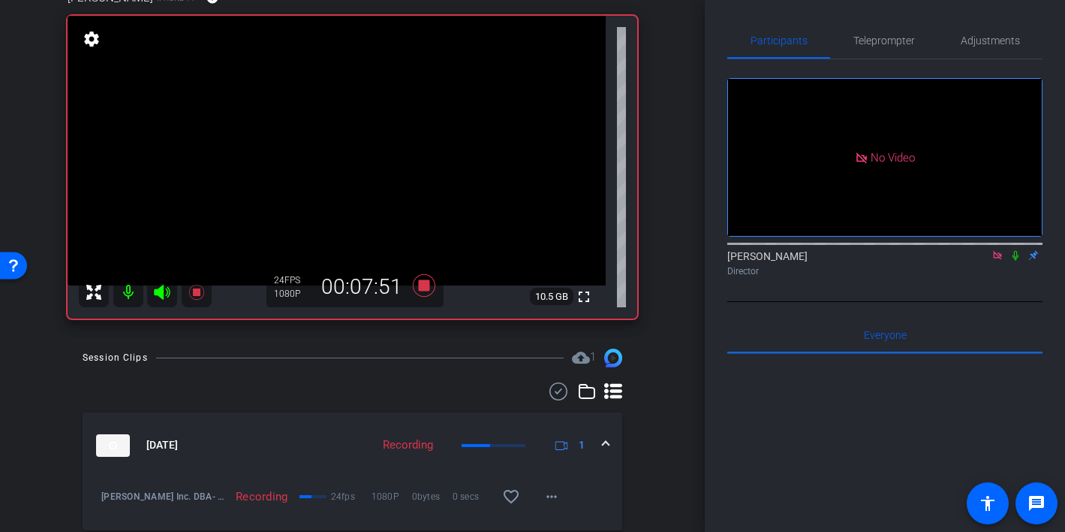
click at [1015, 261] on icon at bounding box center [1016, 255] width 12 height 11
click at [1015, 261] on icon at bounding box center [1016, 256] width 8 height 10
click at [1017, 261] on icon at bounding box center [1016, 255] width 12 height 11
click at [1017, 261] on icon at bounding box center [1016, 256] width 8 height 10
click at [1013, 261] on icon at bounding box center [1016, 255] width 12 height 11
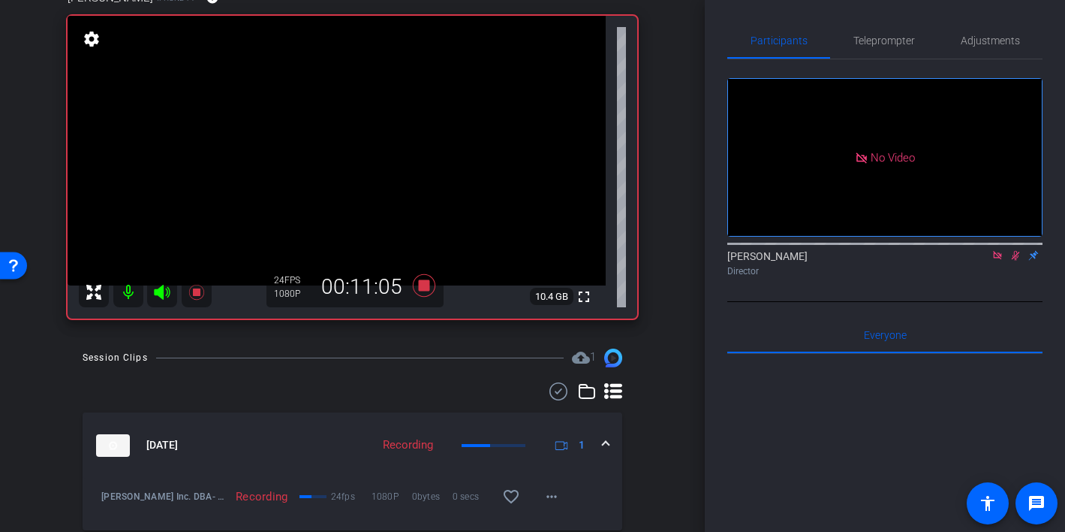
click at [1015, 261] on icon at bounding box center [1016, 256] width 8 height 10
click at [1014, 261] on icon at bounding box center [1016, 255] width 12 height 11
click at [1011, 261] on icon at bounding box center [1016, 255] width 12 height 11
click at [1017, 261] on icon at bounding box center [1016, 256] width 6 height 10
click at [1008, 262] on mat-icon at bounding box center [1016, 256] width 18 height 14
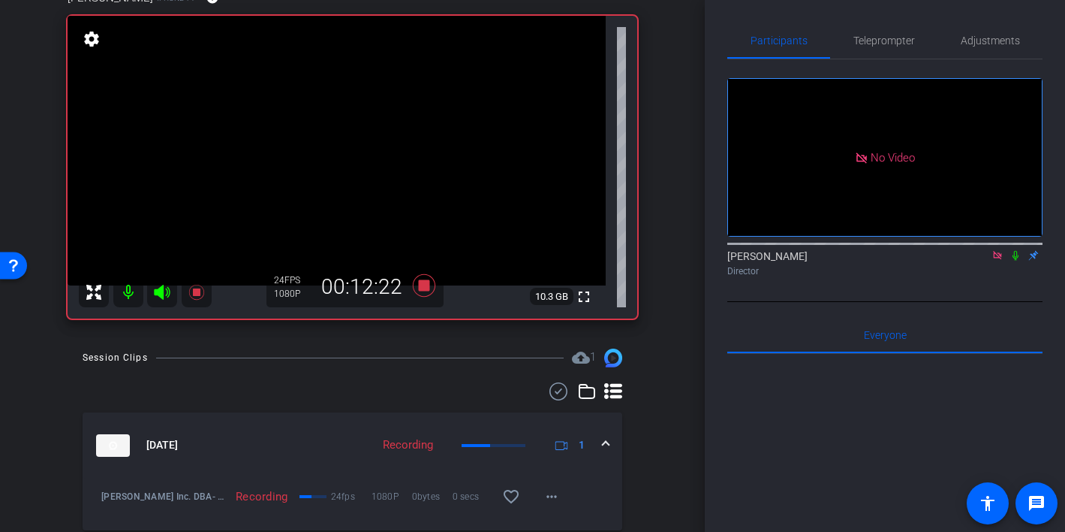
click at [1014, 261] on icon at bounding box center [1016, 255] width 12 height 11
click at [1011, 261] on icon at bounding box center [1016, 255] width 12 height 11
click at [1017, 261] on icon at bounding box center [1016, 256] width 6 height 10
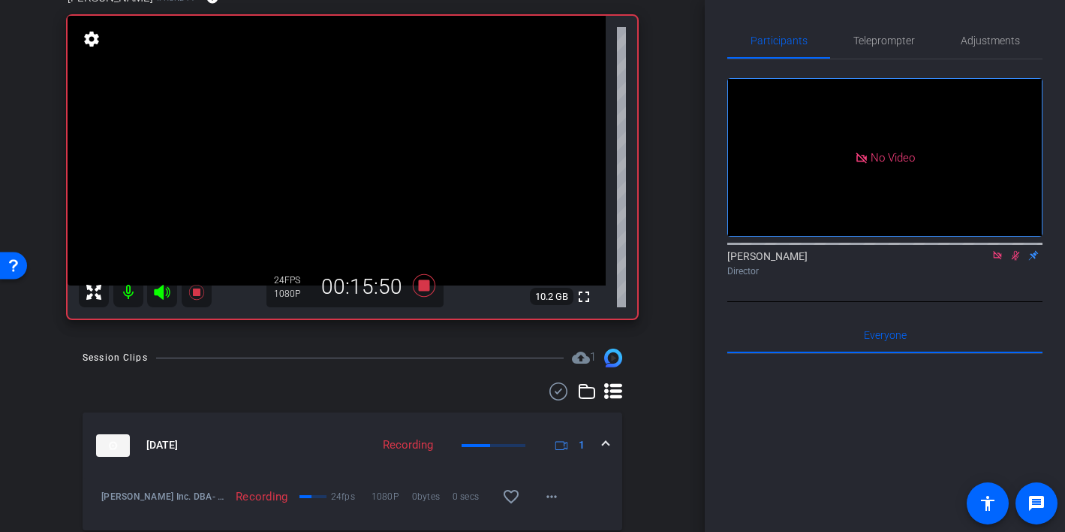
drag, startPoint x: 1017, startPoint y: 273, endPoint x: 1017, endPoint y: 289, distance: 15.8
click at [1017, 261] on icon at bounding box center [1016, 256] width 8 height 10
click at [1017, 261] on icon at bounding box center [1016, 256] width 6 height 10
click at [1017, 261] on icon at bounding box center [1016, 255] width 12 height 11
click at [1018, 261] on icon at bounding box center [1016, 255] width 12 height 11
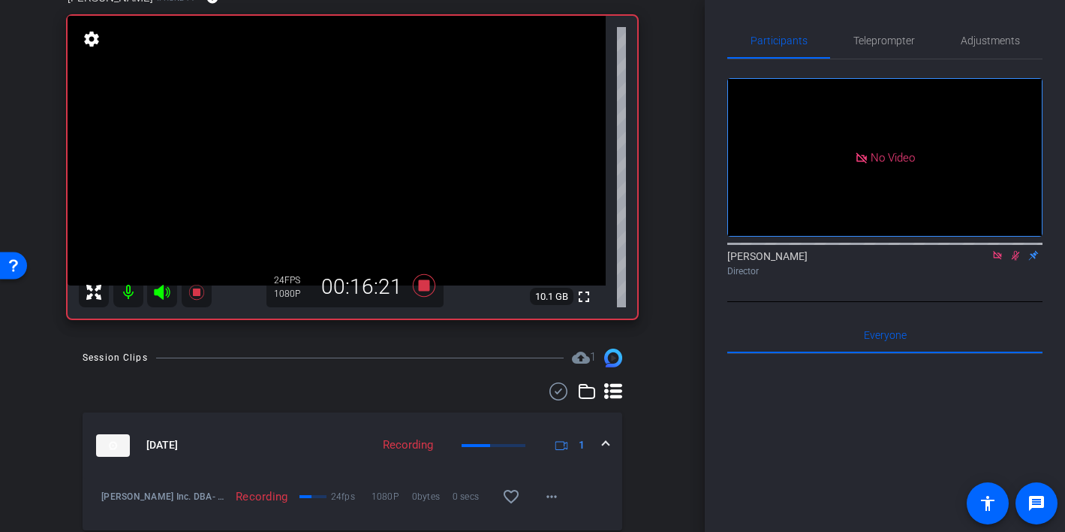
click at [1015, 261] on icon at bounding box center [1016, 256] width 8 height 10
click at [425, 284] on icon at bounding box center [423, 285] width 23 height 23
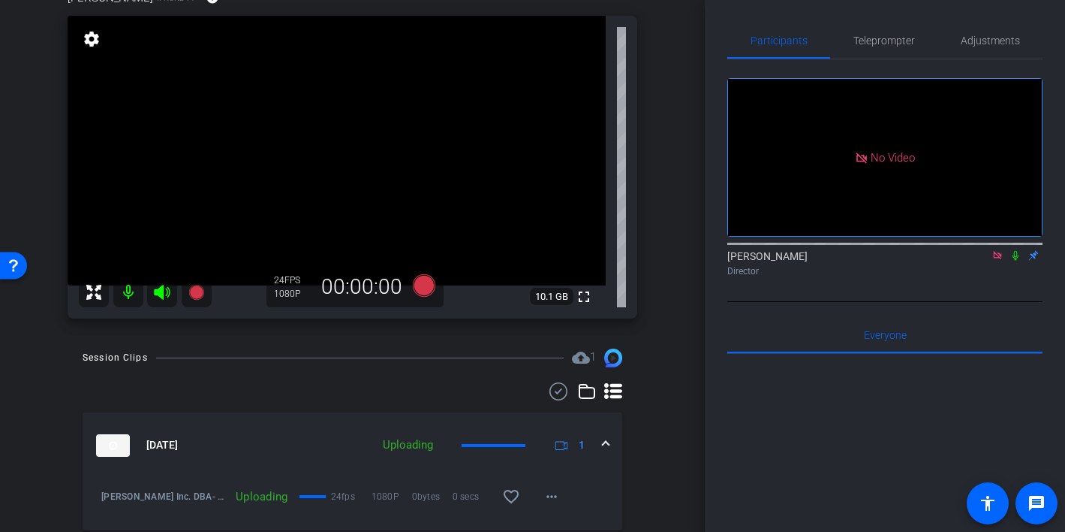
click at [995, 259] on icon at bounding box center [997, 255] width 8 height 8
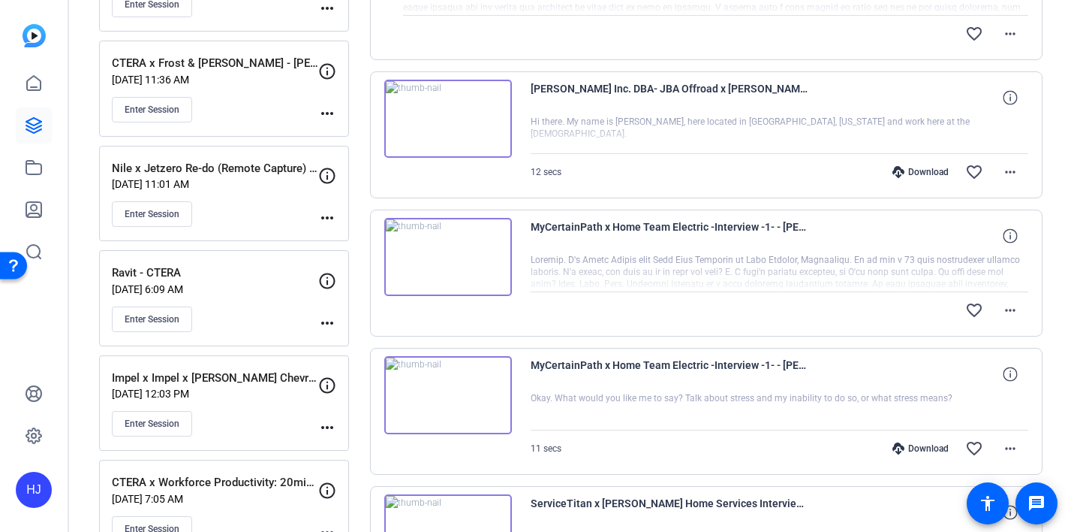
scroll to position [452, 0]
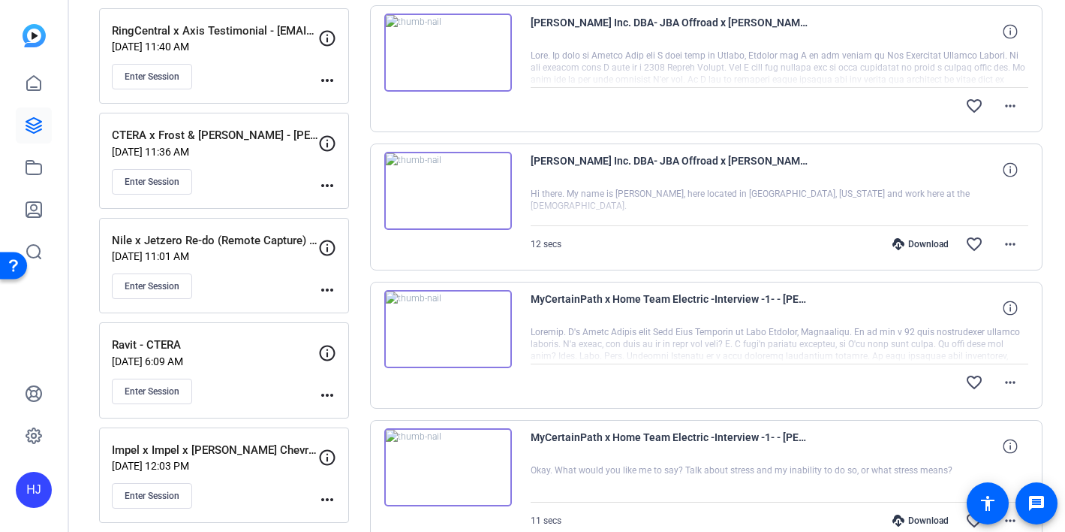
scroll to position [326, 0]
